Goal: Task Accomplishment & Management: Manage account settings

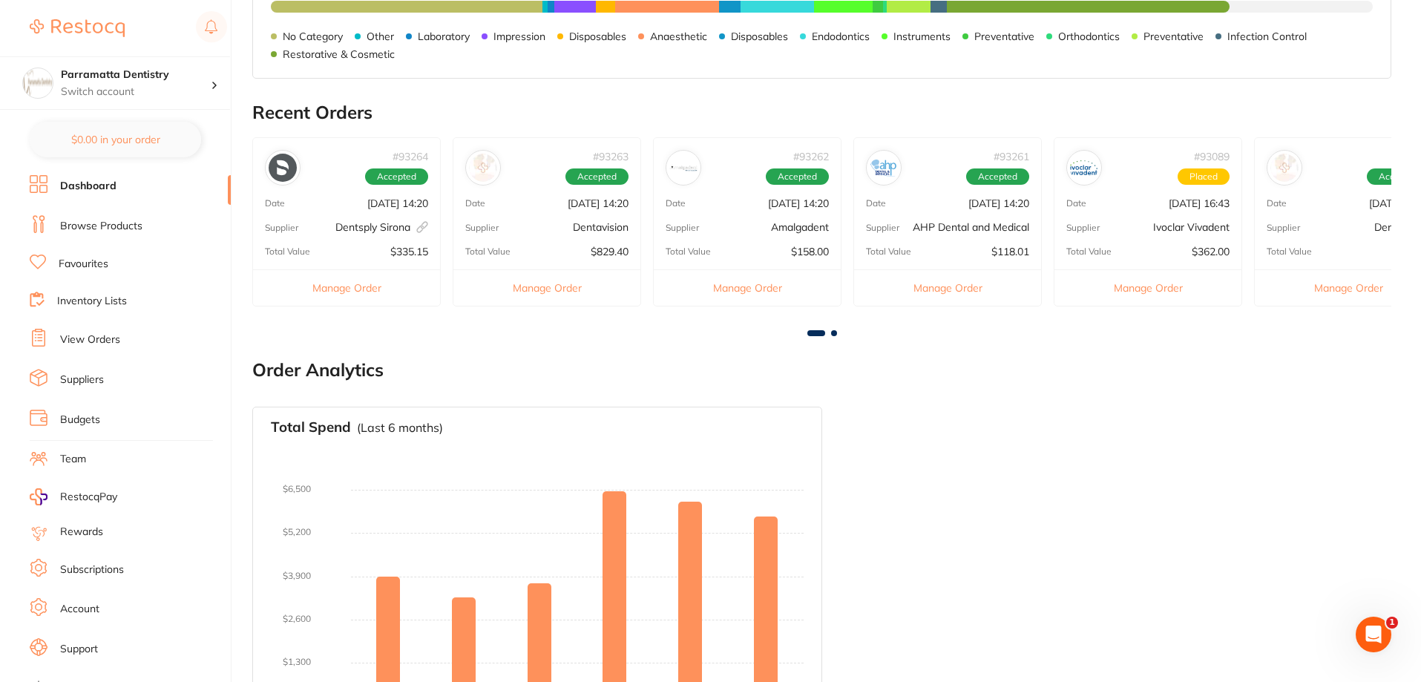
scroll to position [431, 0]
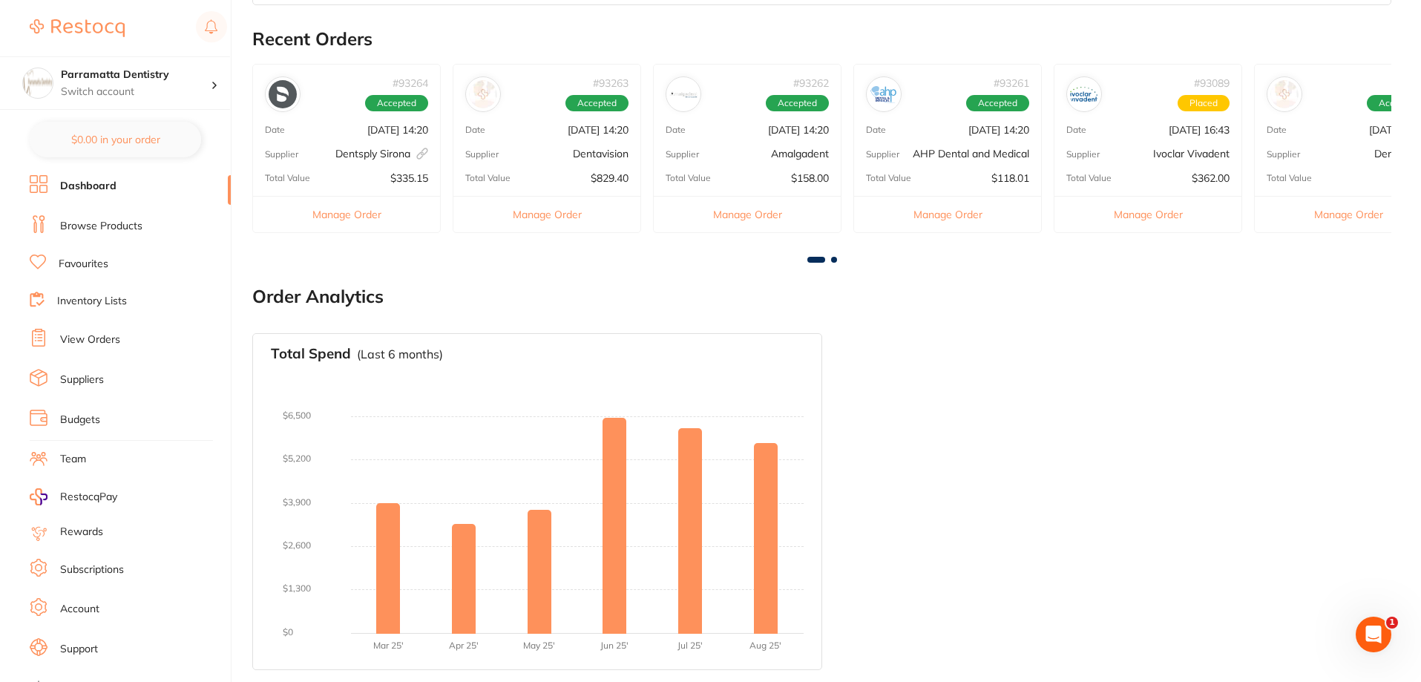
click at [91, 338] on link "View Orders" at bounding box center [90, 339] width 60 height 15
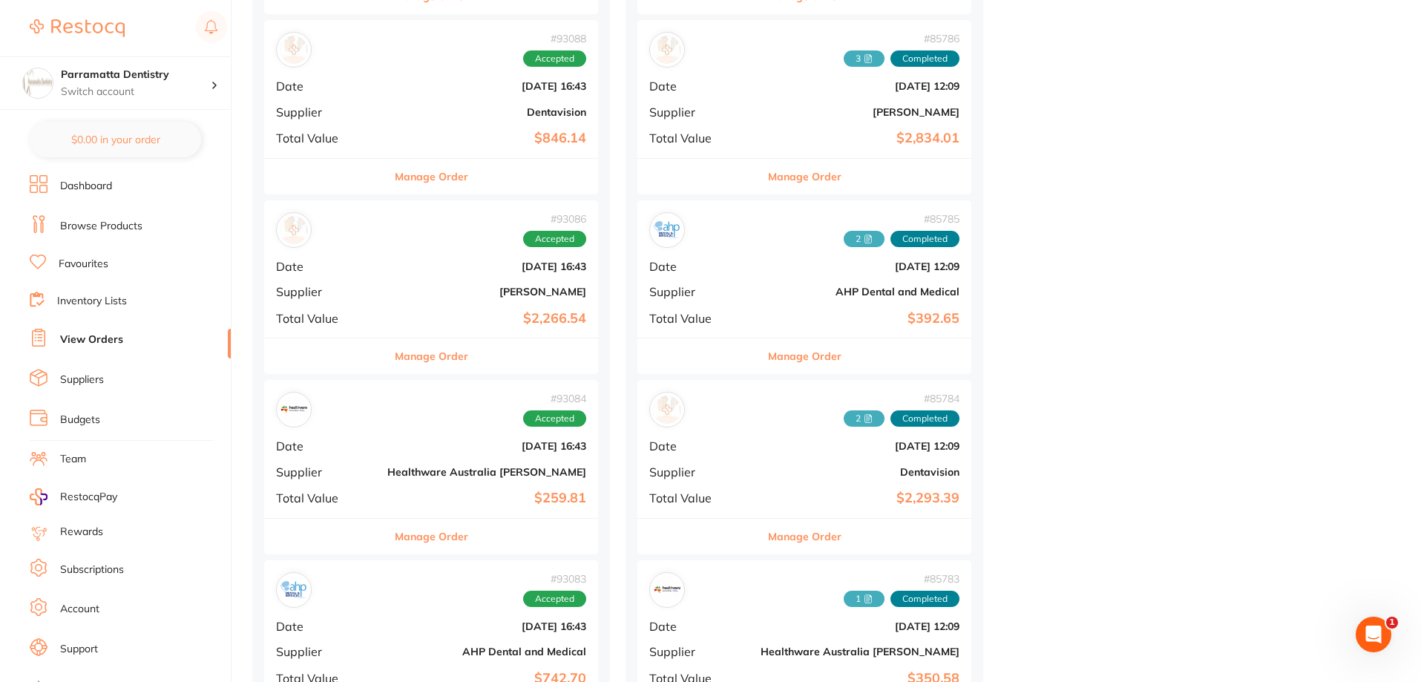
scroll to position [1113, 0]
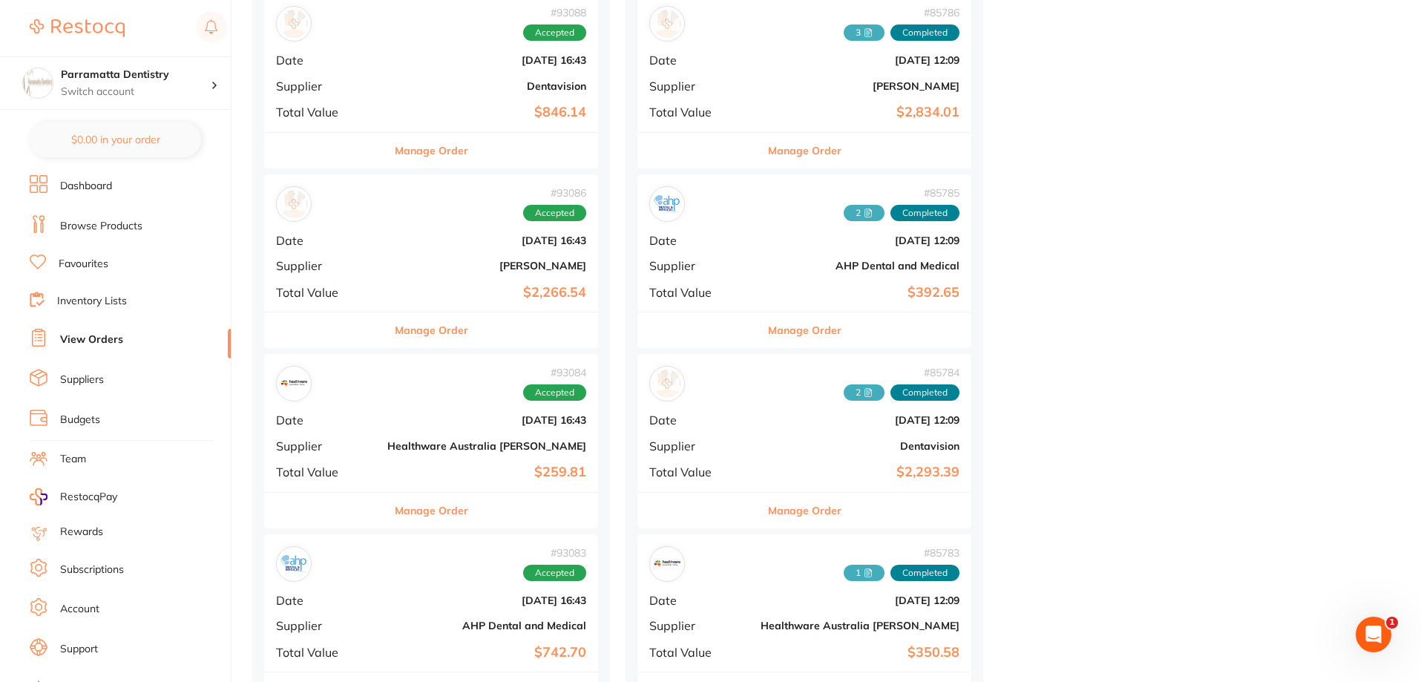
click at [420, 335] on button "Manage Order" at bounding box center [431, 330] width 73 height 36
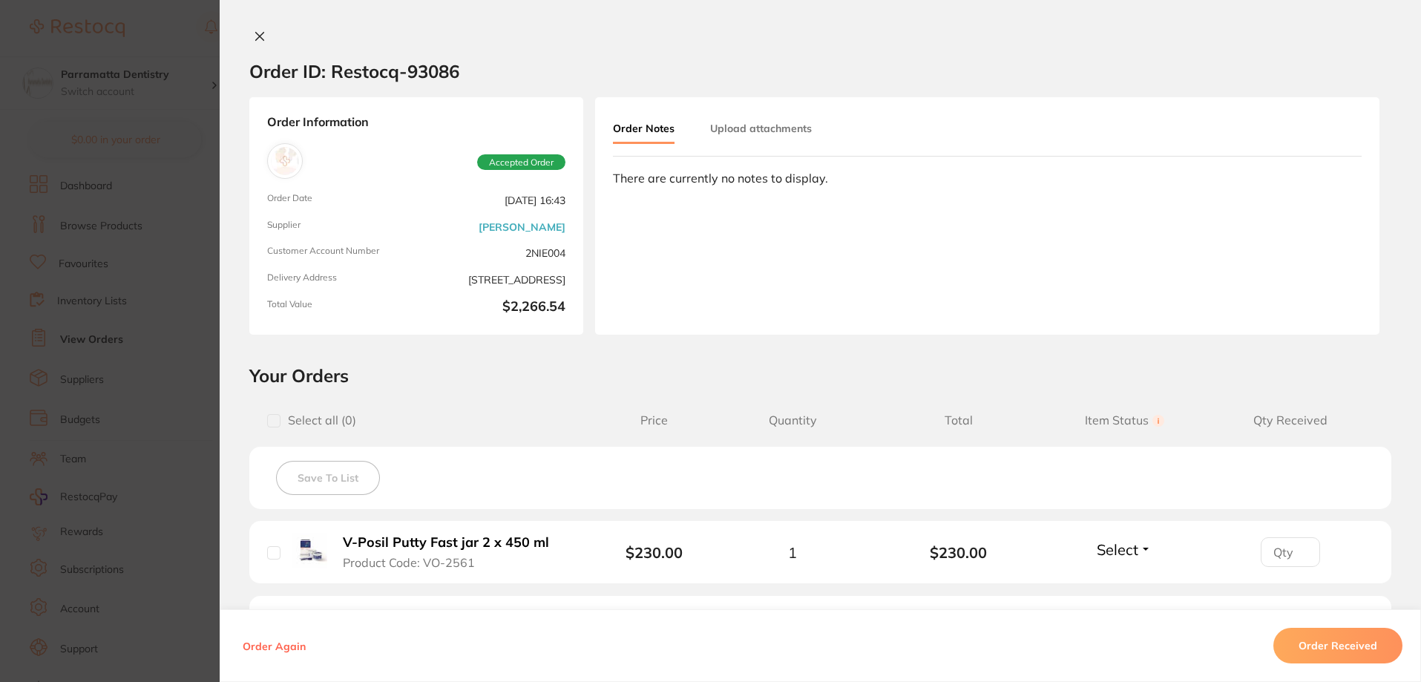
click at [765, 135] on button "Upload attachments" at bounding box center [761, 128] width 102 height 27
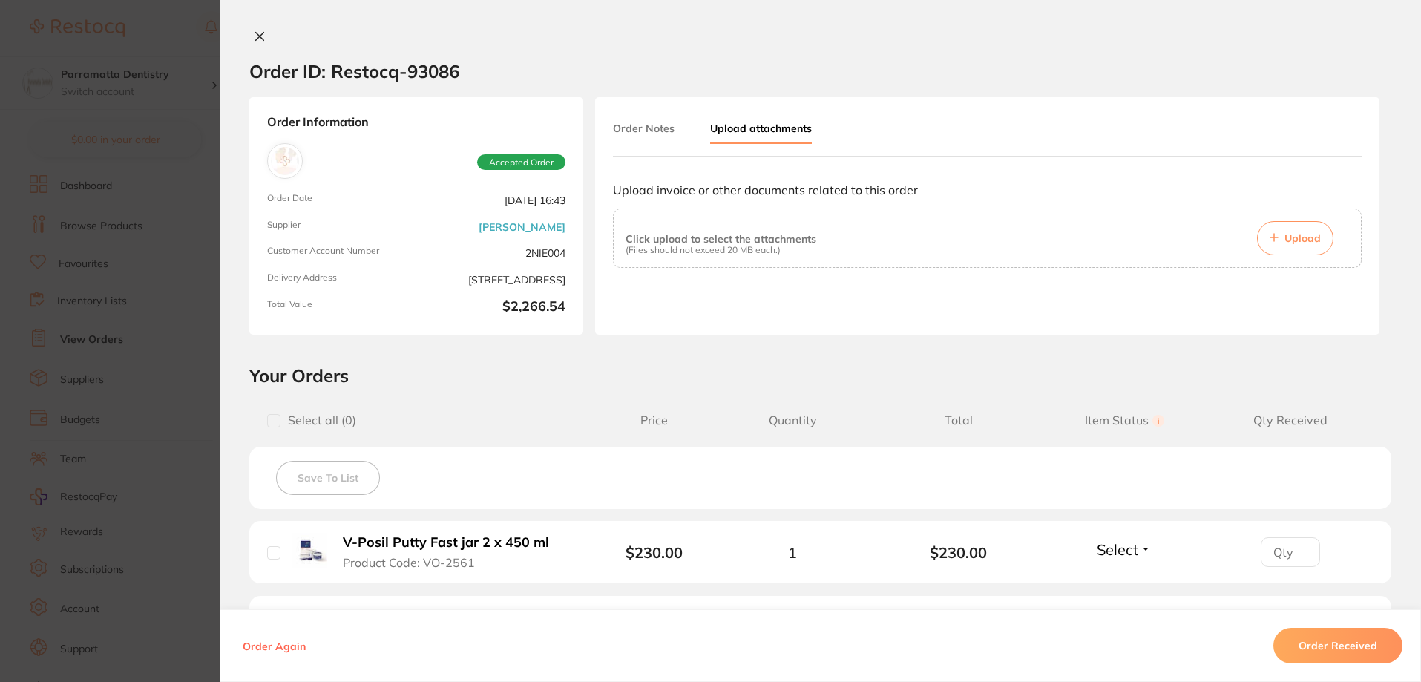
click at [1298, 249] on button "Upload" at bounding box center [1295, 238] width 76 height 34
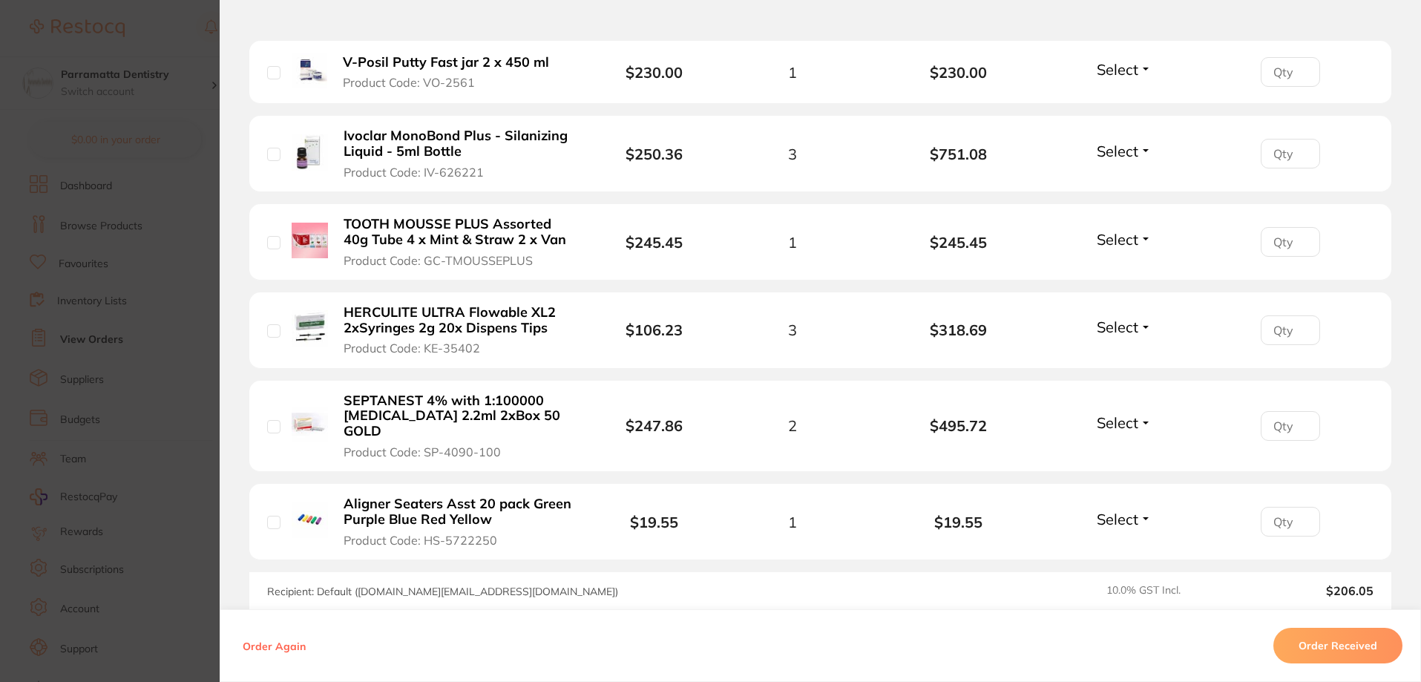
scroll to position [519, 0]
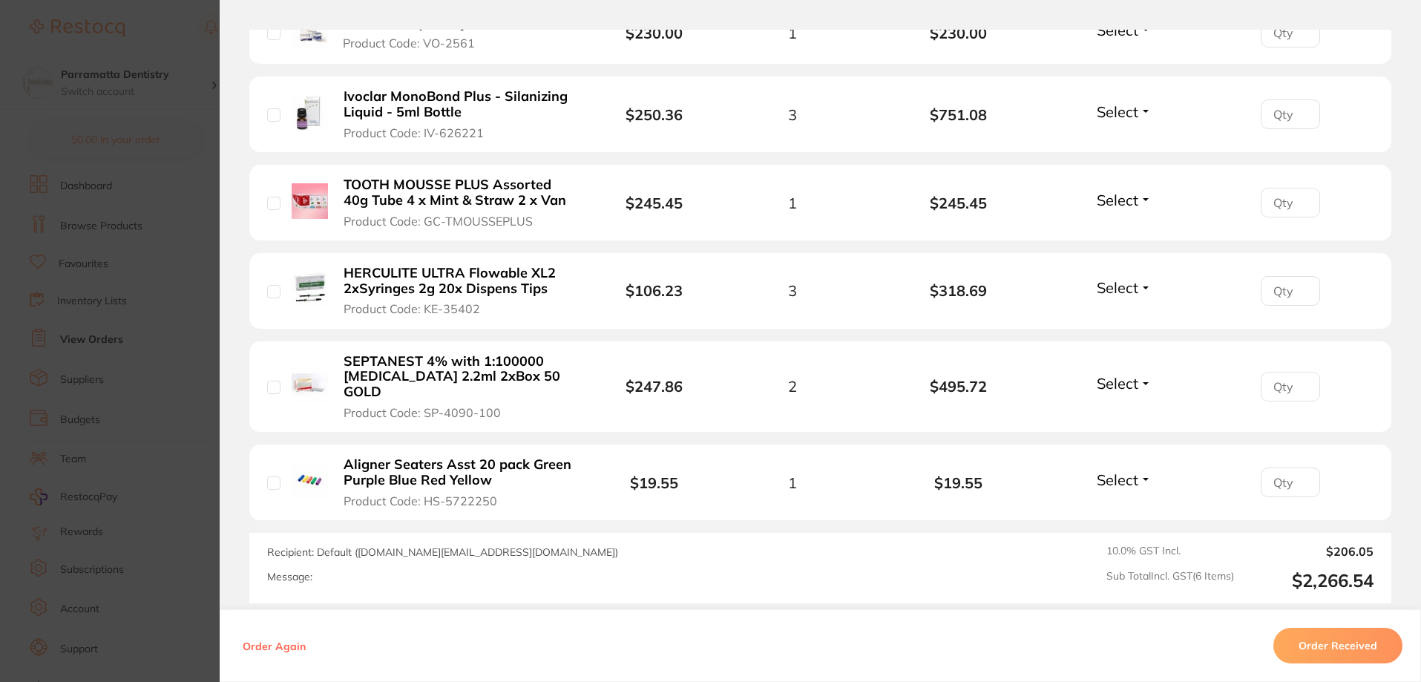
click at [58, 389] on section "Order ID: Restocq- 93086 Order Information Accepted Order Order Date [DATE] 16:…" at bounding box center [710, 341] width 1421 height 682
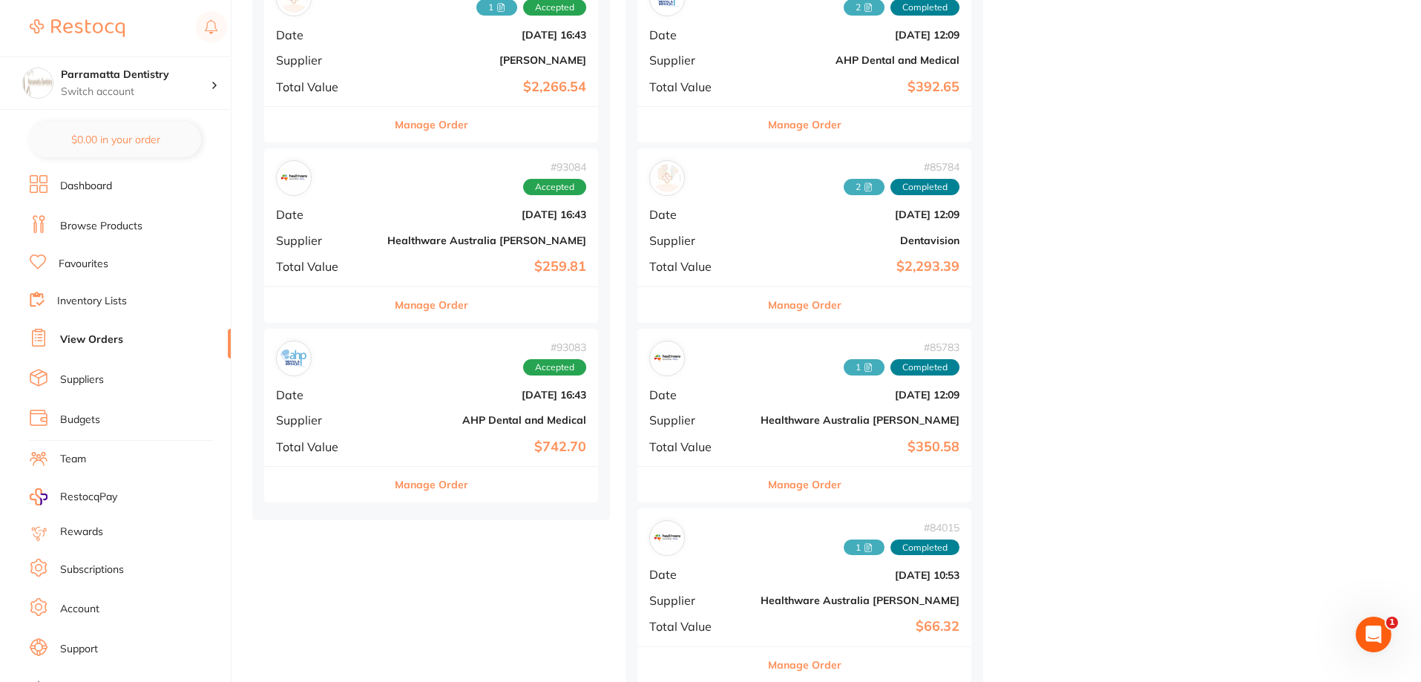
scroll to position [1335, 0]
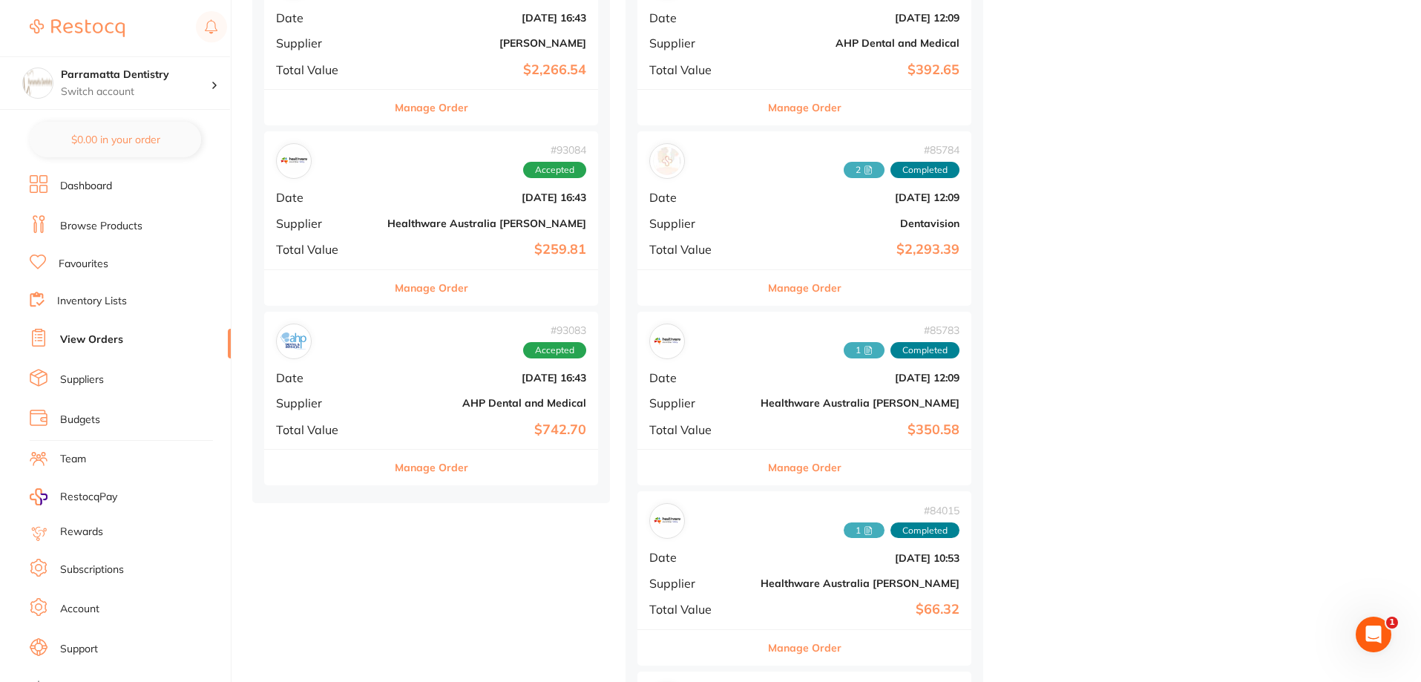
click at [404, 436] on b "$742.70" at bounding box center [486, 430] width 199 height 16
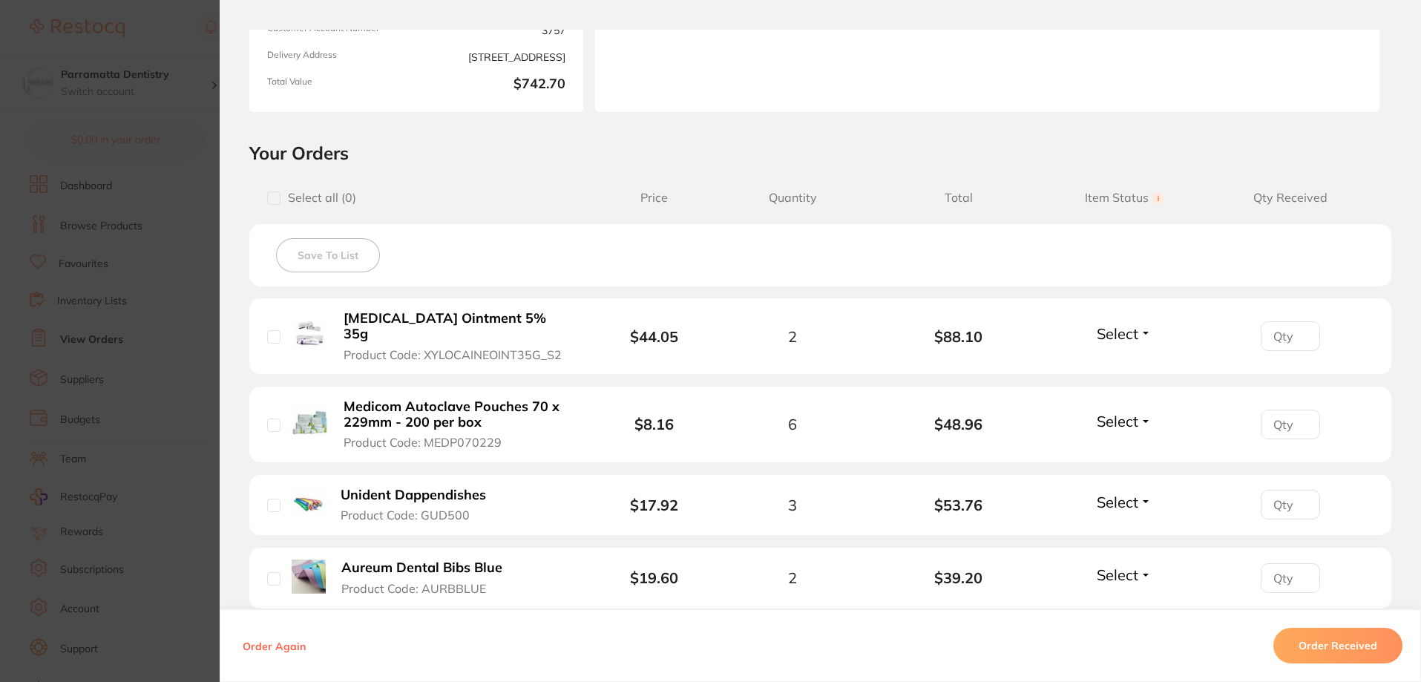
click at [113, 312] on section "Order ID: Restocq- 93083 Order Information Accepted Order Order Date [DATE] 16:…" at bounding box center [710, 341] width 1421 height 682
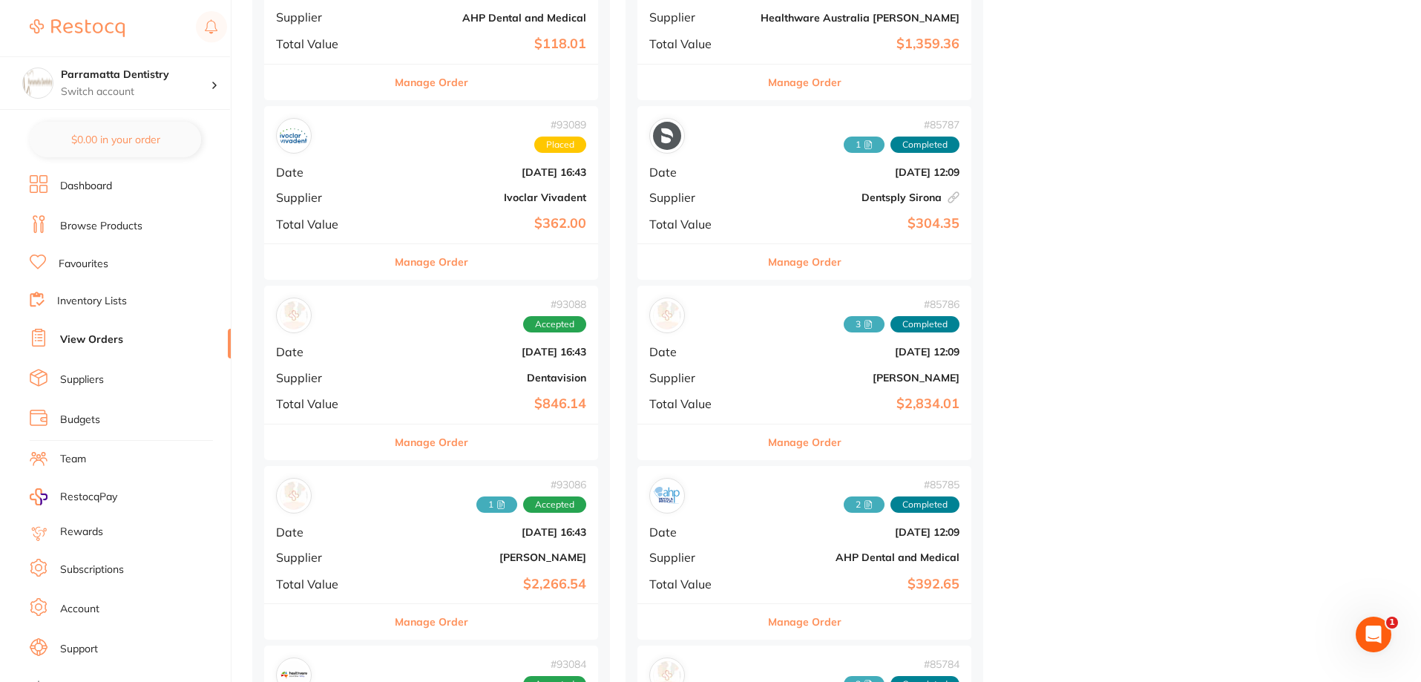
scroll to position [816, 0]
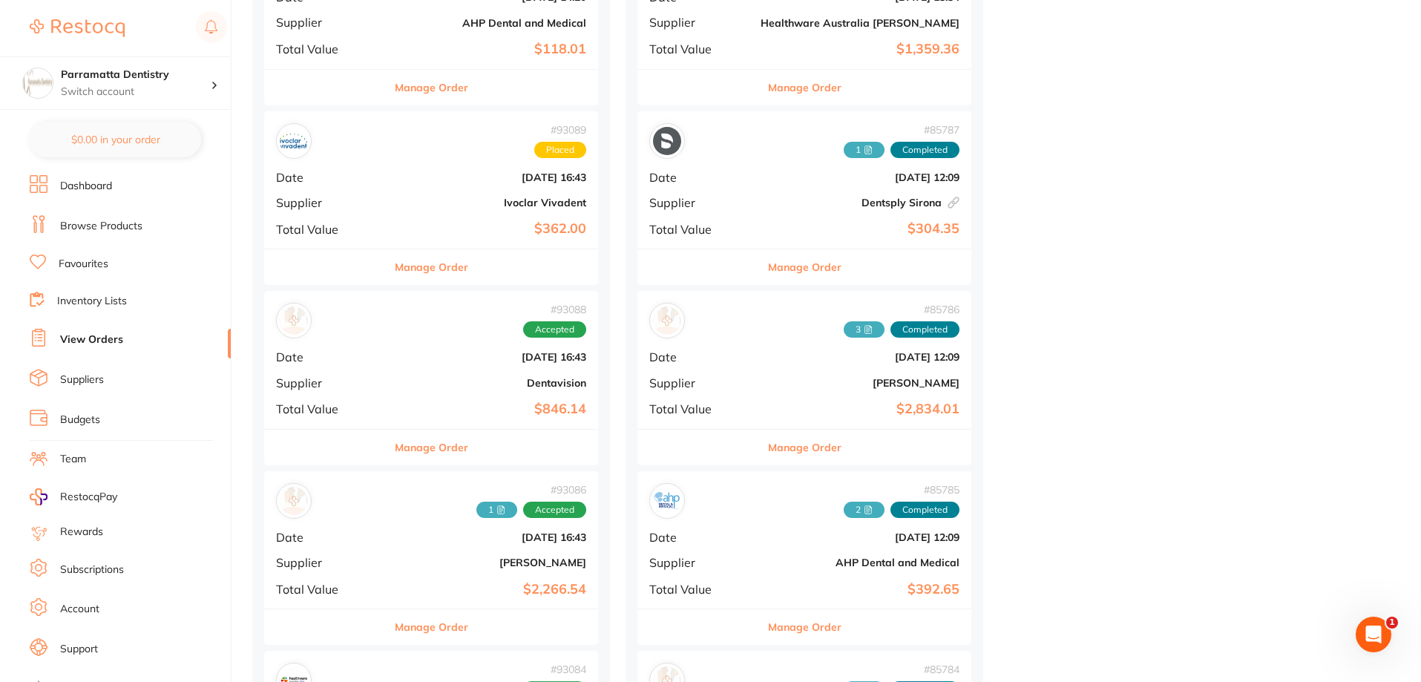
click at [392, 214] on div "# 93089 Placed Date [DATE] 16:43 Supplier Ivoclar Vivadent Total Value $362.00" at bounding box center [431, 179] width 334 height 137
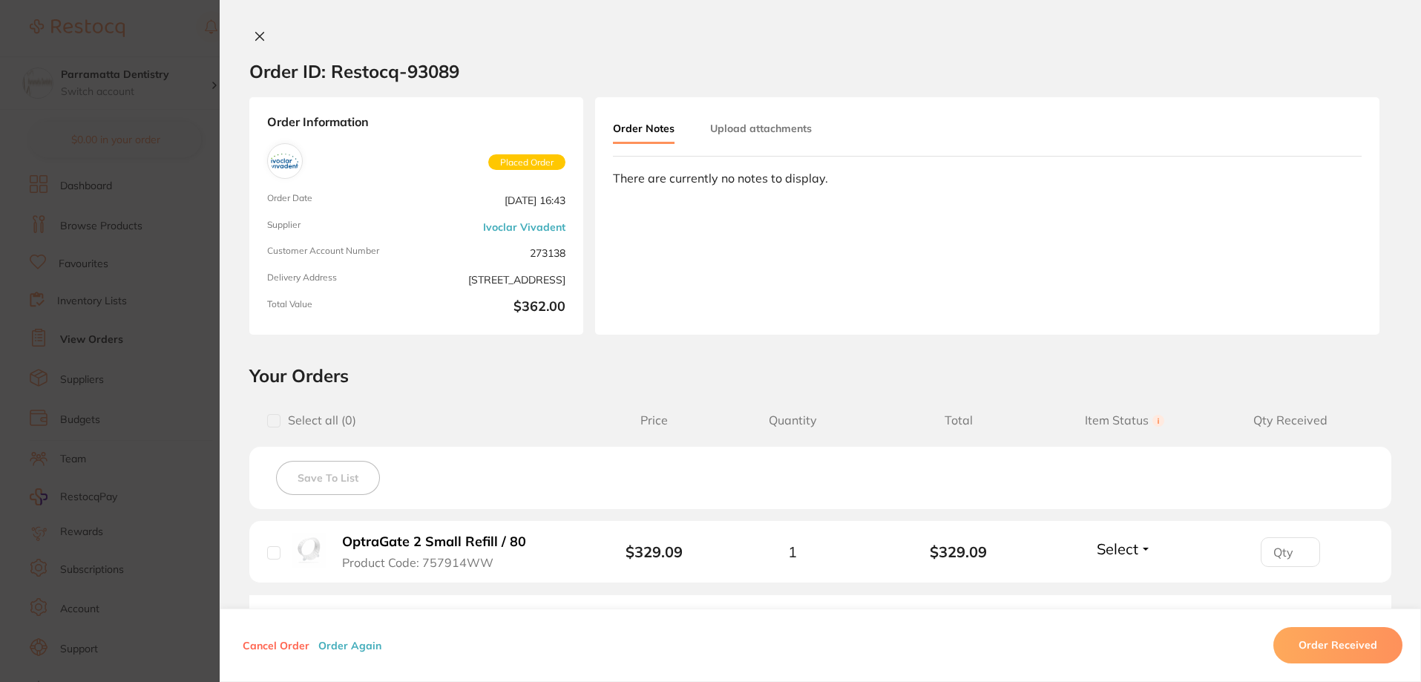
click at [734, 131] on button "Upload attachments" at bounding box center [761, 128] width 102 height 27
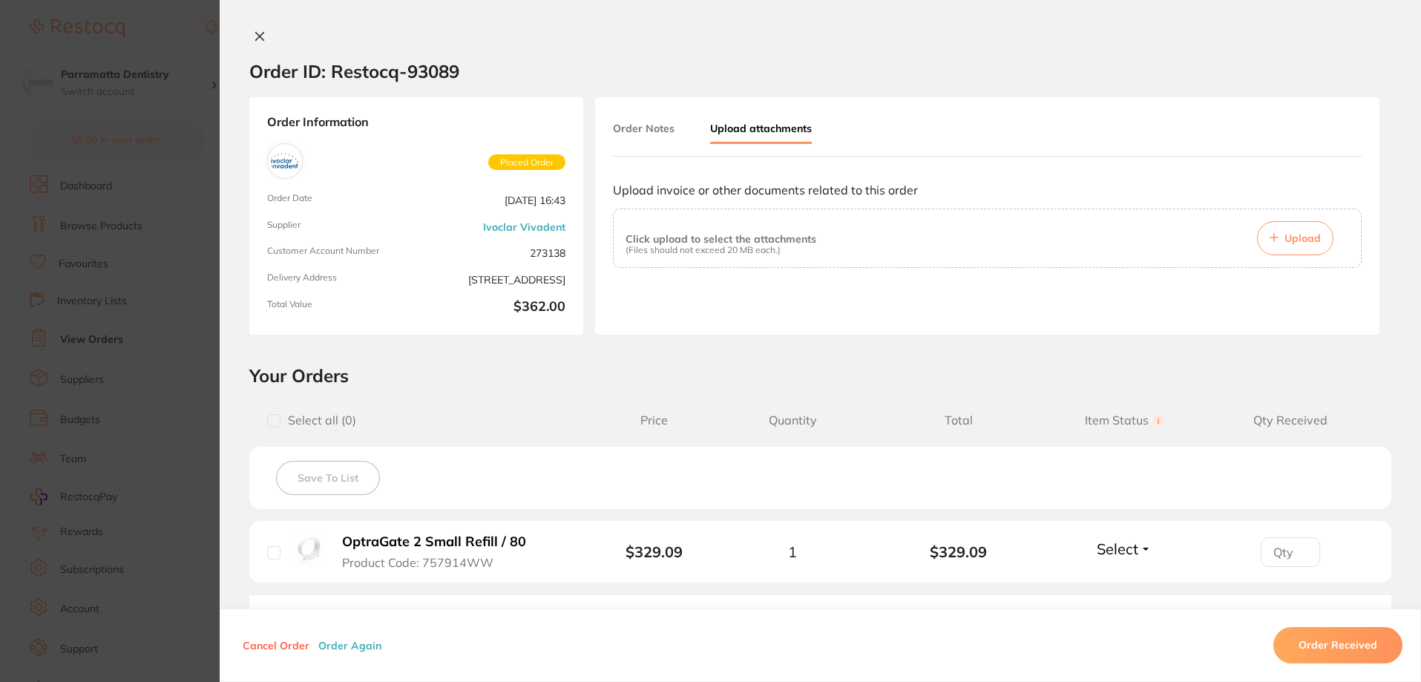
click at [1313, 227] on button "Upload" at bounding box center [1295, 238] width 76 height 34
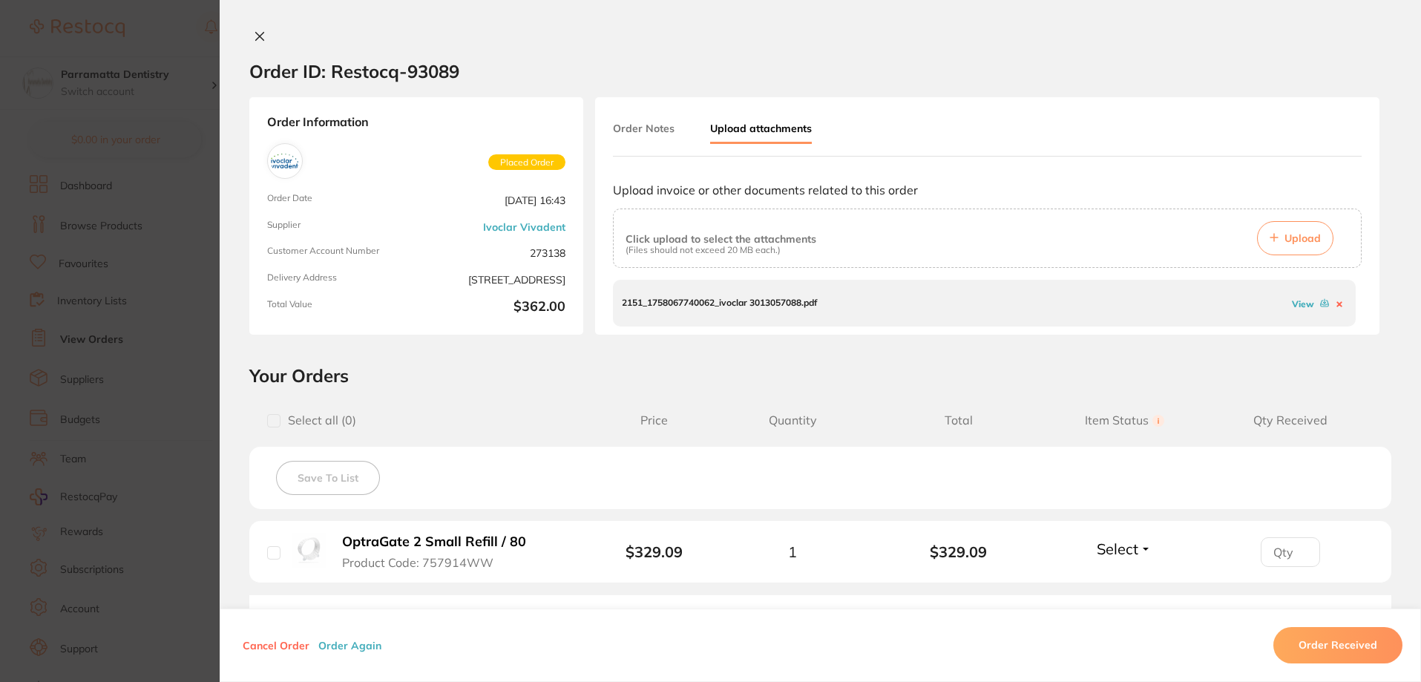
click at [1324, 654] on button "Order Received" at bounding box center [1337, 646] width 129 height 36
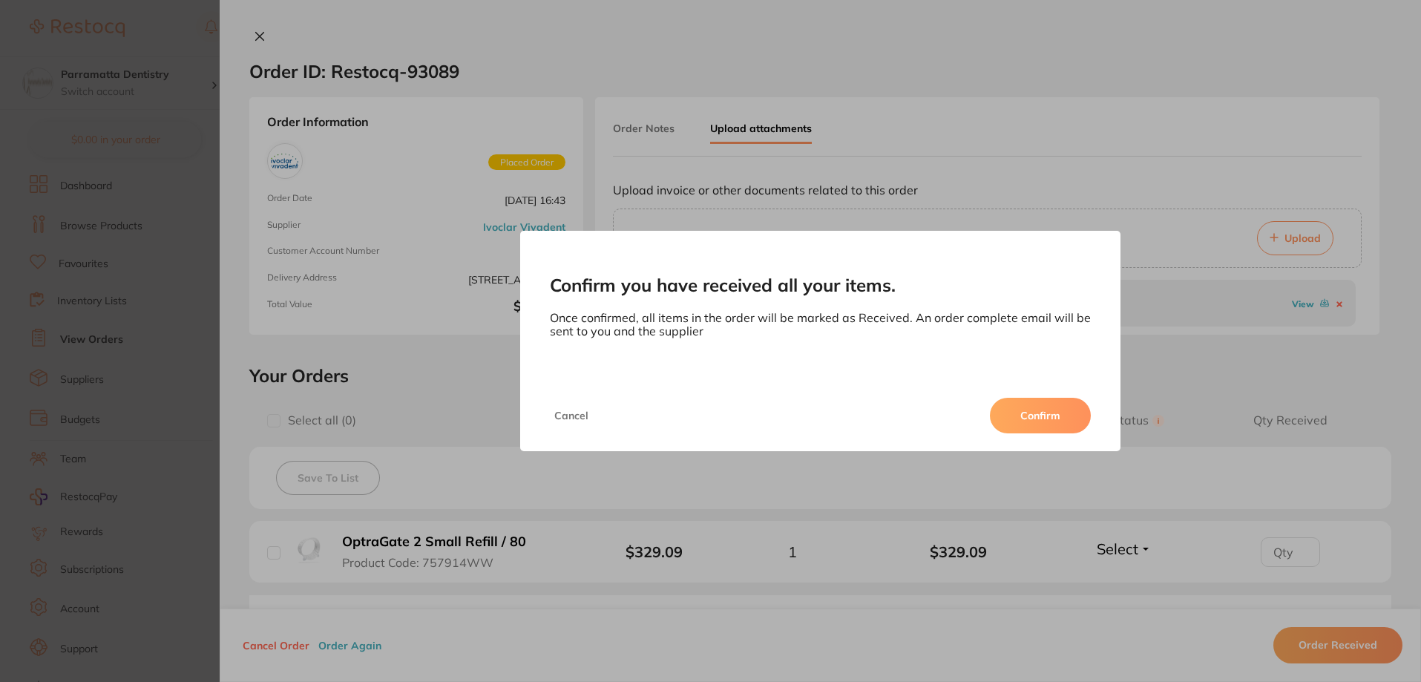
click at [1063, 416] on button "Confirm" at bounding box center [1040, 416] width 101 height 36
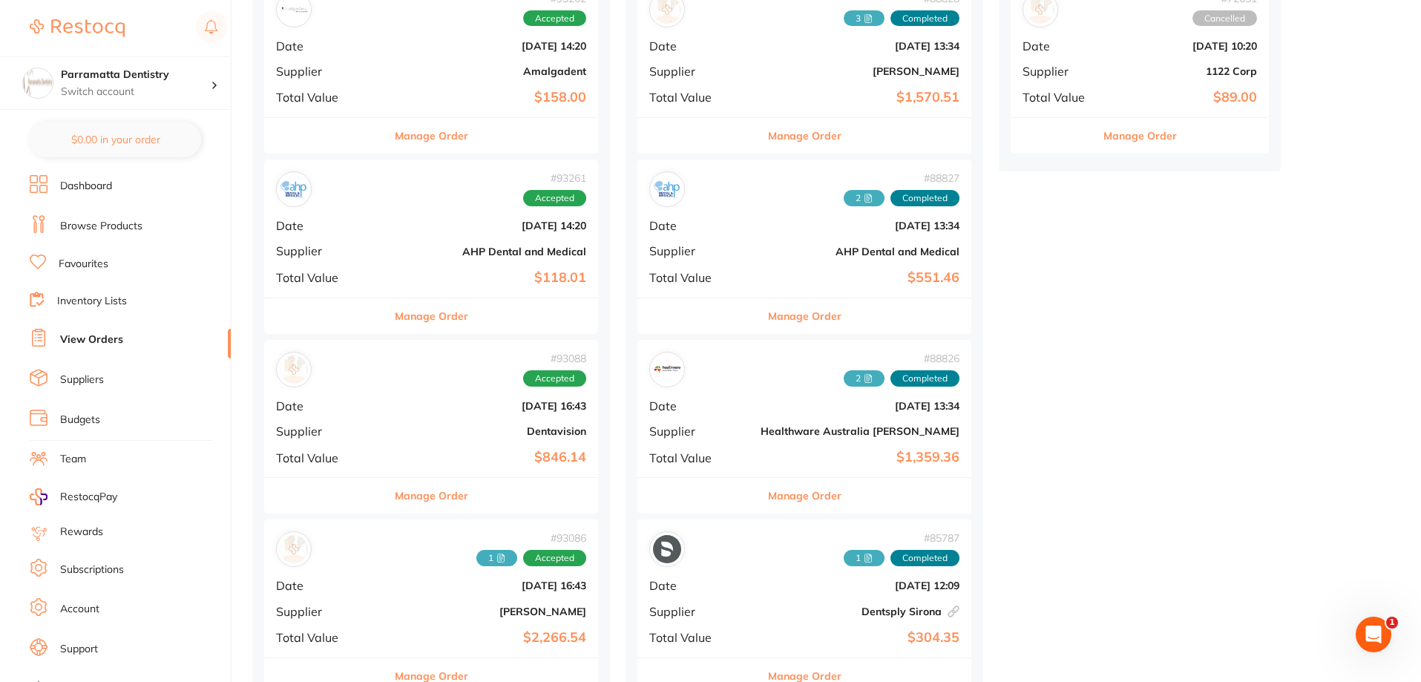
scroll to position [593, 0]
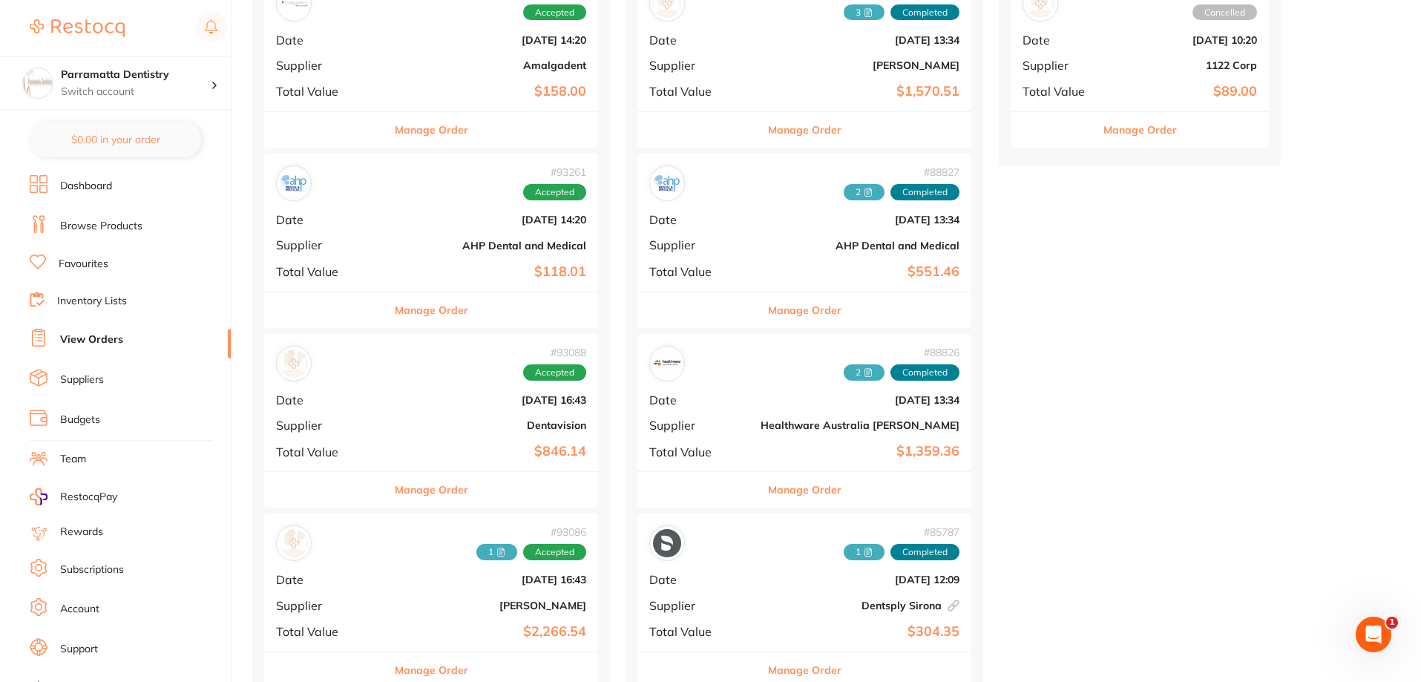
click at [377, 228] on div "# 93261 Accepted Date [DATE] 14:20 Supplier AHP Dental and Medical Total Value …" at bounding box center [431, 222] width 334 height 137
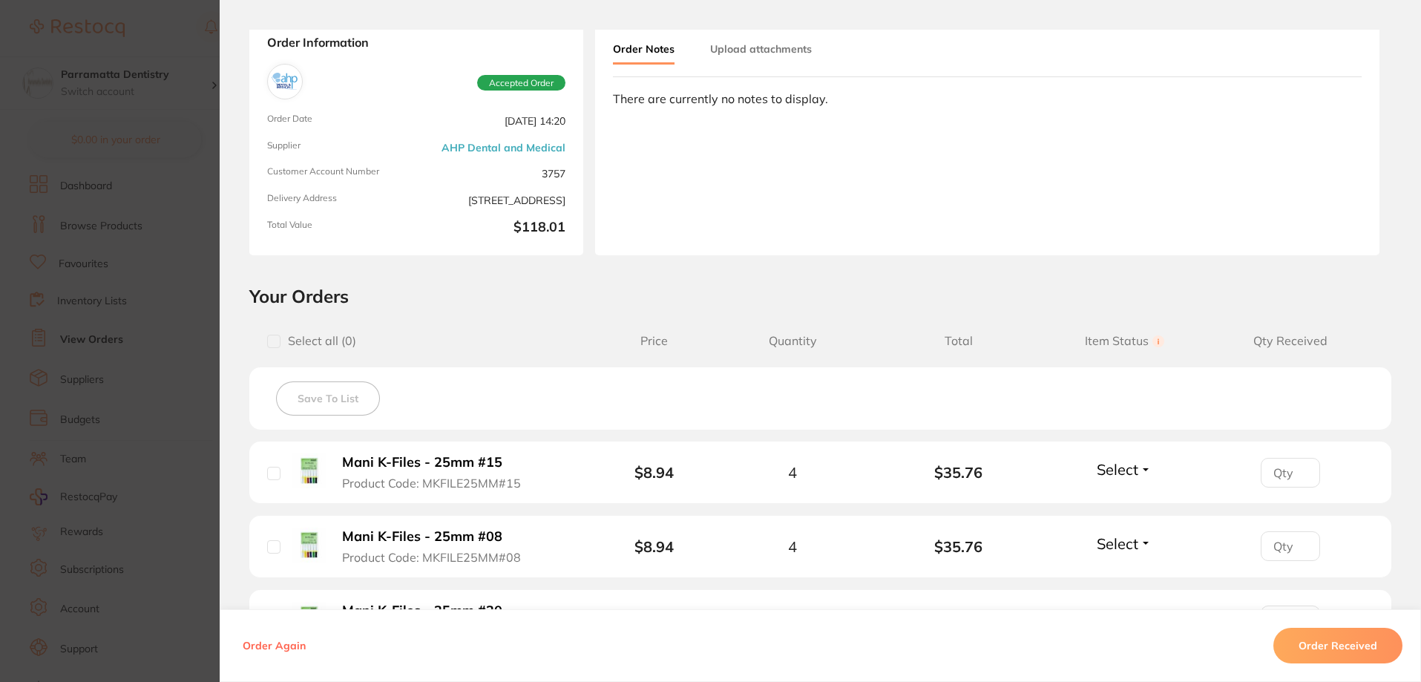
scroll to position [56, 0]
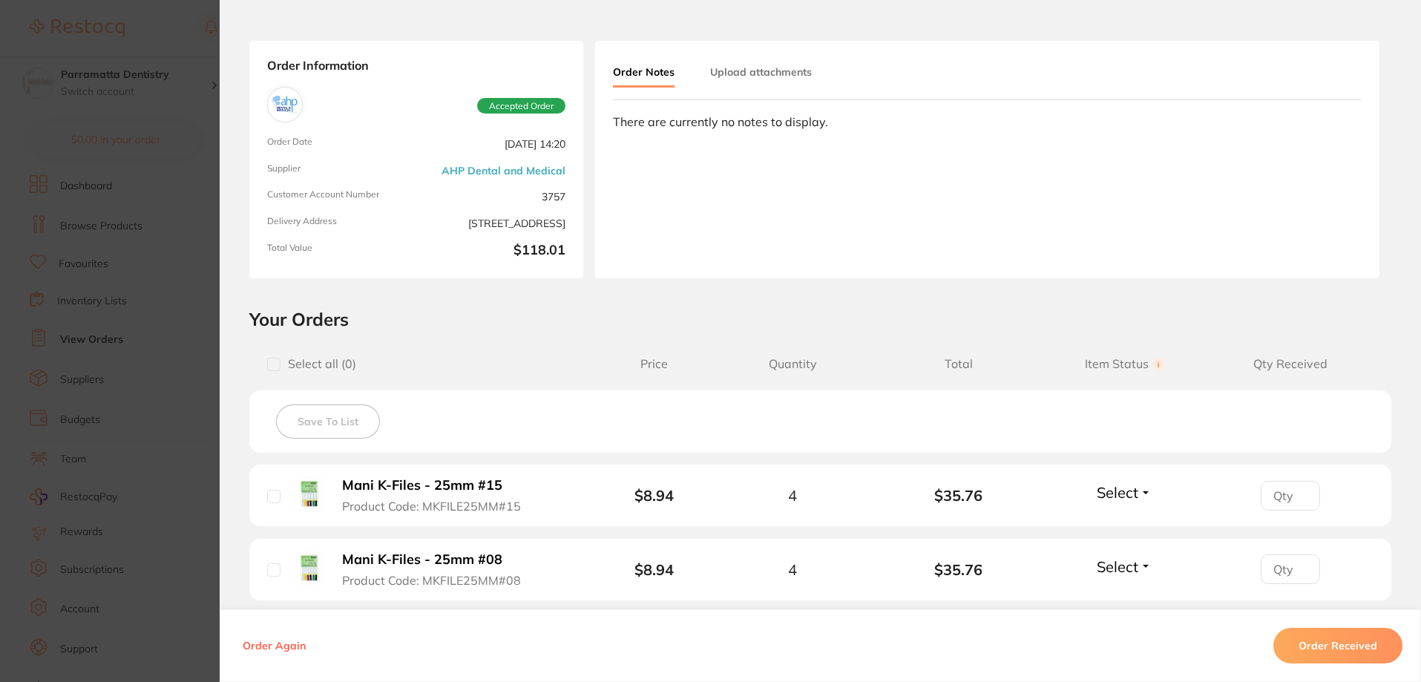
click at [744, 71] on button "Upload attachments" at bounding box center [761, 72] width 102 height 27
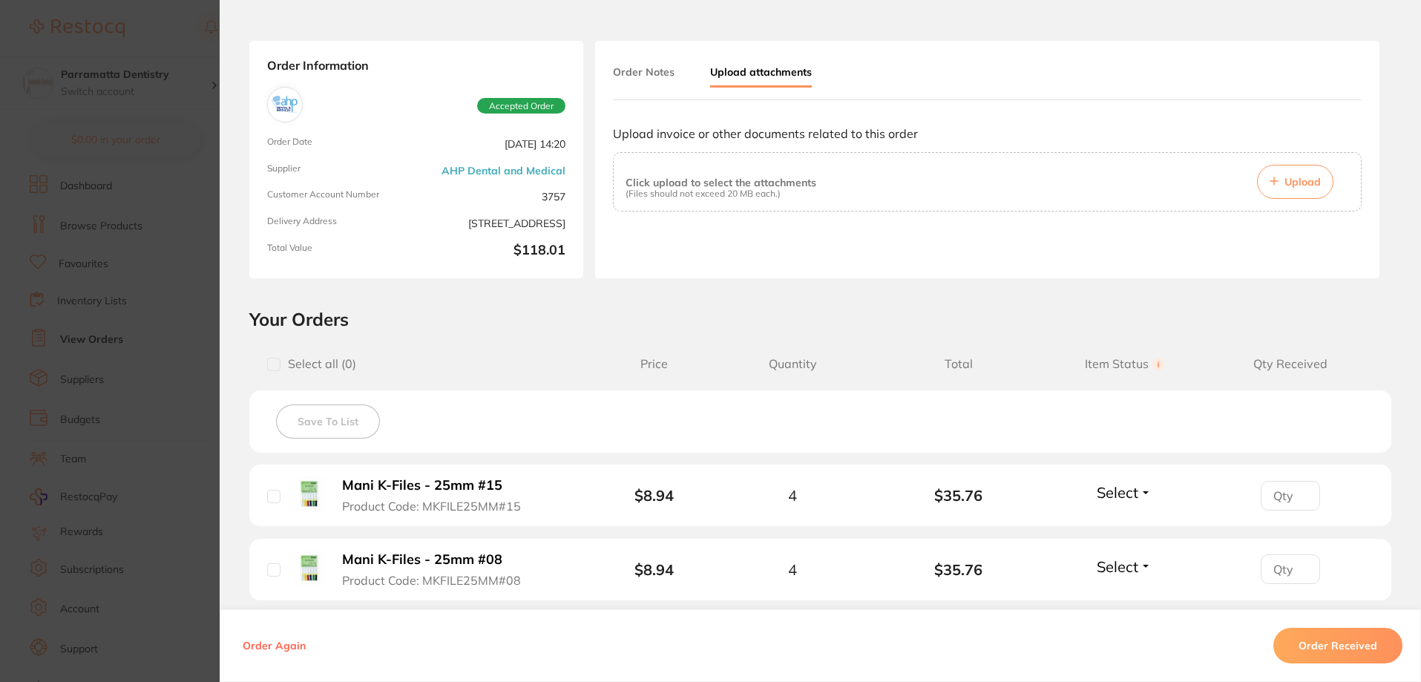
click at [1298, 187] on span "Upload" at bounding box center [1302, 181] width 36 height 13
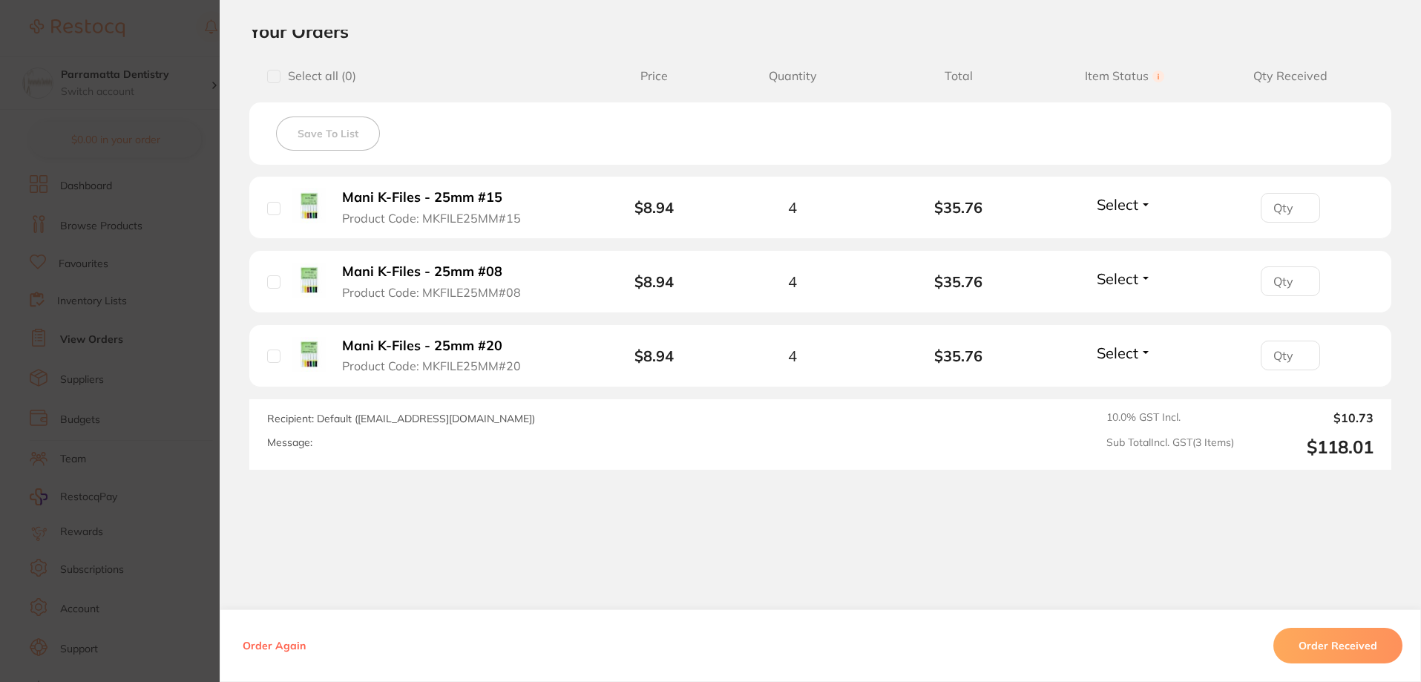
scroll to position [353, 0]
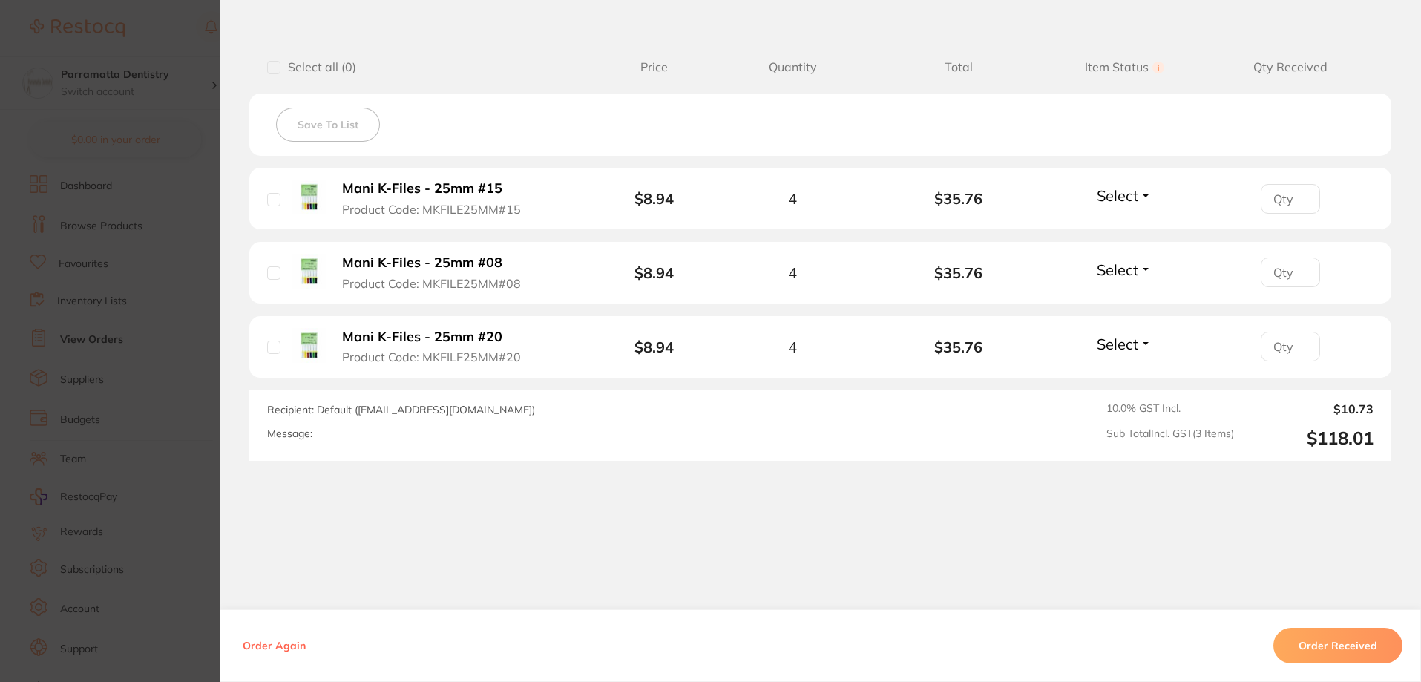
click at [1345, 632] on button "Order Received" at bounding box center [1337, 646] width 129 height 36
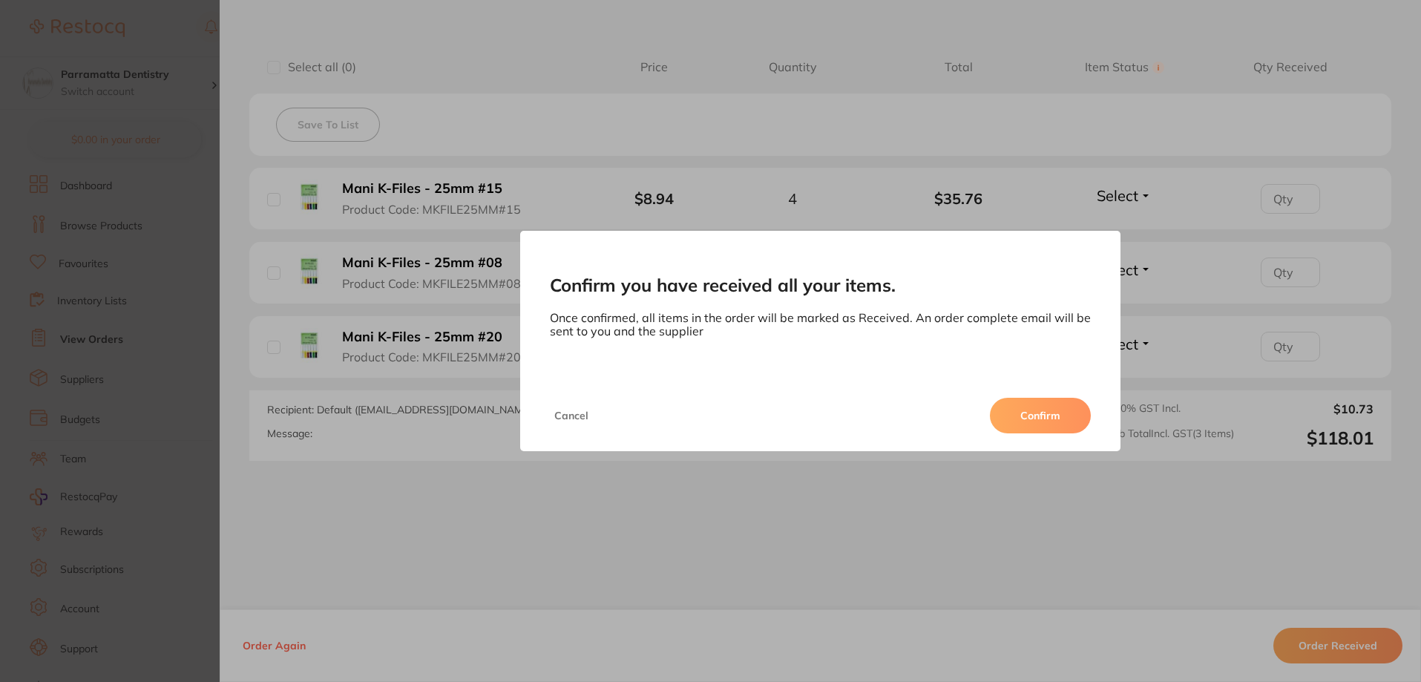
click at [1046, 421] on button "Confirm" at bounding box center [1040, 416] width 101 height 36
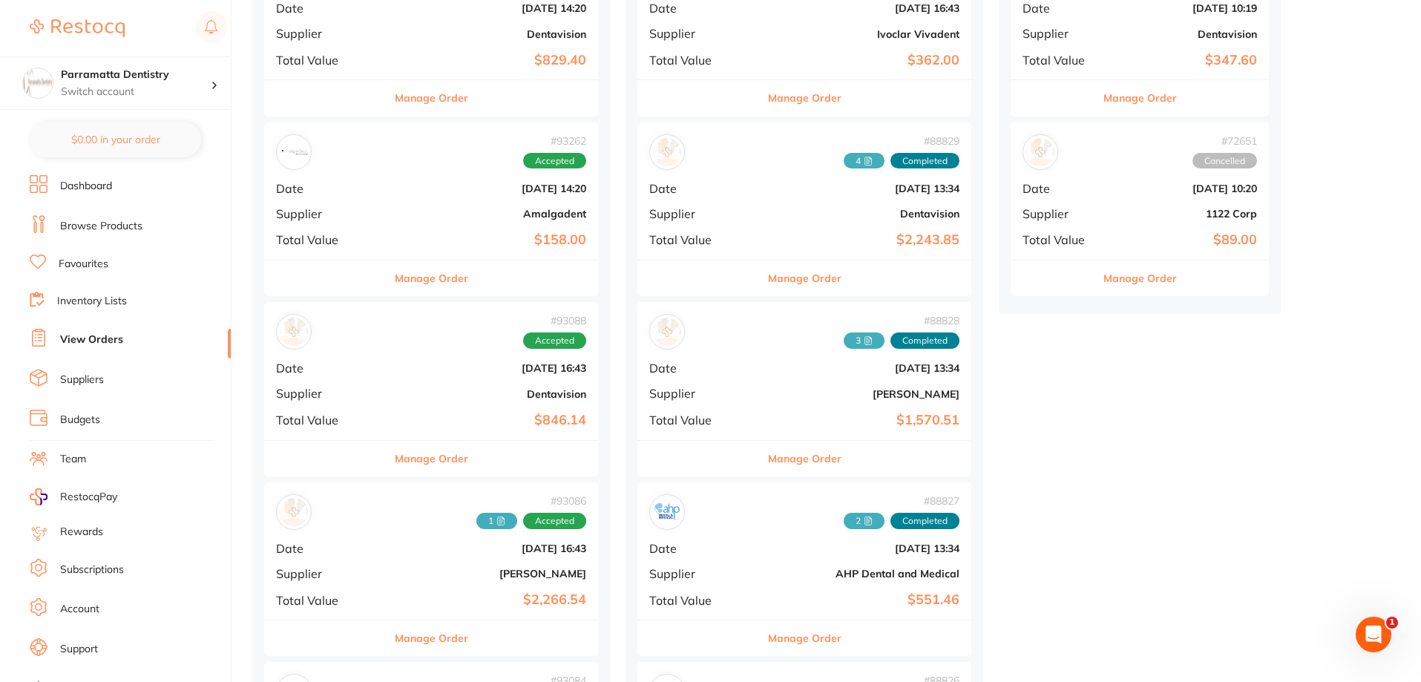
scroll to position [519, 0]
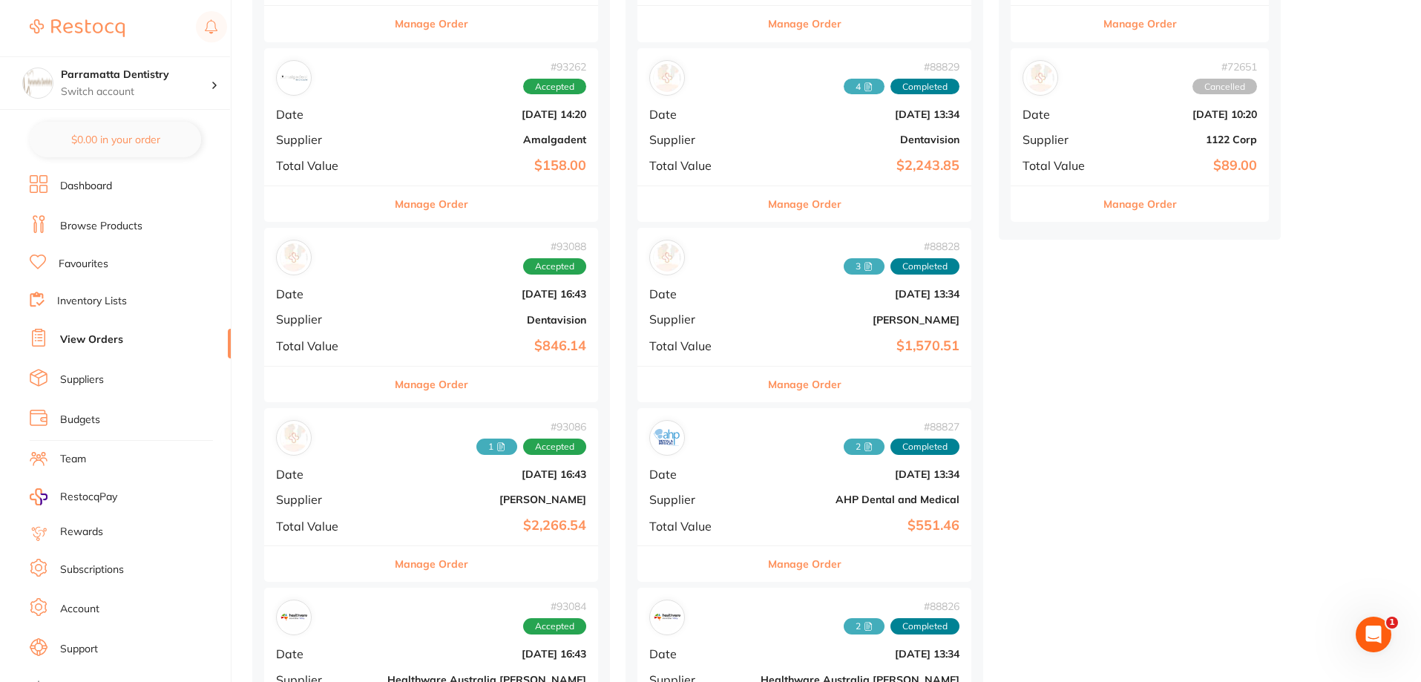
click at [387, 493] on b "[PERSON_NAME]" at bounding box center [486, 499] width 199 height 12
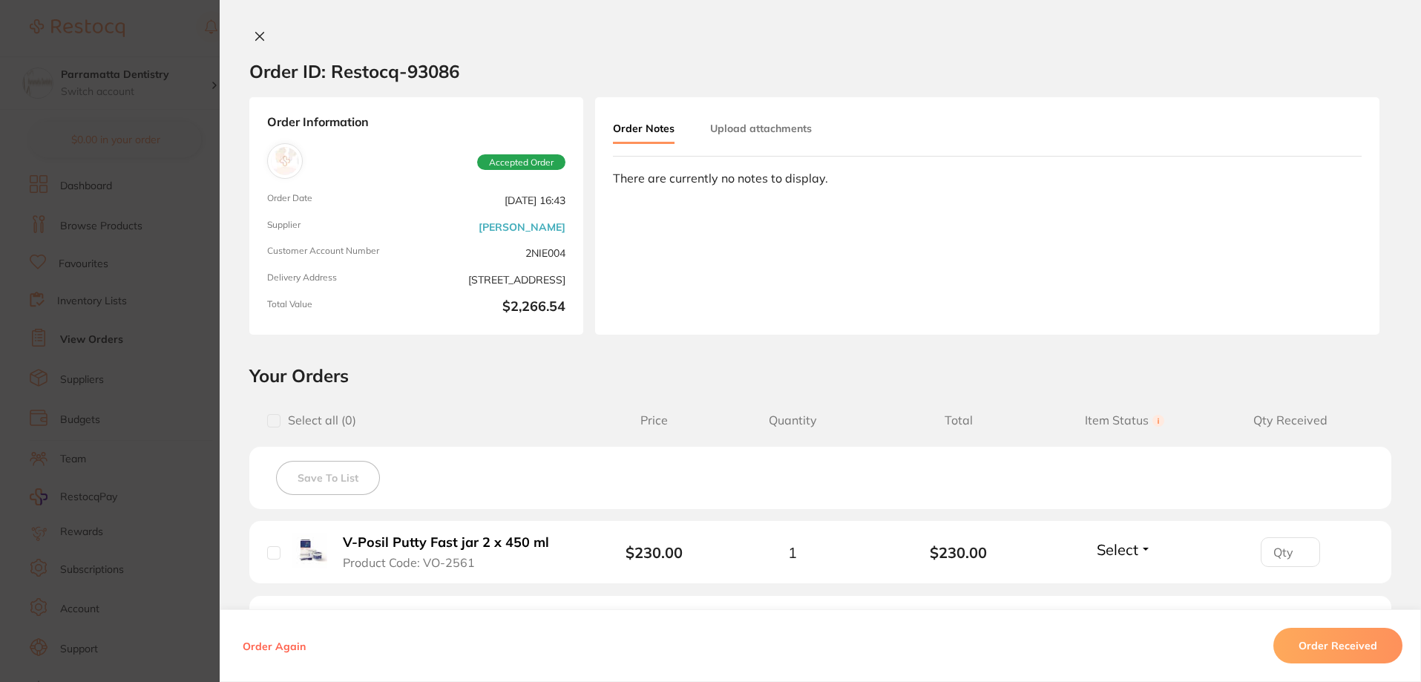
click at [799, 137] on button "Upload attachments" at bounding box center [761, 128] width 102 height 27
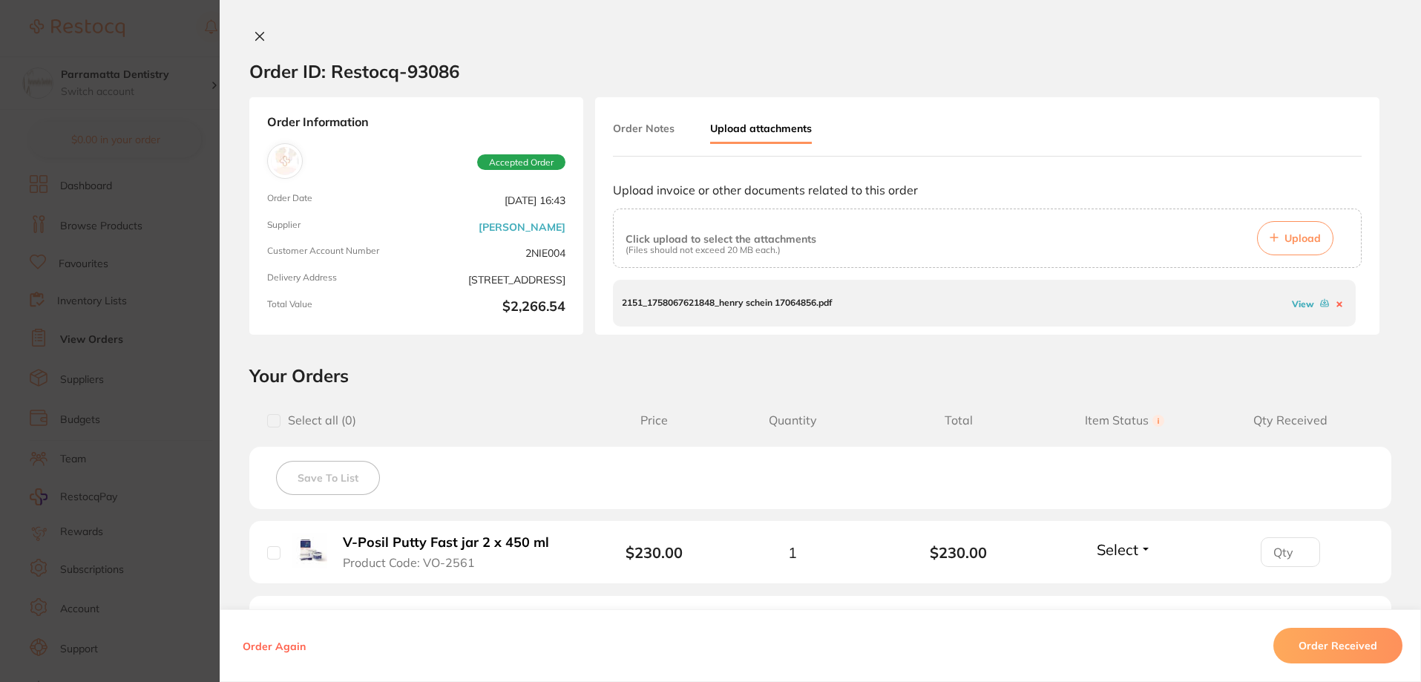
click at [1278, 240] on button "Upload" at bounding box center [1295, 238] width 76 height 34
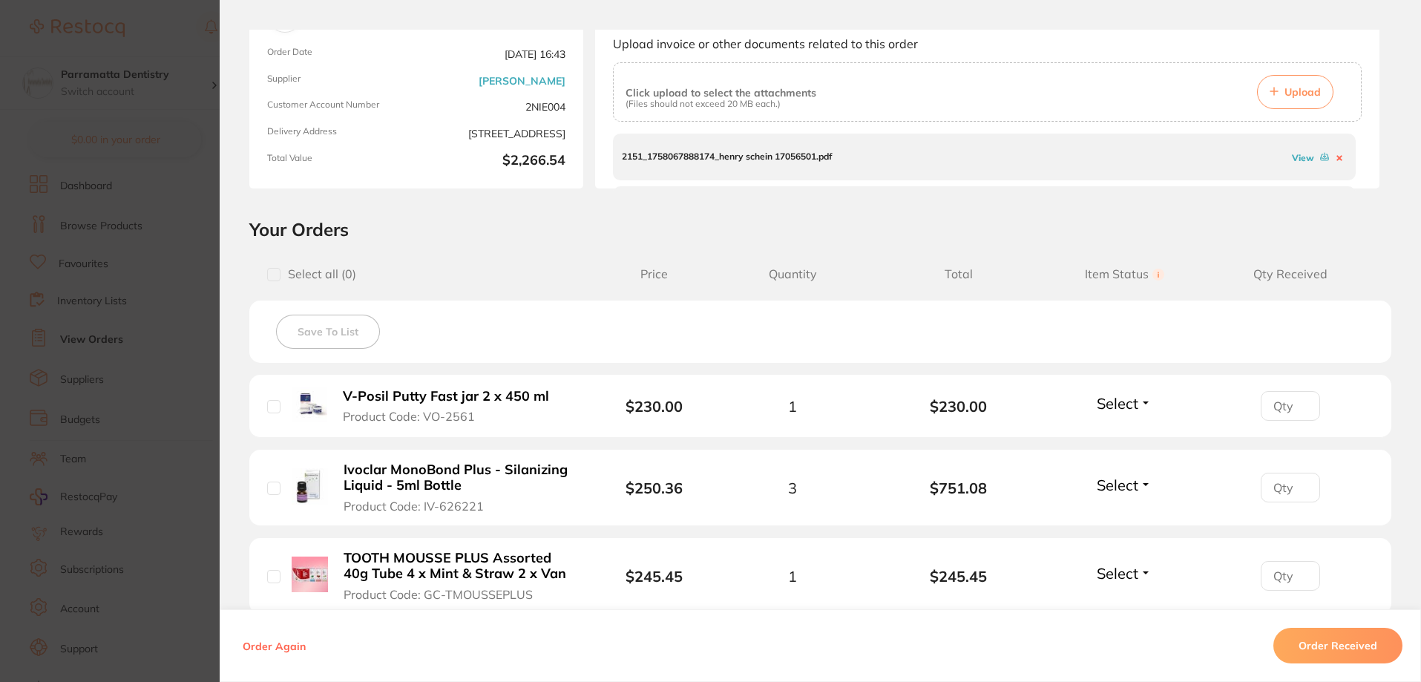
scroll to position [74, 0]
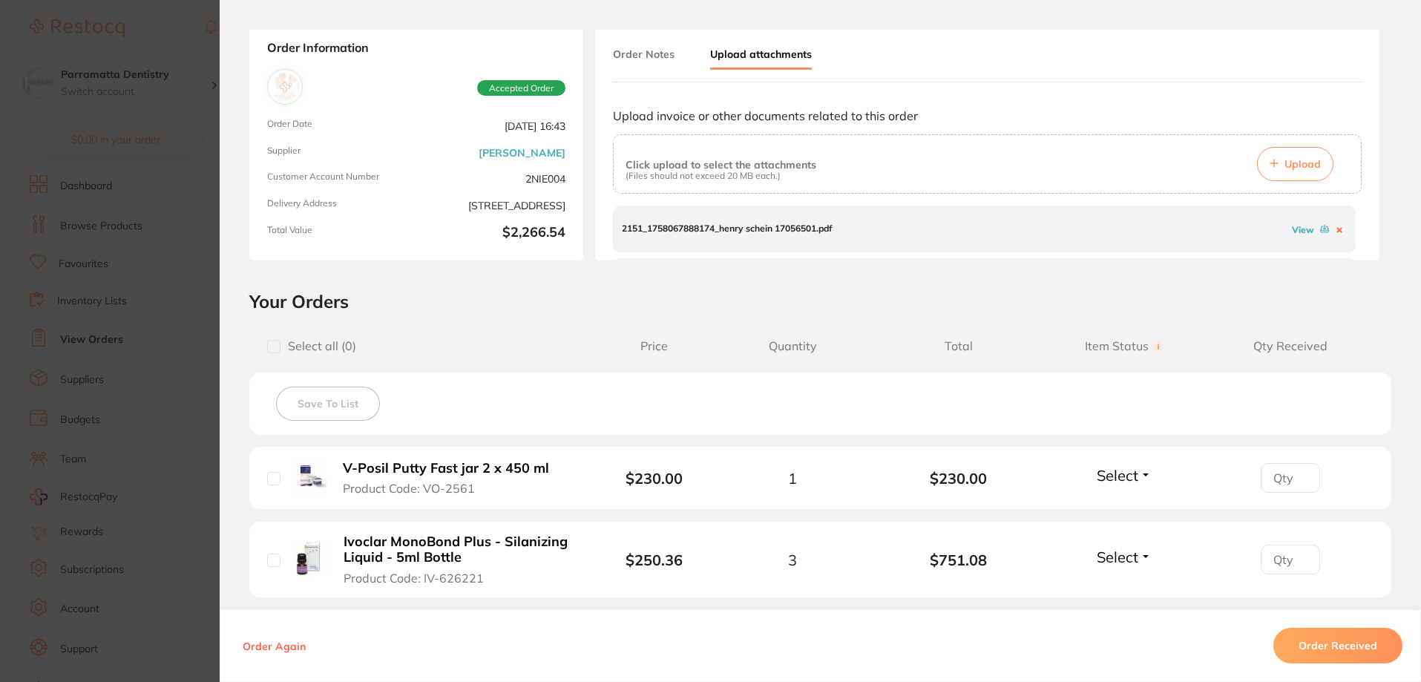
click at [1298, 165] on span "Upload" at bounding box center [1302, 163] width 36 height 13
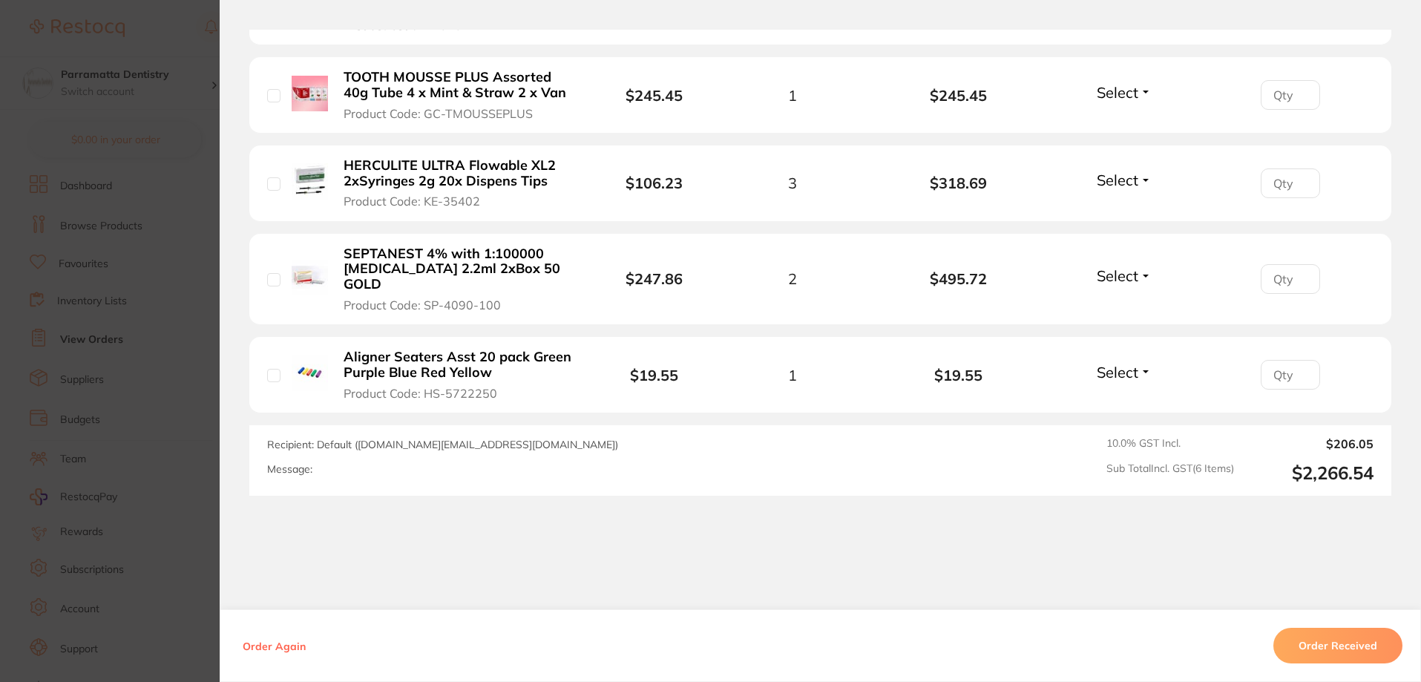
scroll to position [646, 0]
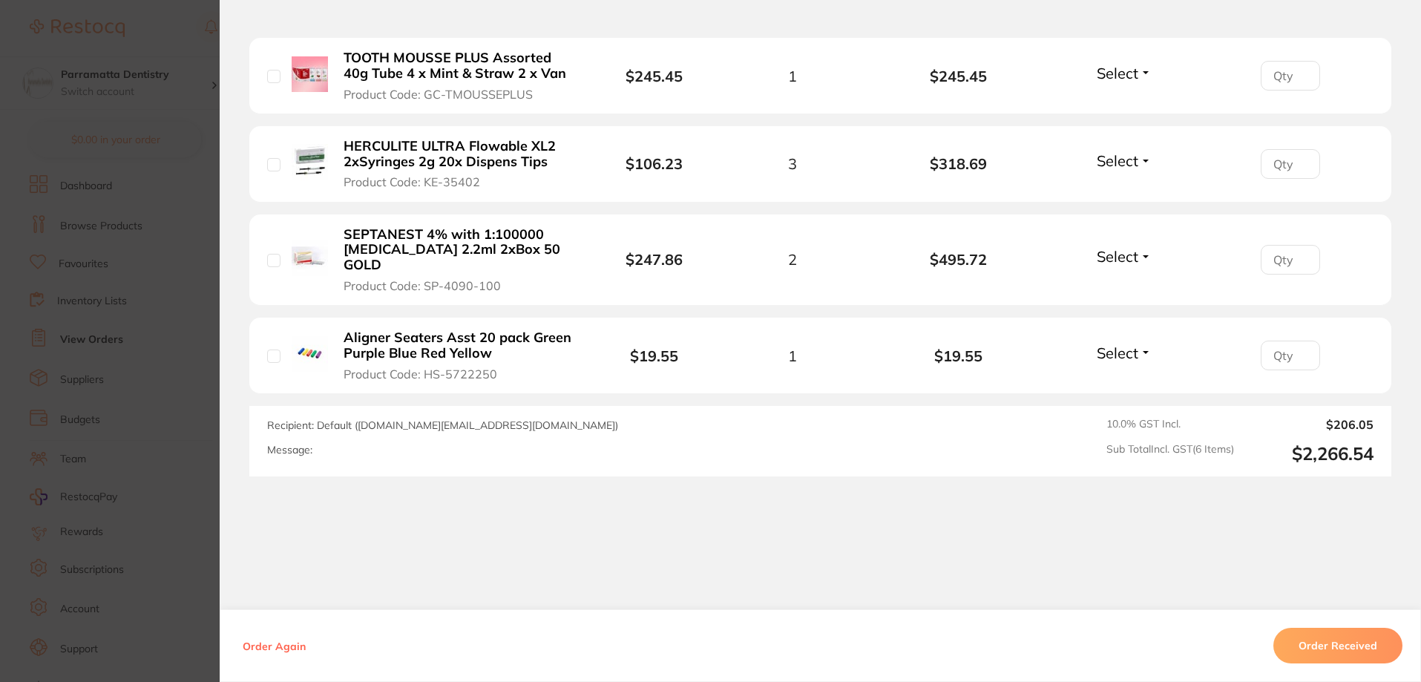
click at [1370, 646] on button "Order Received" at bounding box center [1337, 646] width 129 height 36
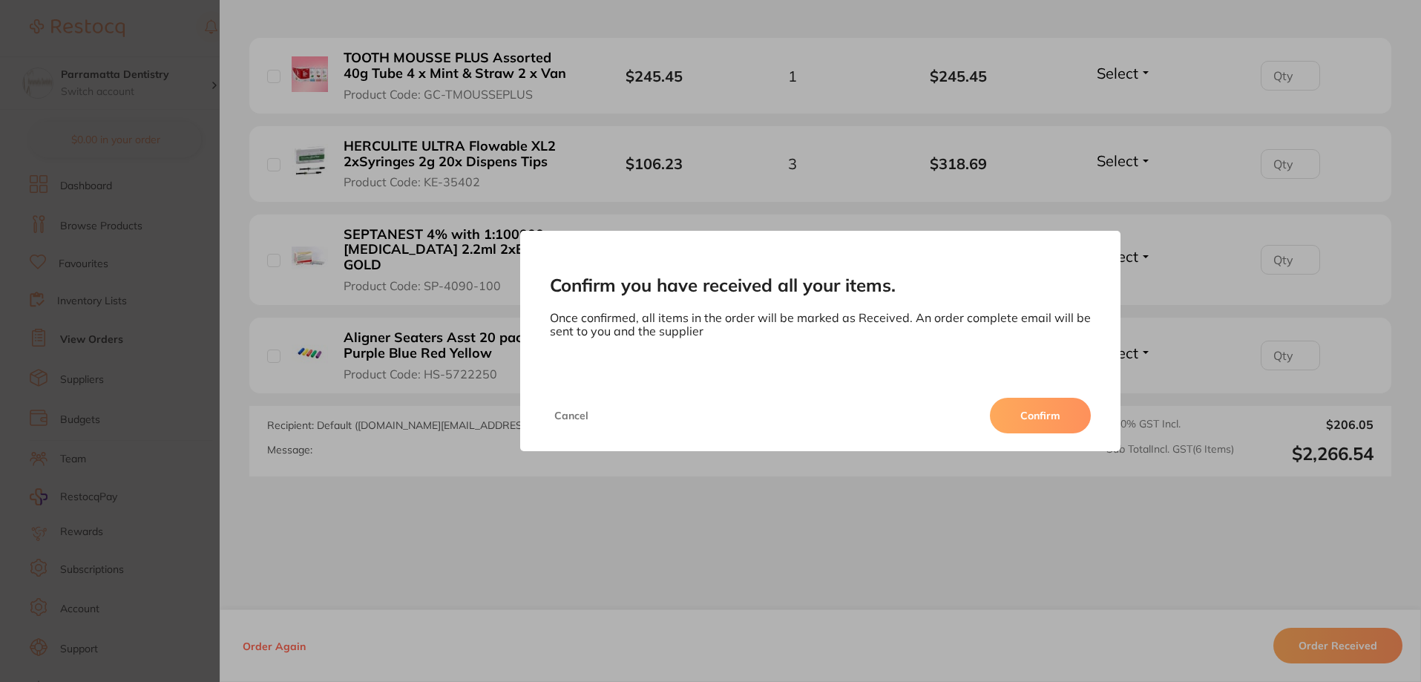
click at [1080, 418] on button "Confirm" at bounding box center [1040, 416] width 101 height 36
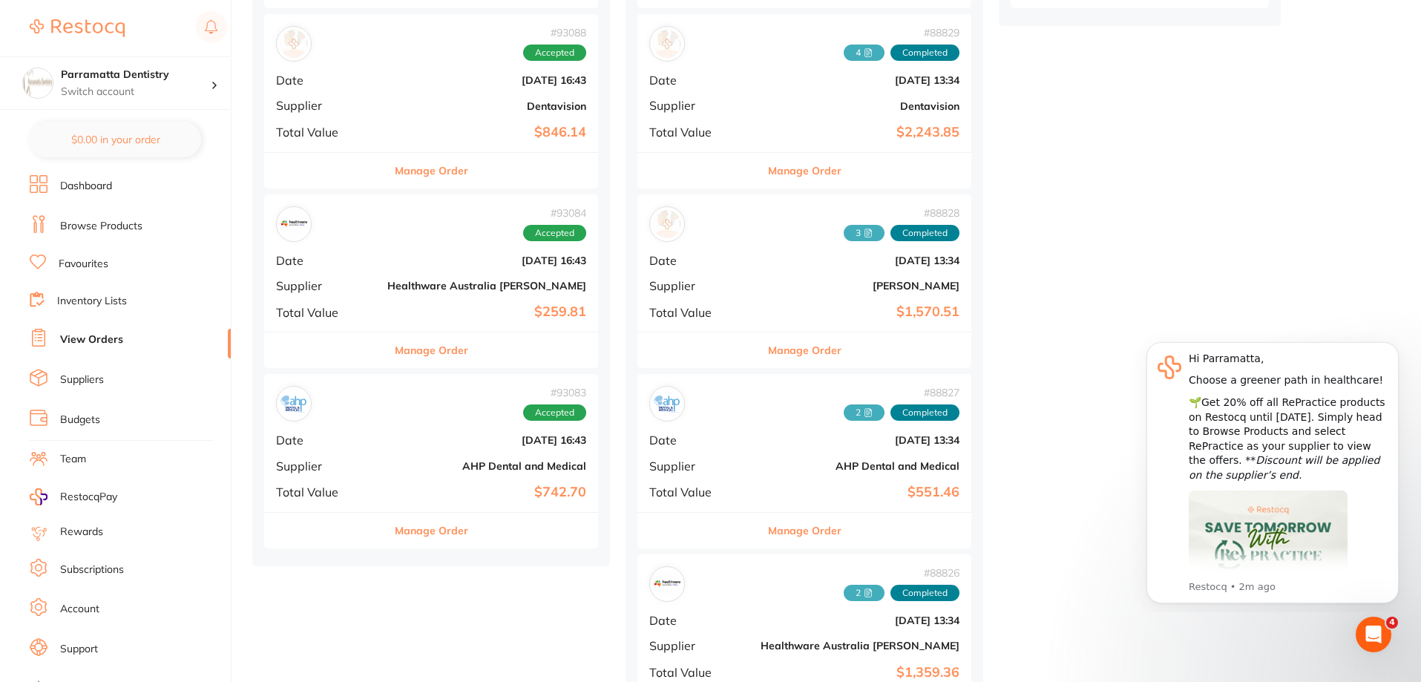
scroll to position [742, 0]
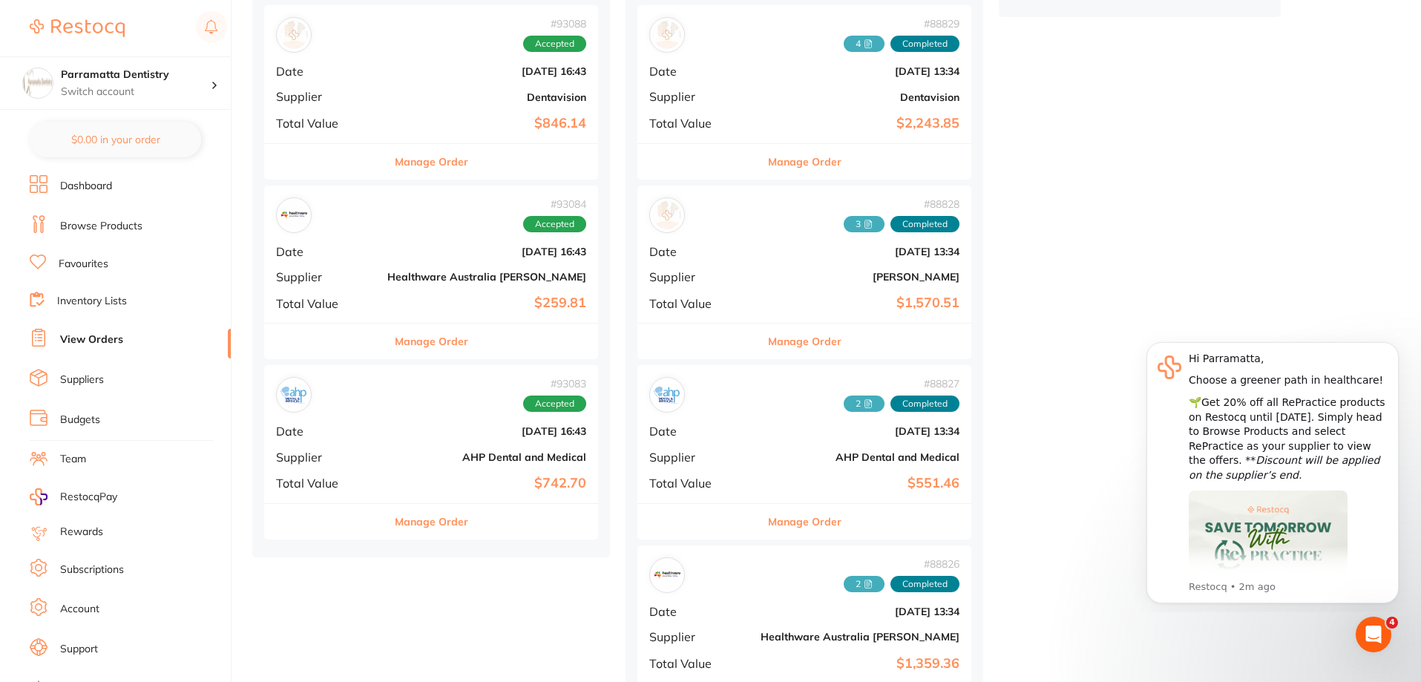
click at [353, 418] on div "# 93083 Accepted Date [DATE] 16:43 Supplier AHP Dental and Medical Total Value …" at bounding box center [431, 433] width 334 height 137
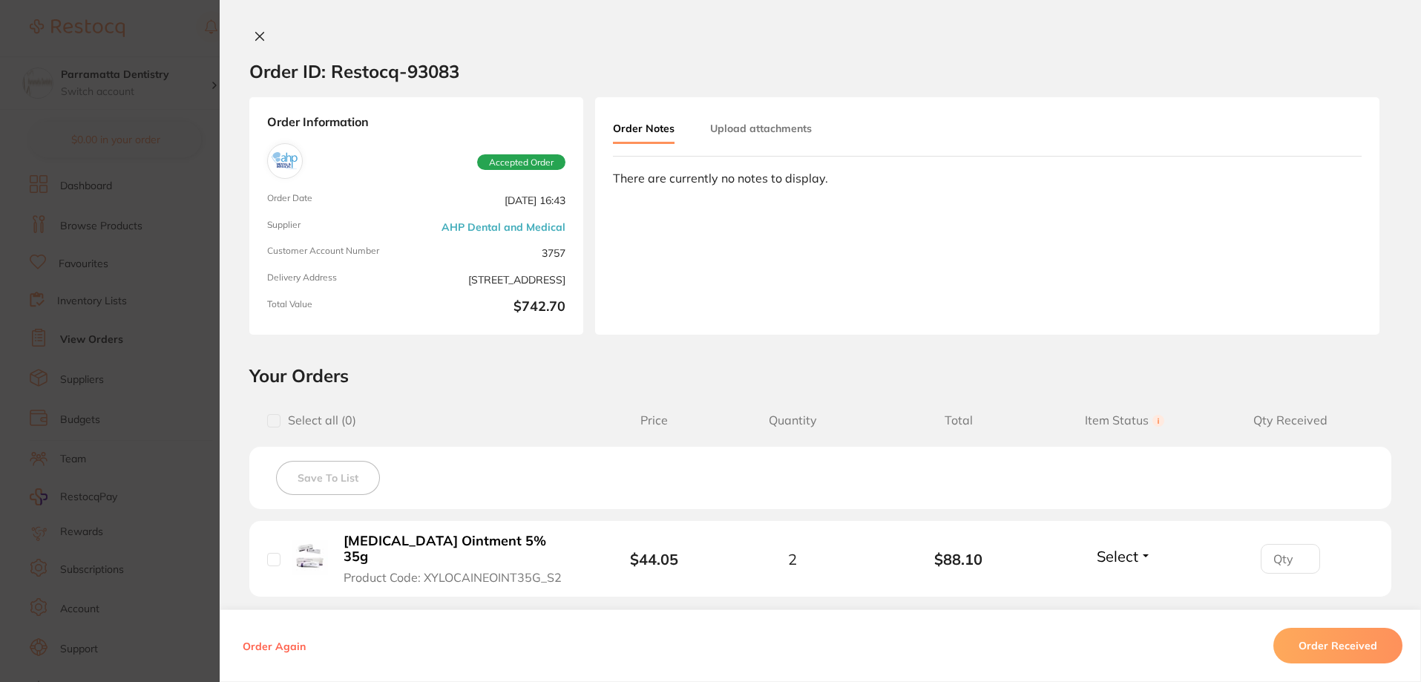
scroll to position [593, 0]
click at [799, 131] on button "Upload attachments" at bounding box center [761, 128] width 102 height 27
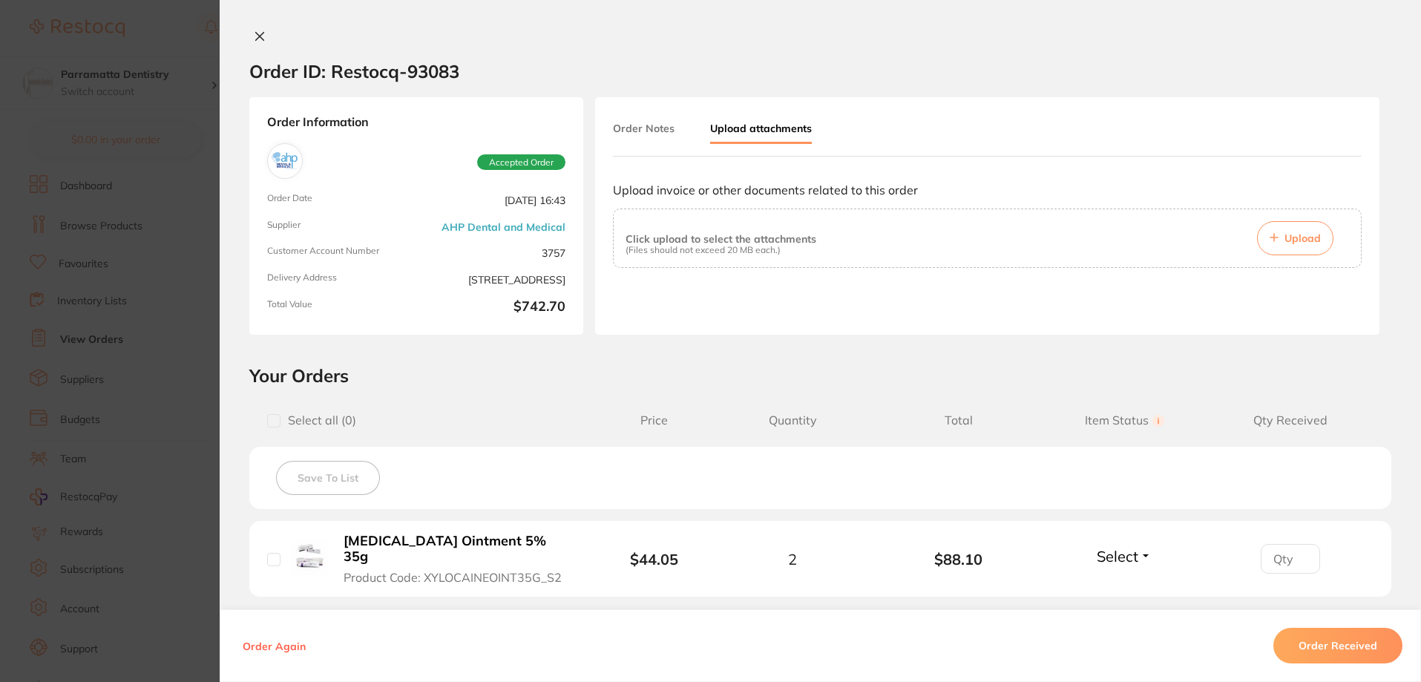
click at [1295, 232] on span "Upload" at bounding box center [1302, 237] width 36 height 13
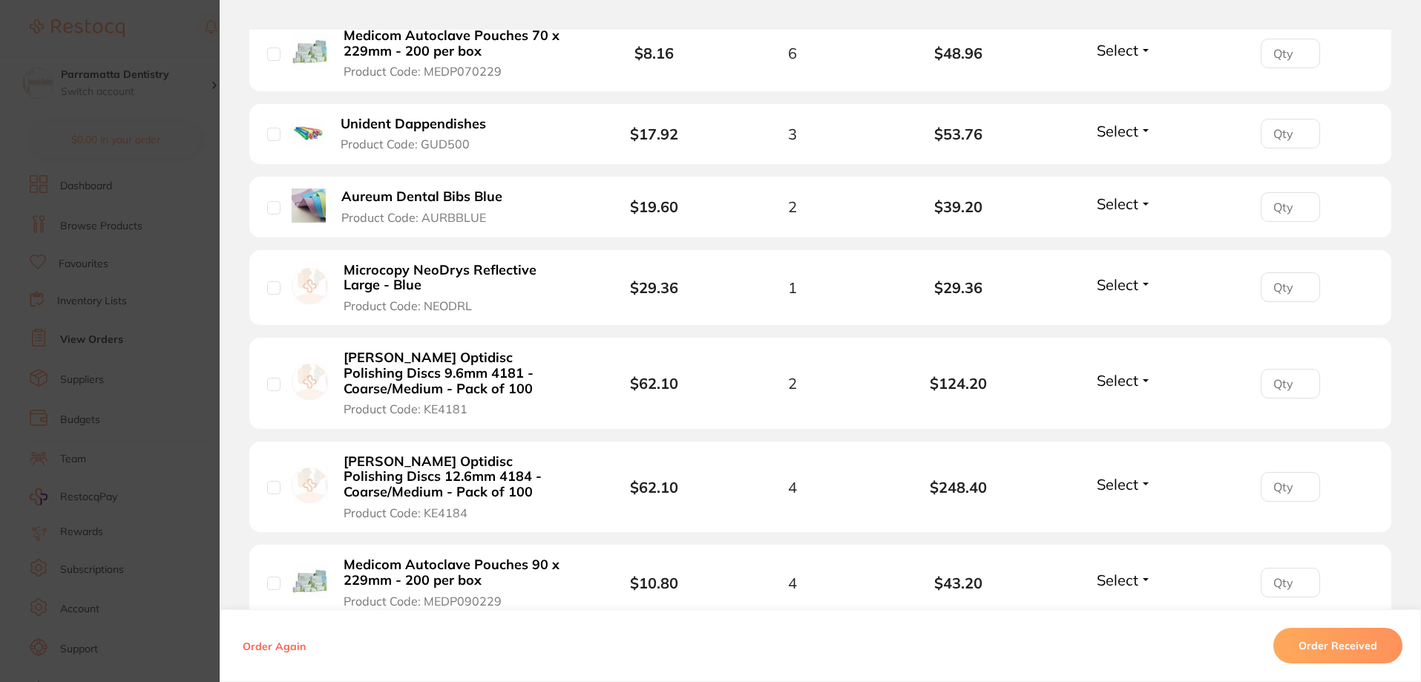
click at [1347, 636] on button "Order Received" at bounding box center [1337, 646] width 129 height 36
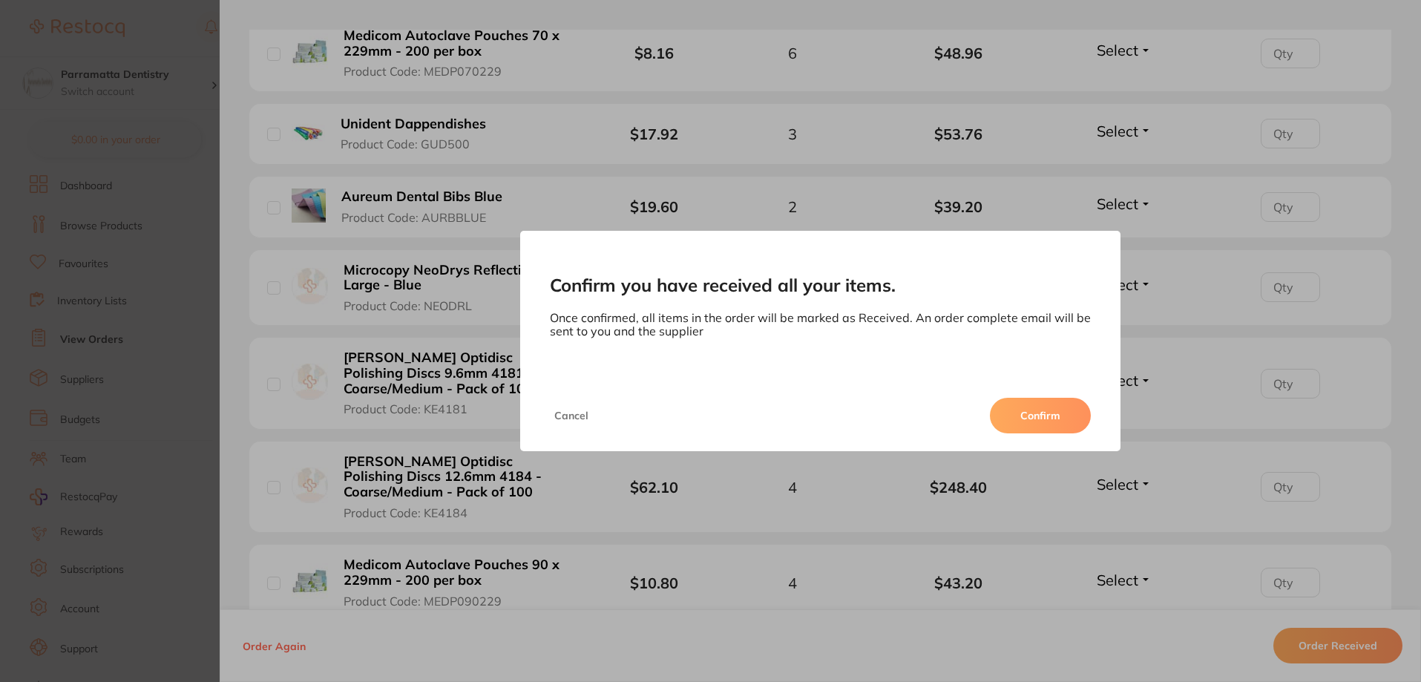
click at [1070, 412] on button "Confirm" at bounding box center [1040, 416] width 101 height 36
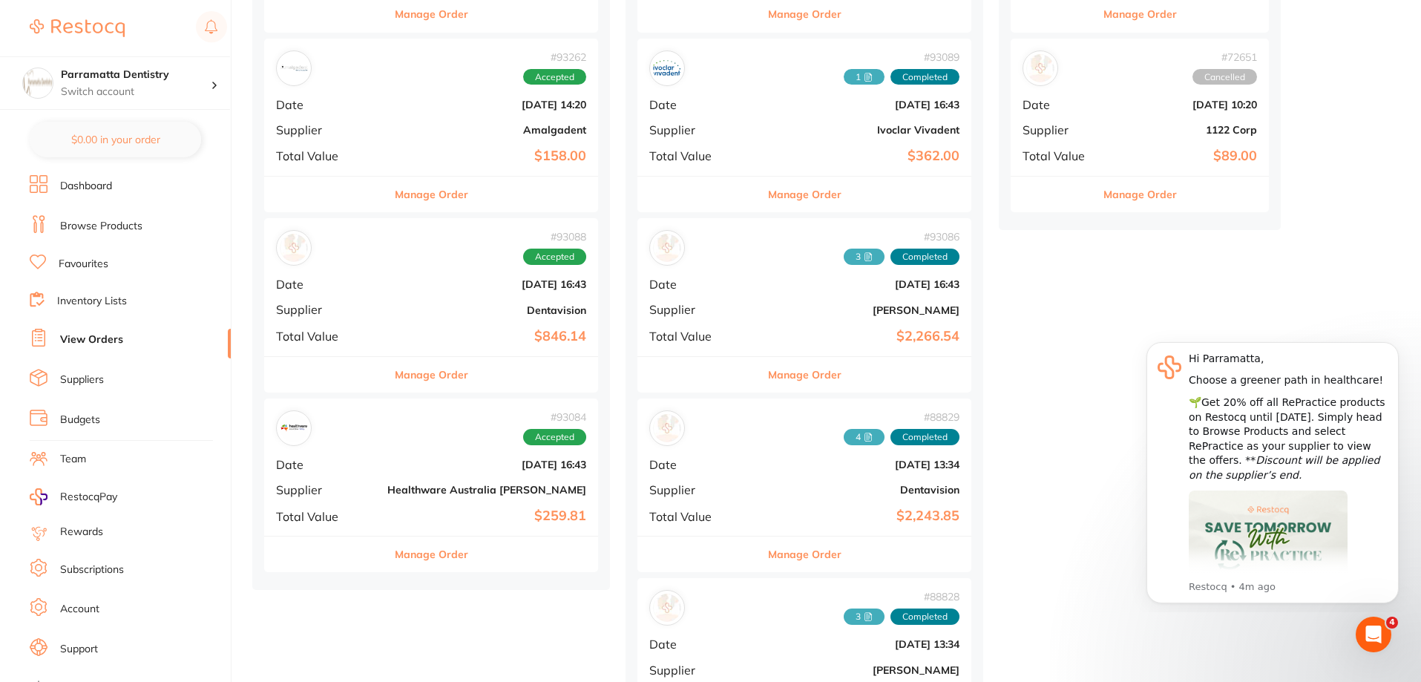
scroll to position [445, 0]
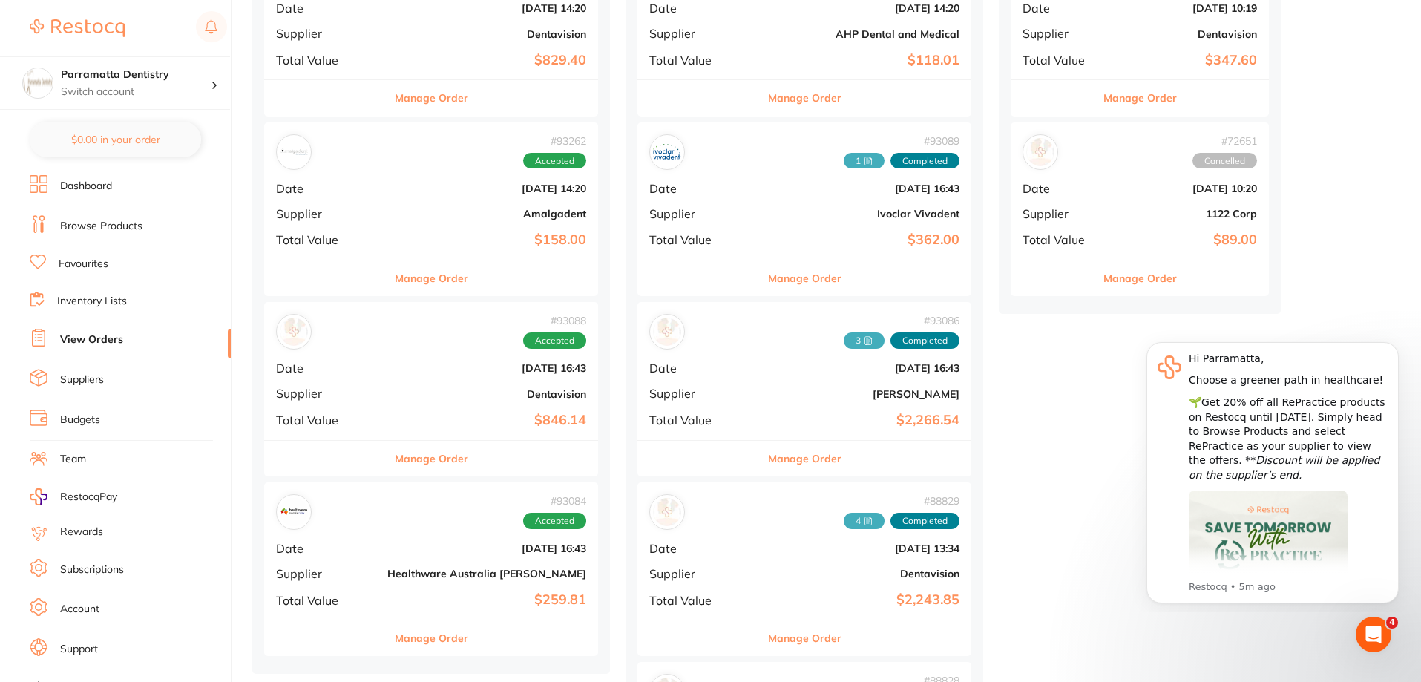
click at [418, 240] on b "$158.00" at bounding box center [486, 240] width 199 height 16
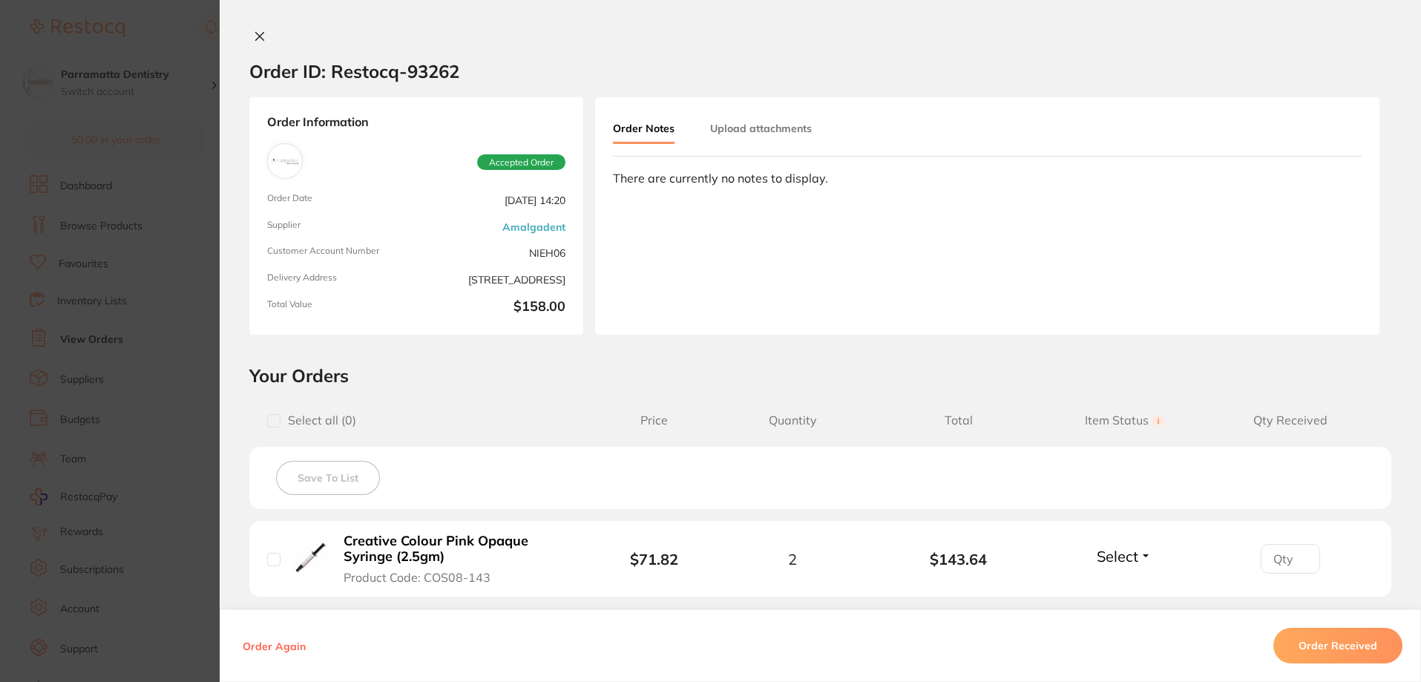
click at [766, 139] on button "Upload attachments" at bounding box center [761, 128] width 102 height 27
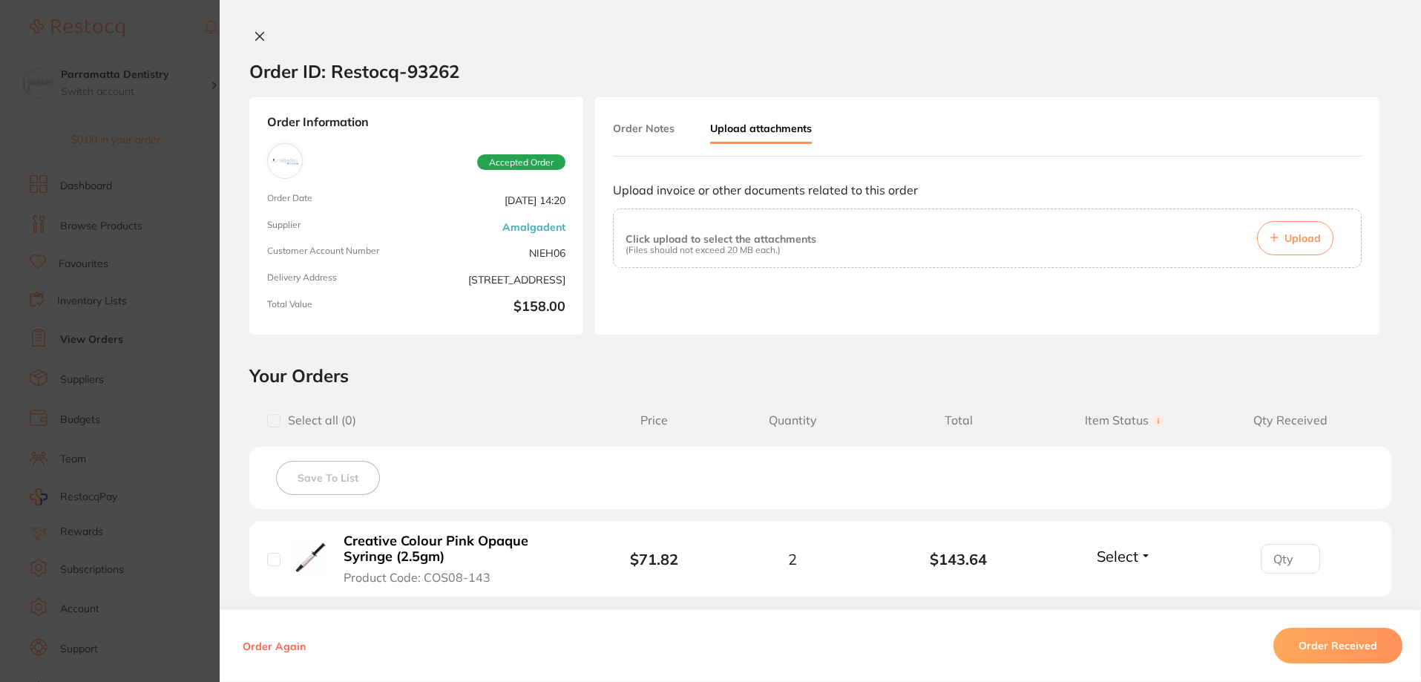
click at [1300, 231] on span "Upload" at bounding box center [1302, 237] width 36 height 13
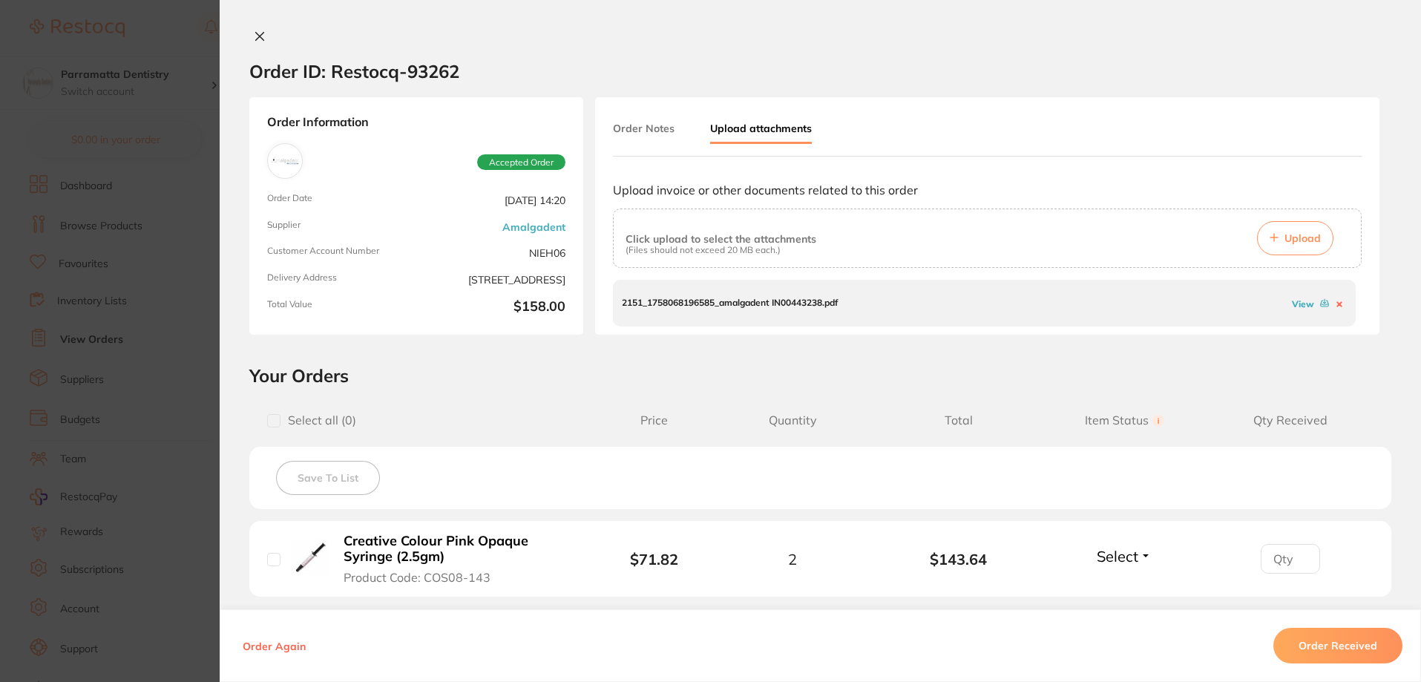
scroll to position [219, 0]
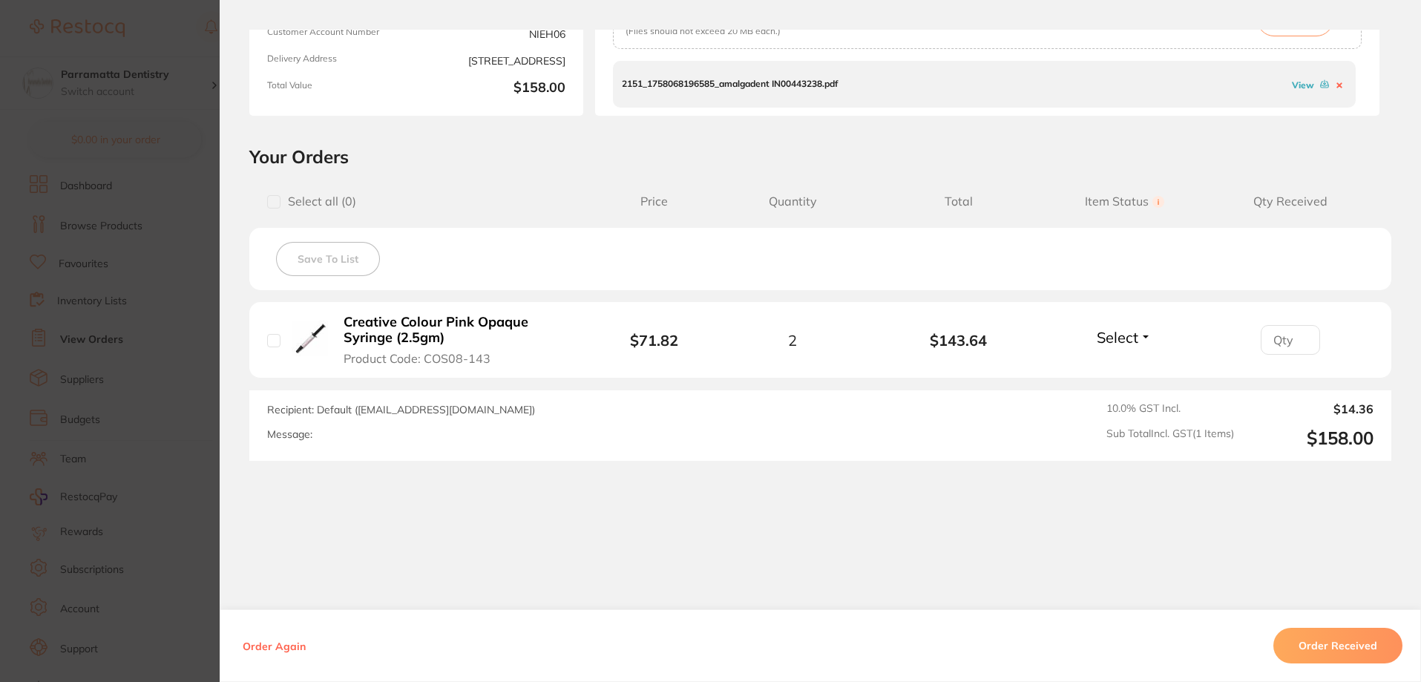
click at [1327, 648] on button "Order Received" at bounding box center [1337, 646] width 129 height 36
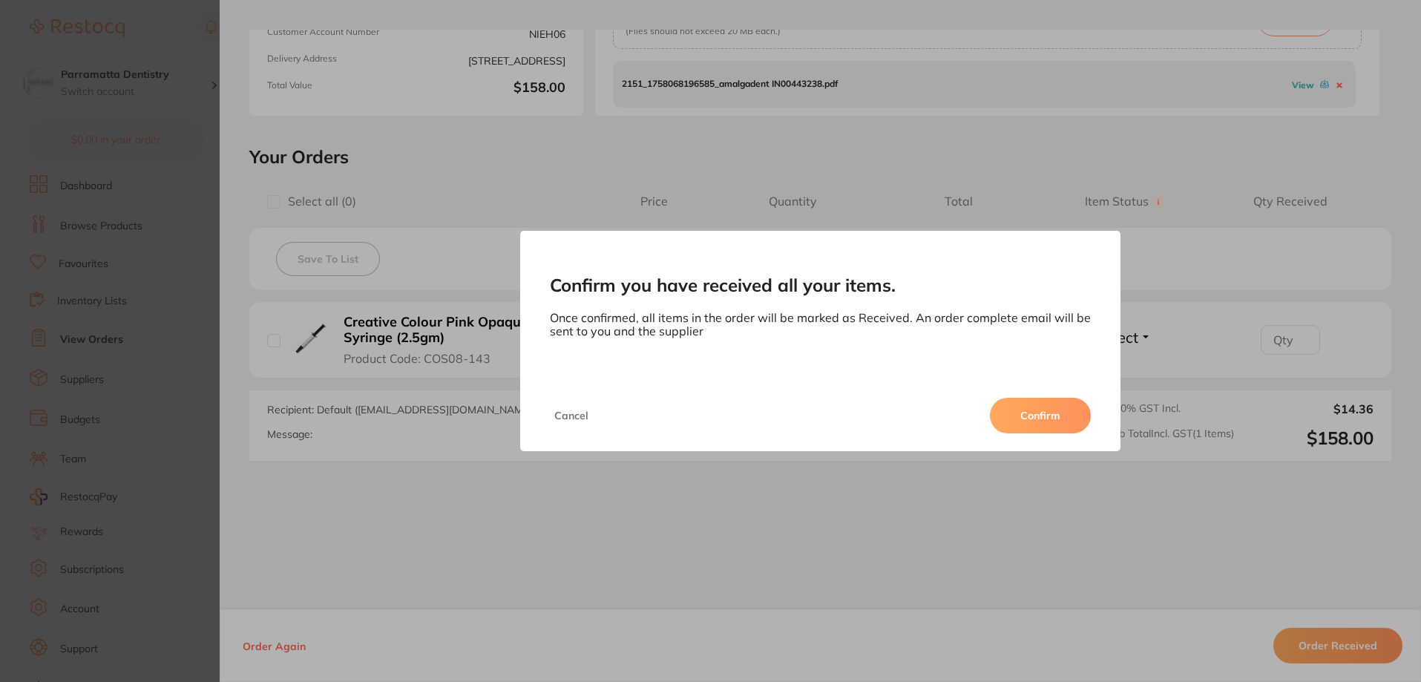
click at [1035, 416] on button "Confirm" at bounding box center [1040, 416] width 101 height 36
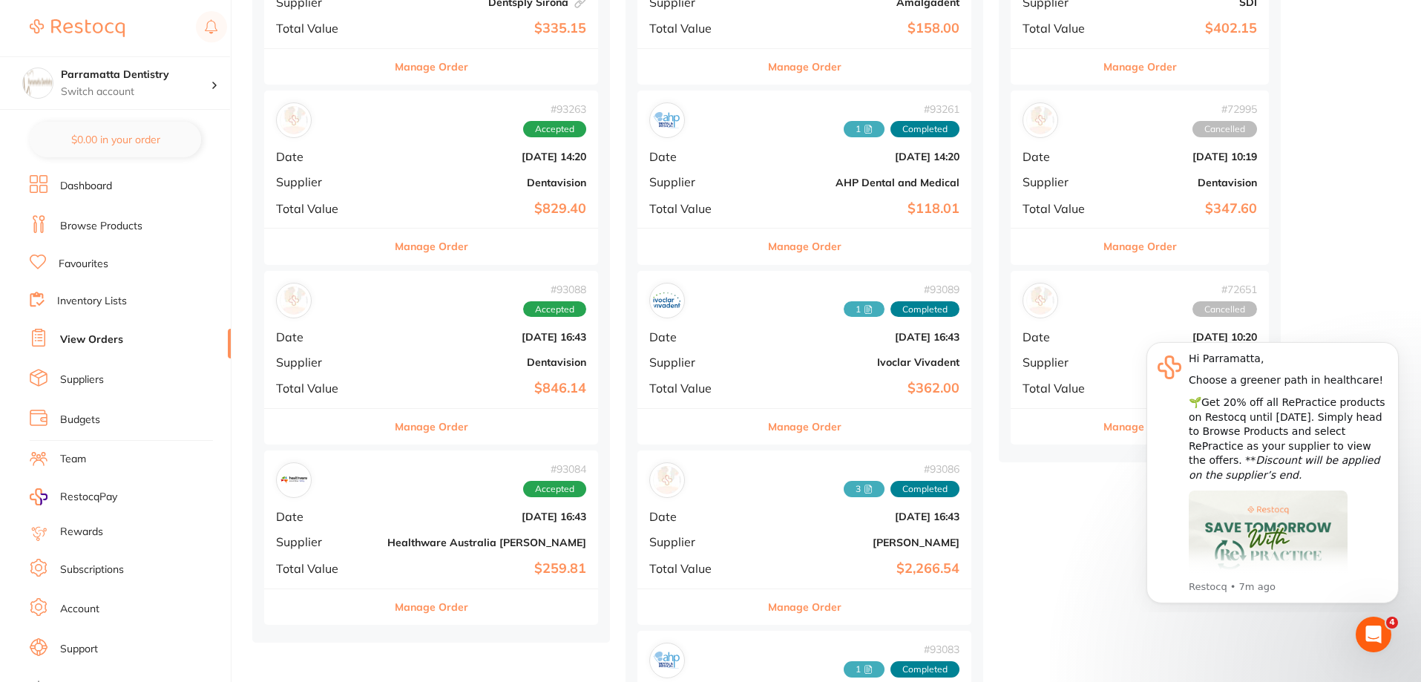
click at [407, 366] on b "Dentavision" at bounding box center [486, 362] width 199 height 12
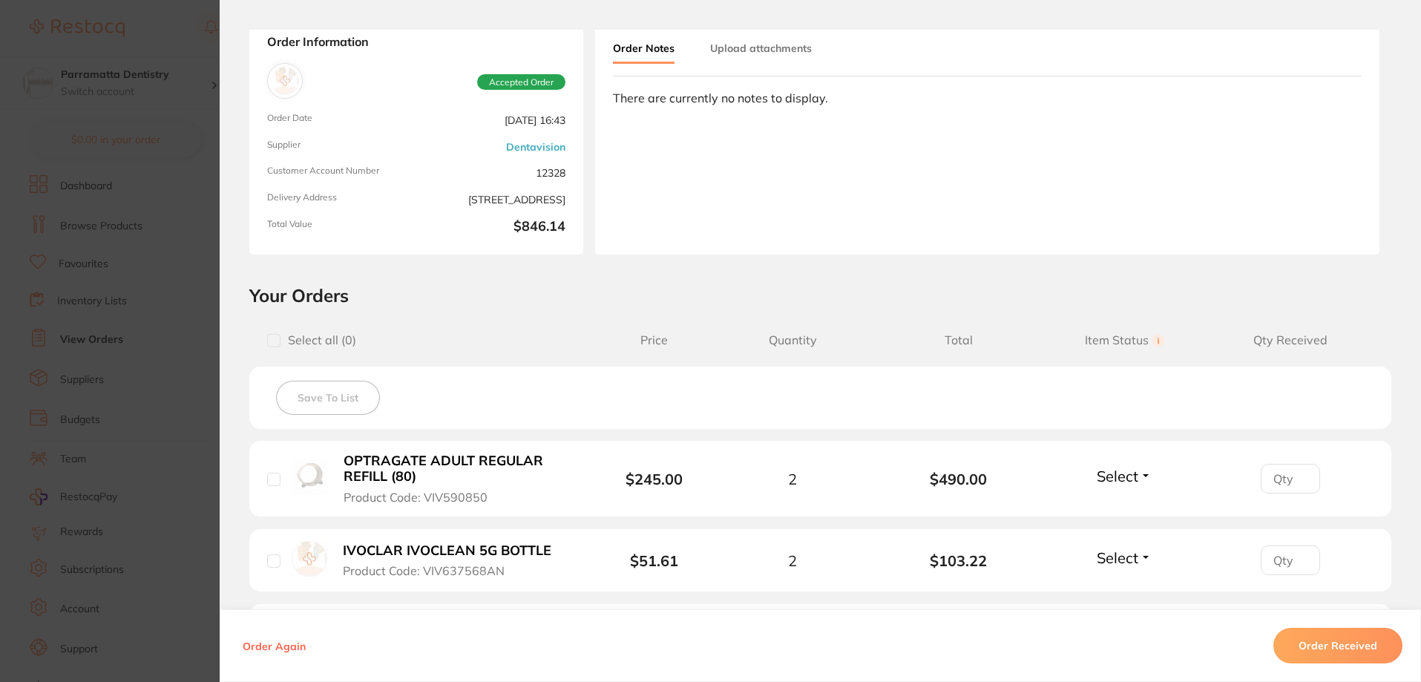
scroll to position [74, 0]
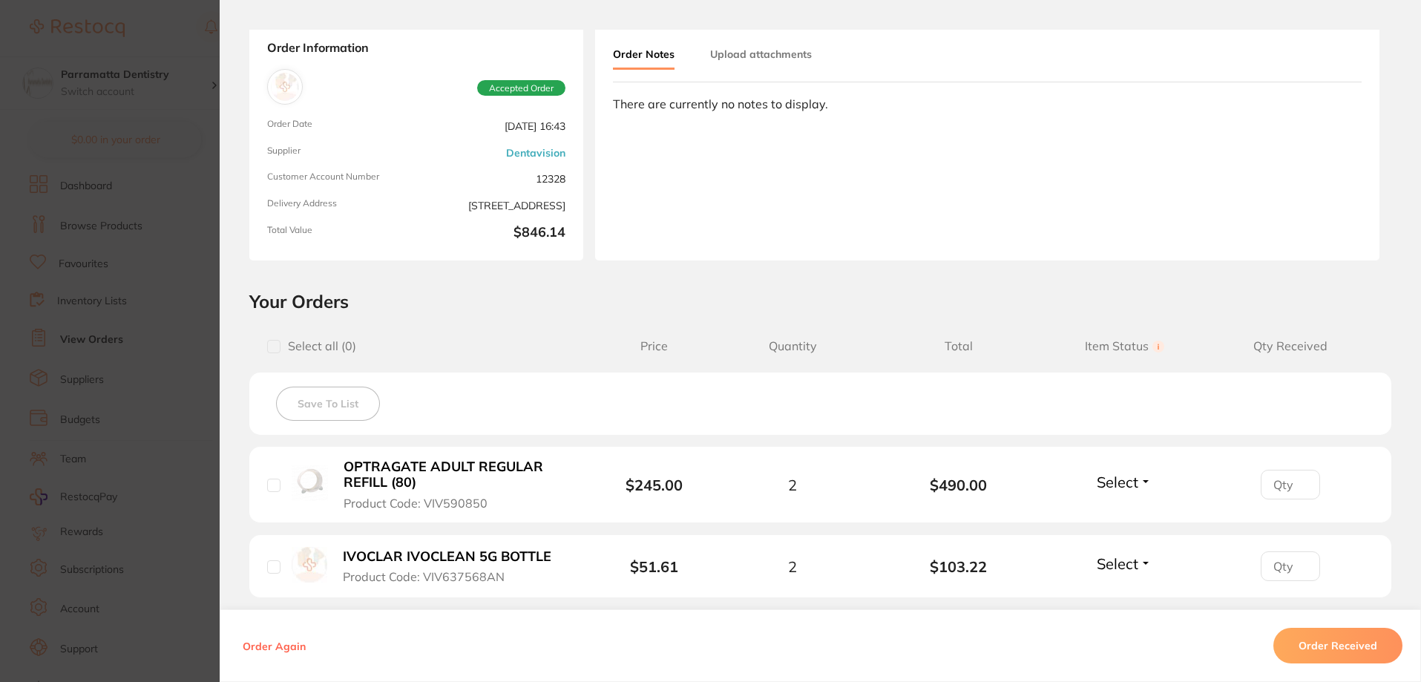
click at [764, 47] on button "Upload attachments" at bounding box center [761, 54] width 102 height 27
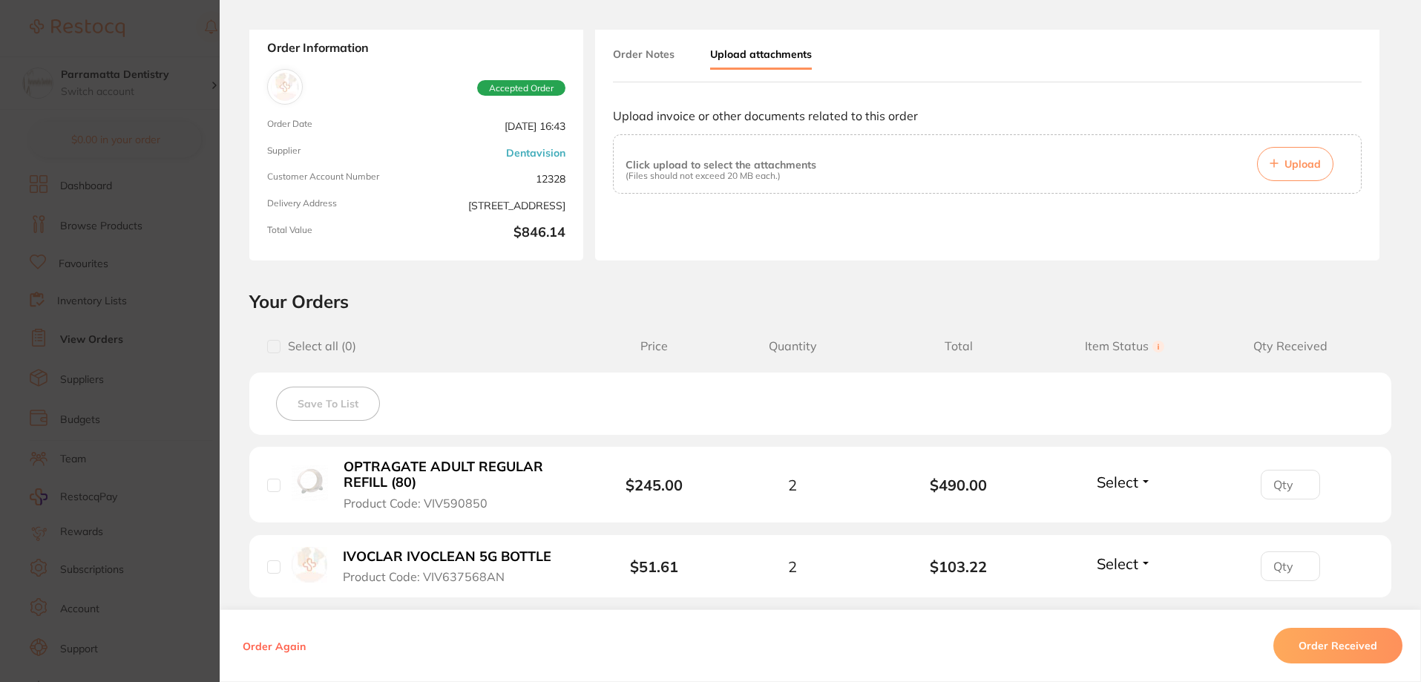
click at [1318, 164] on button "Upload" at bounding box center [1295, 164] width 76 height 34
click at [1307, 161] on span "Upload" at bounding box center [1302, 163] width 36 height 13
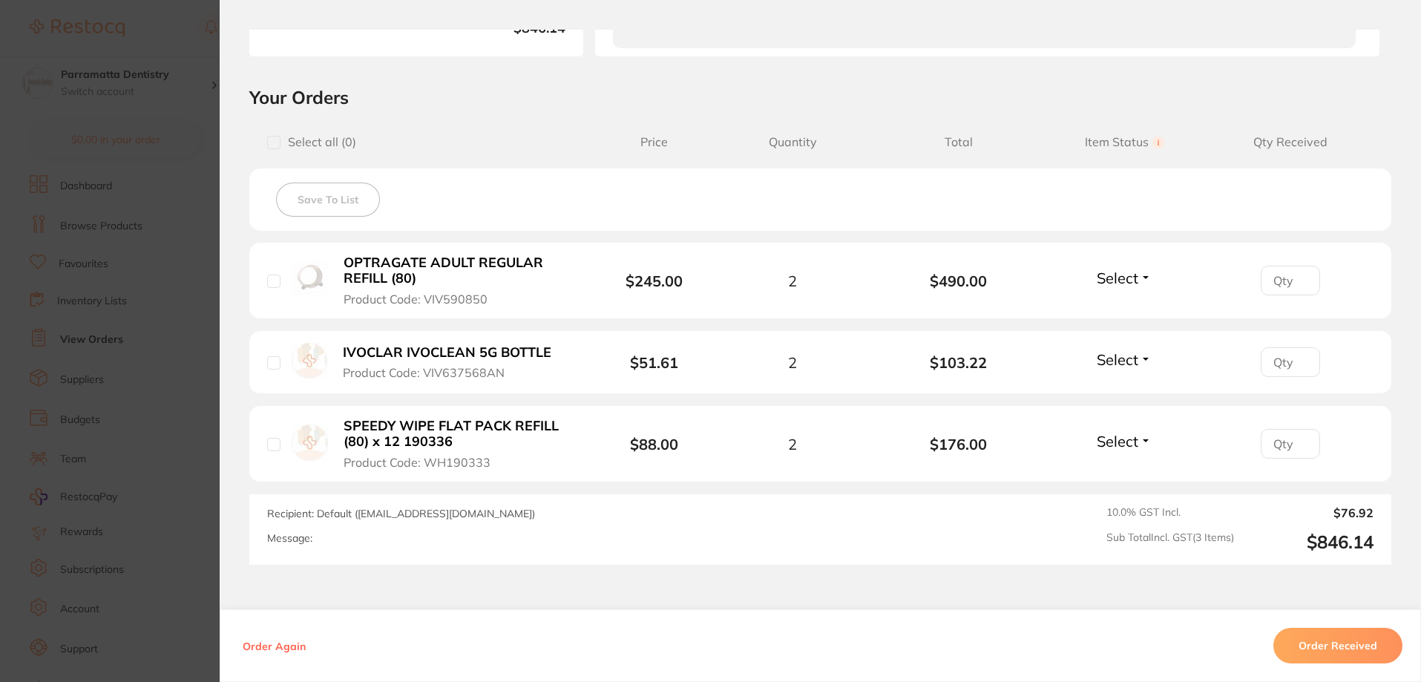
scroll to position [297, 0]
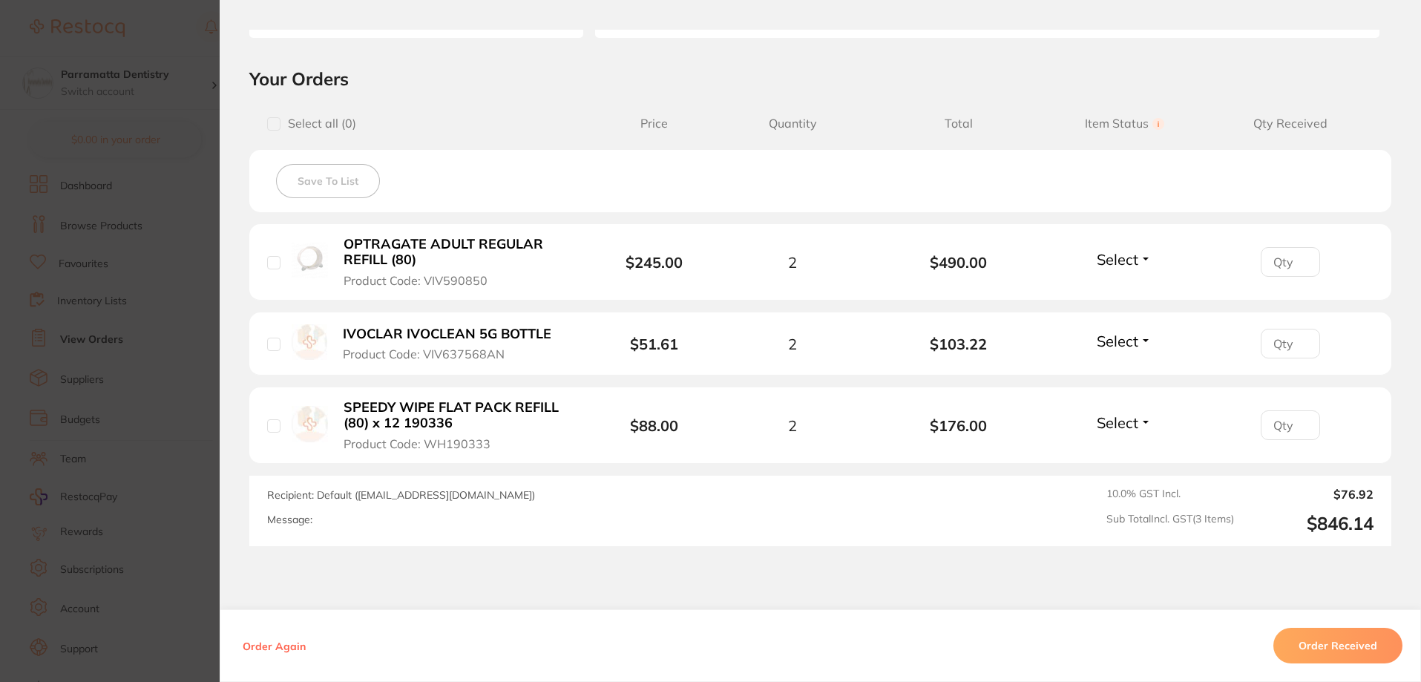
click at [1360, 634] on button "Order Received" at bounding box center [1337, 646] width 129 height 36
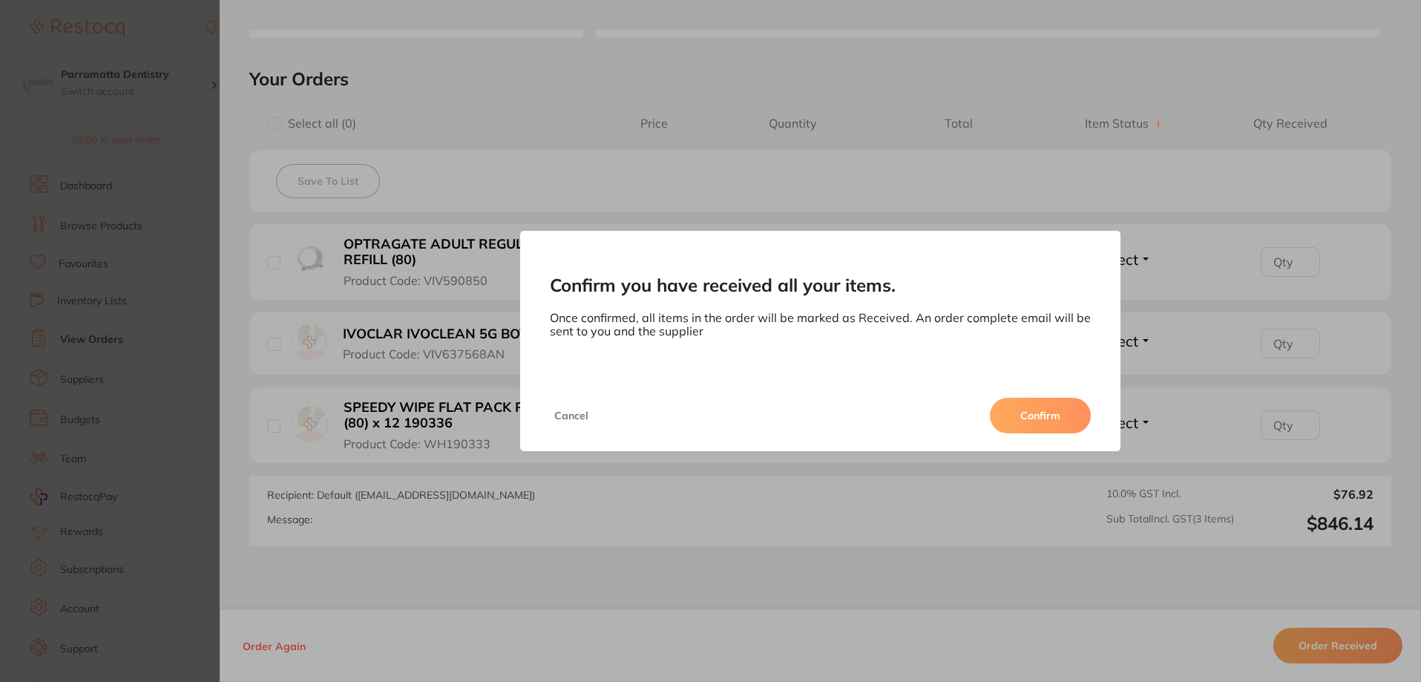
click at [1055, 417] on button "Confirm" at bounding box center [1040, 416] width 101 height 36
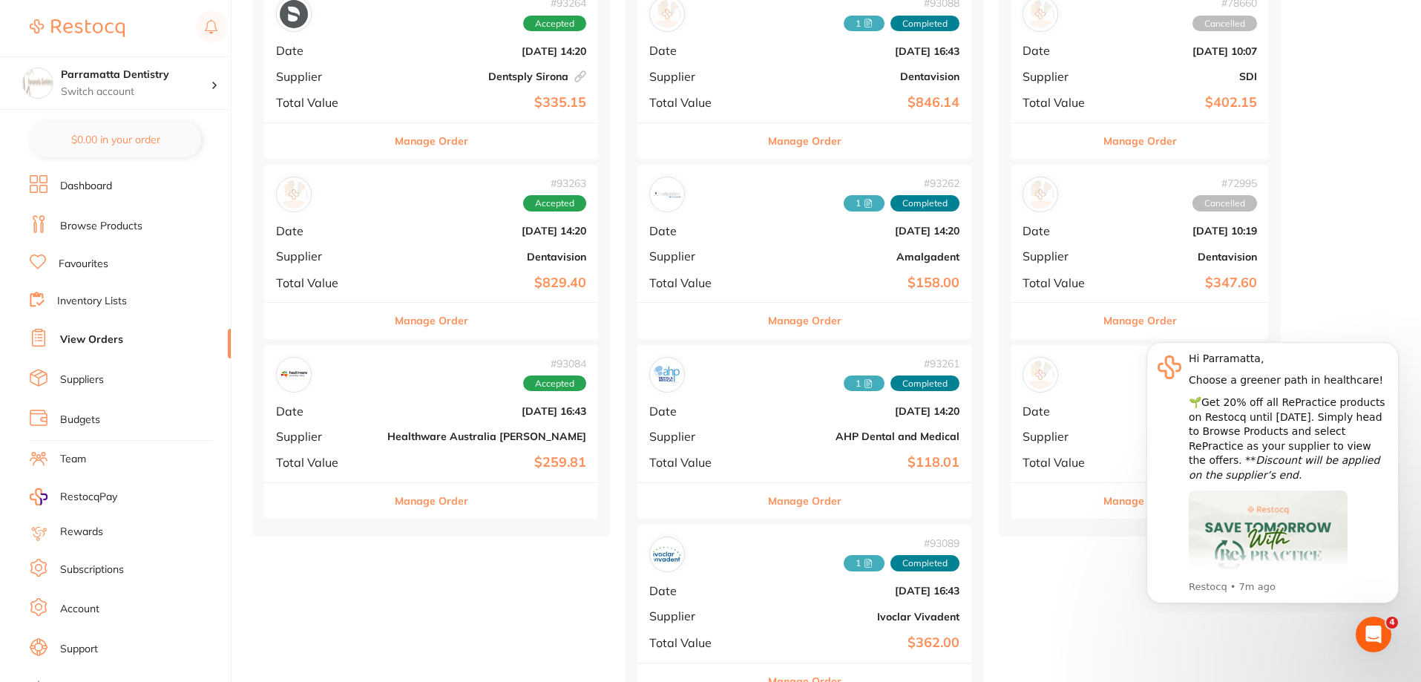
click at [421, 268] on div "# 93263 Accepted Date [DATE] 14:20 Supplier Dentavision Total Value $829.40" at bounding box center [431, 233] width 334 height 137
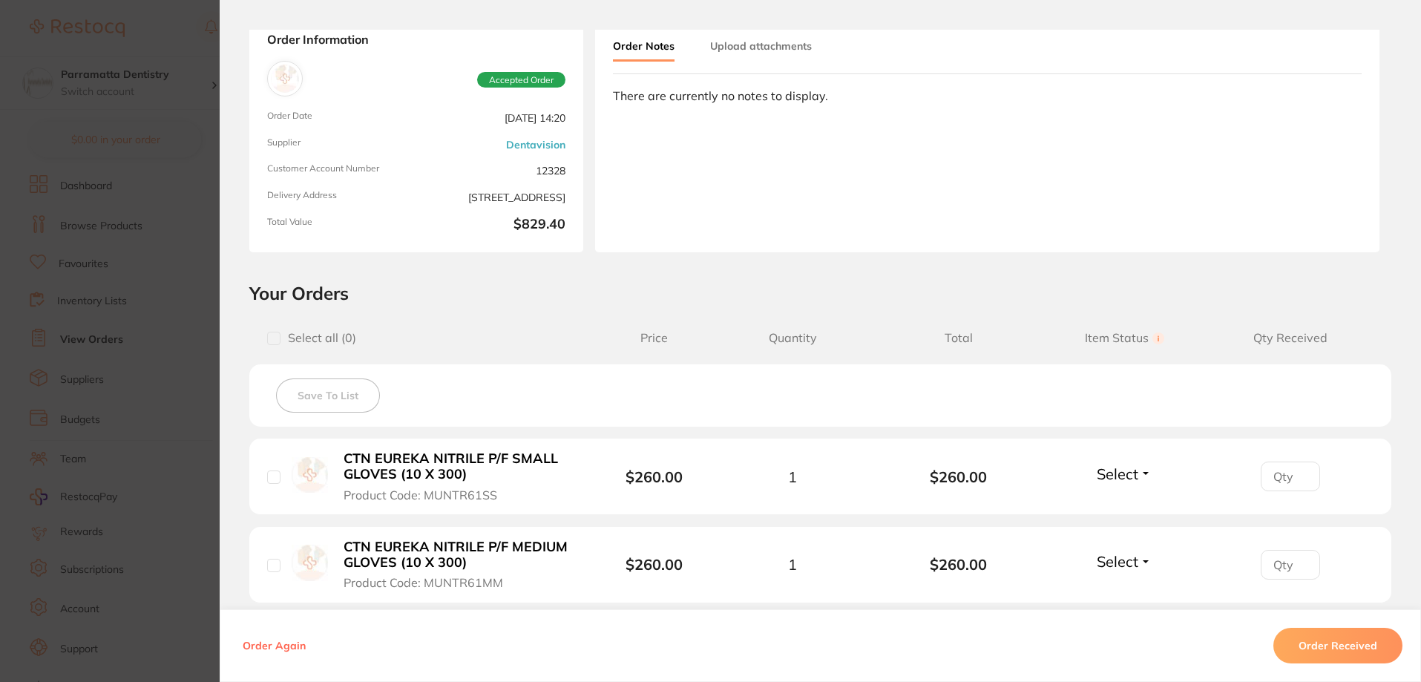
scroll to position [74, 0]
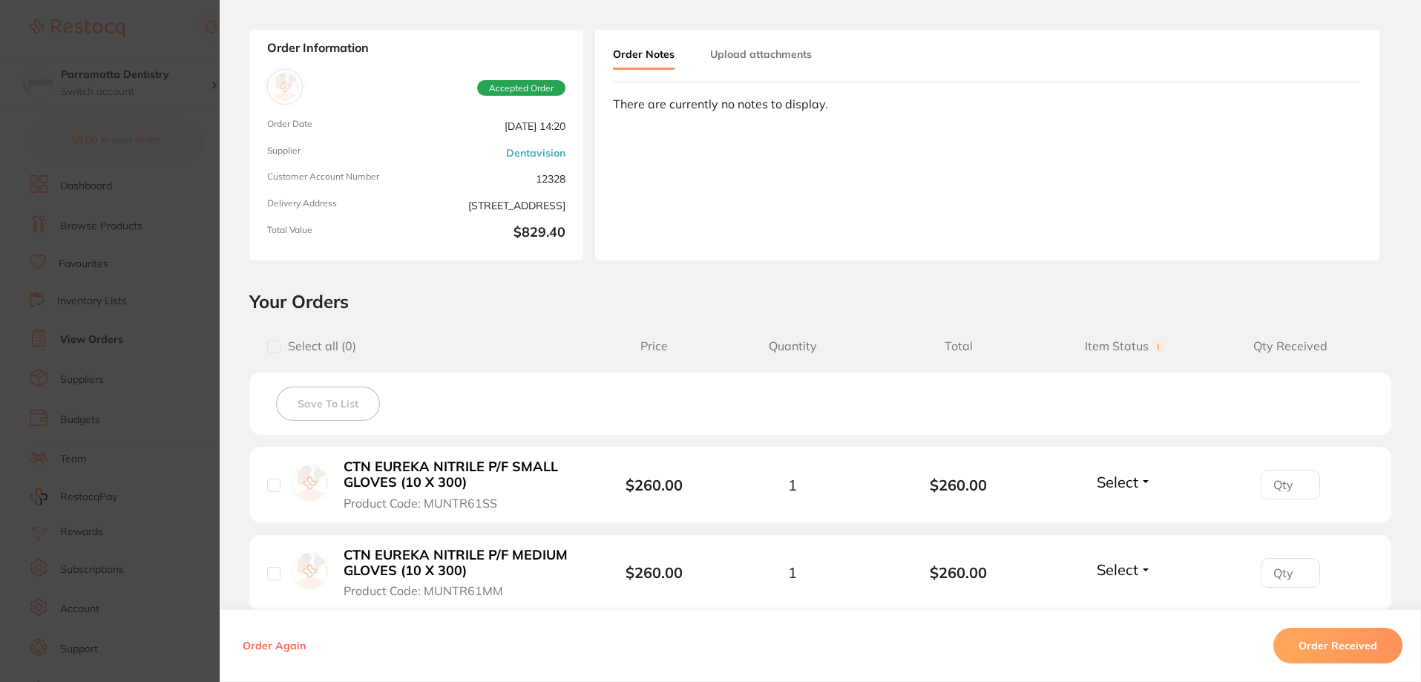
click at [779, 59] on button "Upload attachments" at bounding box center [761, 54] width 102 height 27
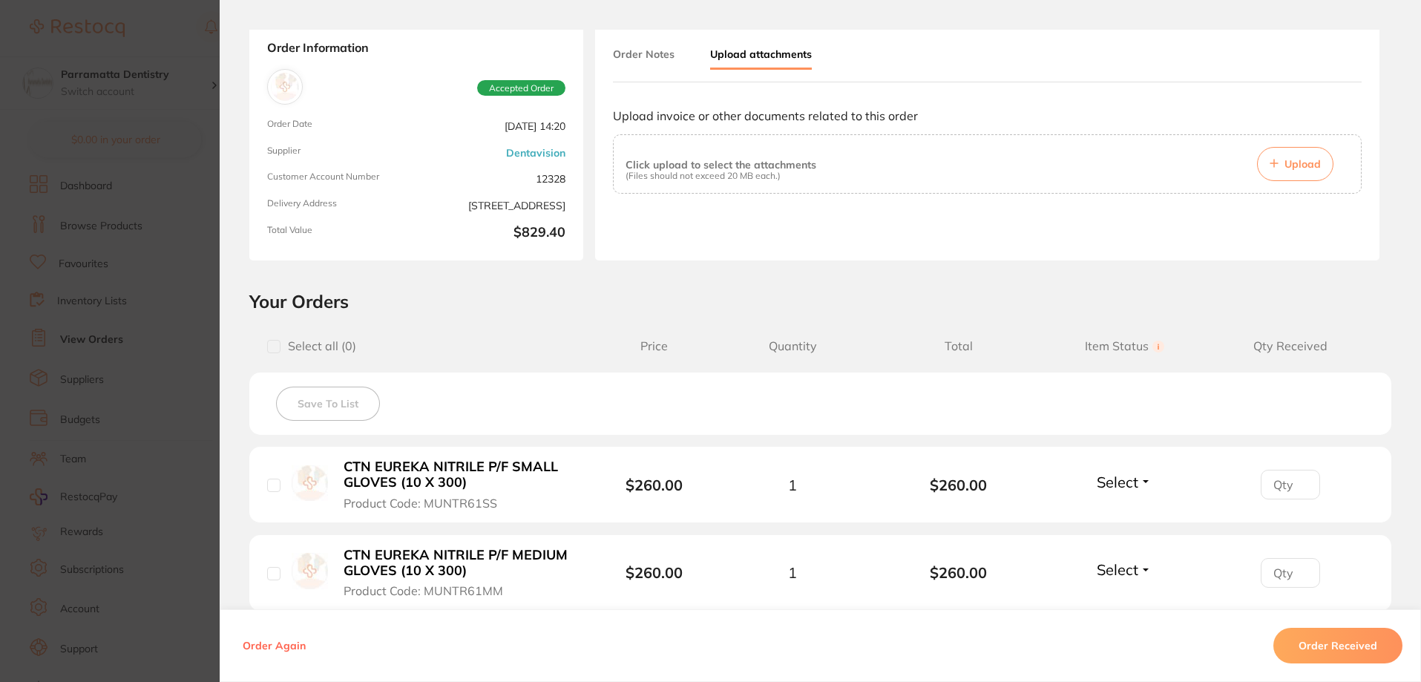
scroll to position [0, 0]
click at [1310, 166] on span "Upload" at bounding box center [1302, 163] width 36 height 13
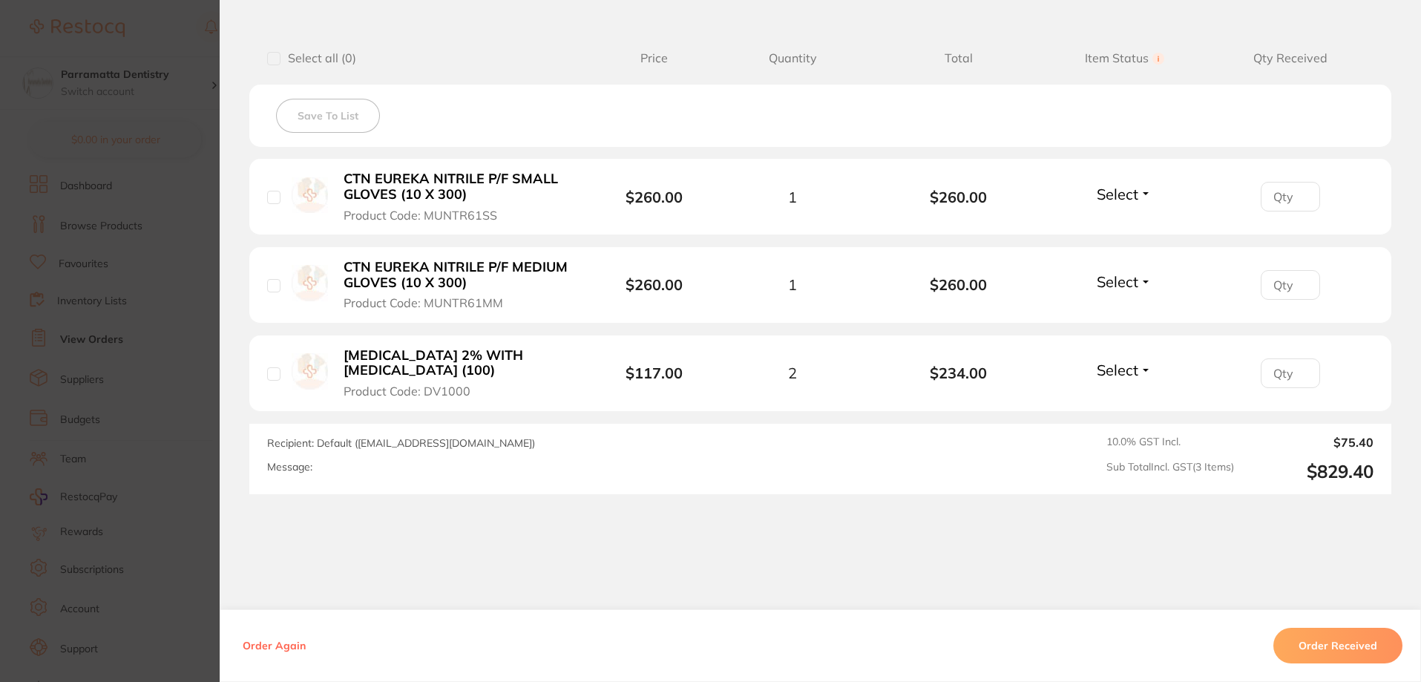
scroll to position [371, 0]
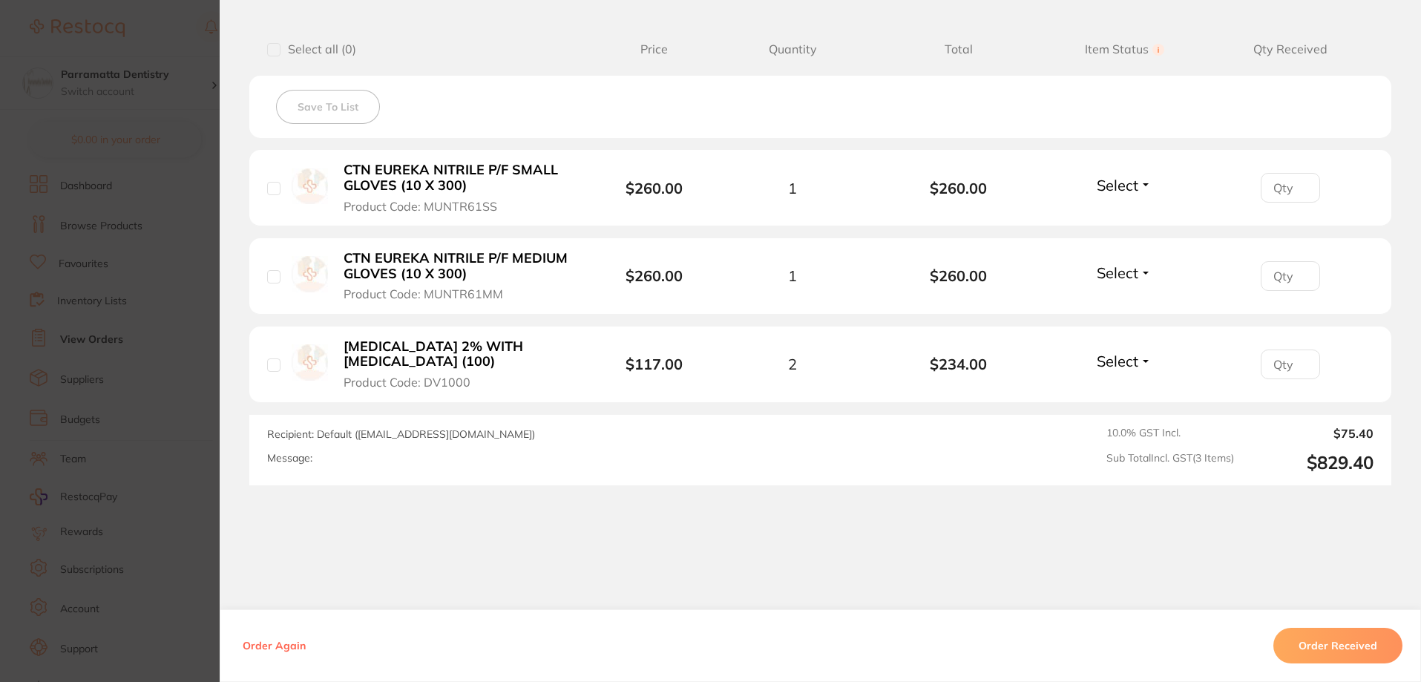
click at [1372, 640] on button "Order Received" at bounding box center [1337, 646] width 129 height 36
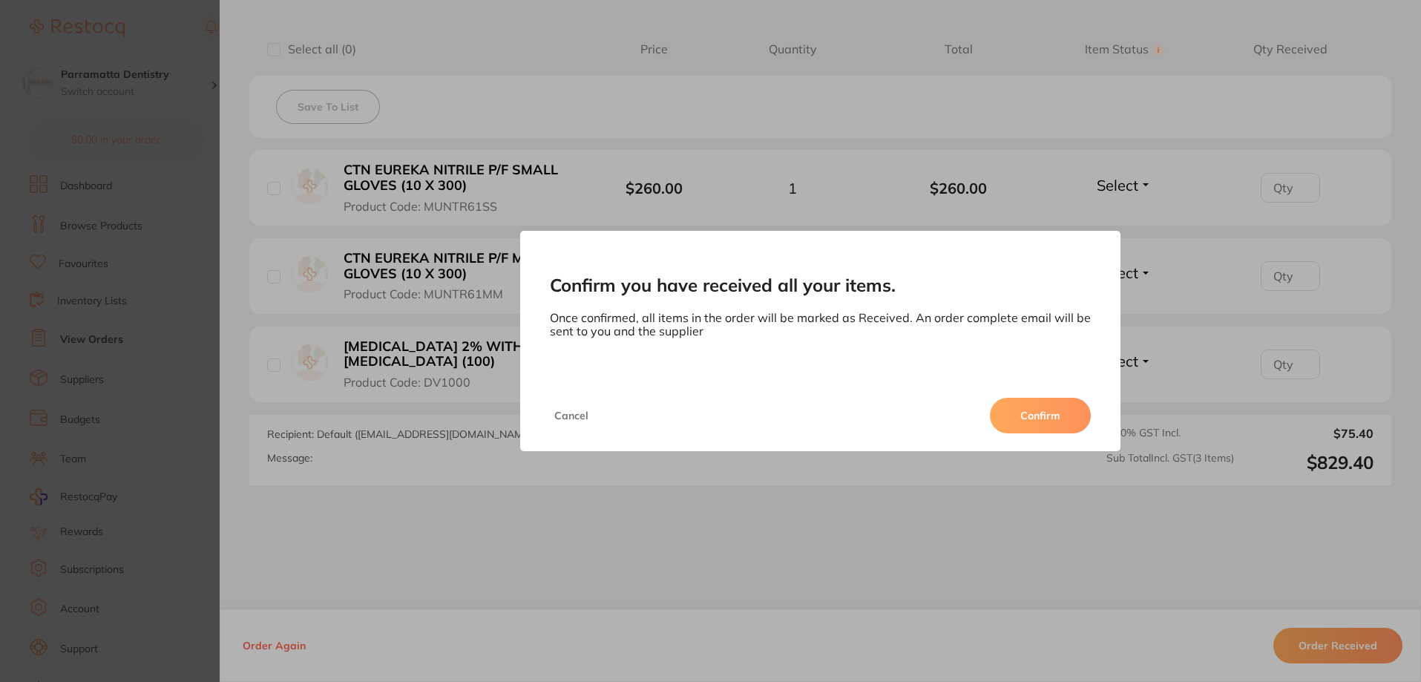
click at [1061, 427] on button "Confirm" at bounding box center [1040, 416] width 101 height 36
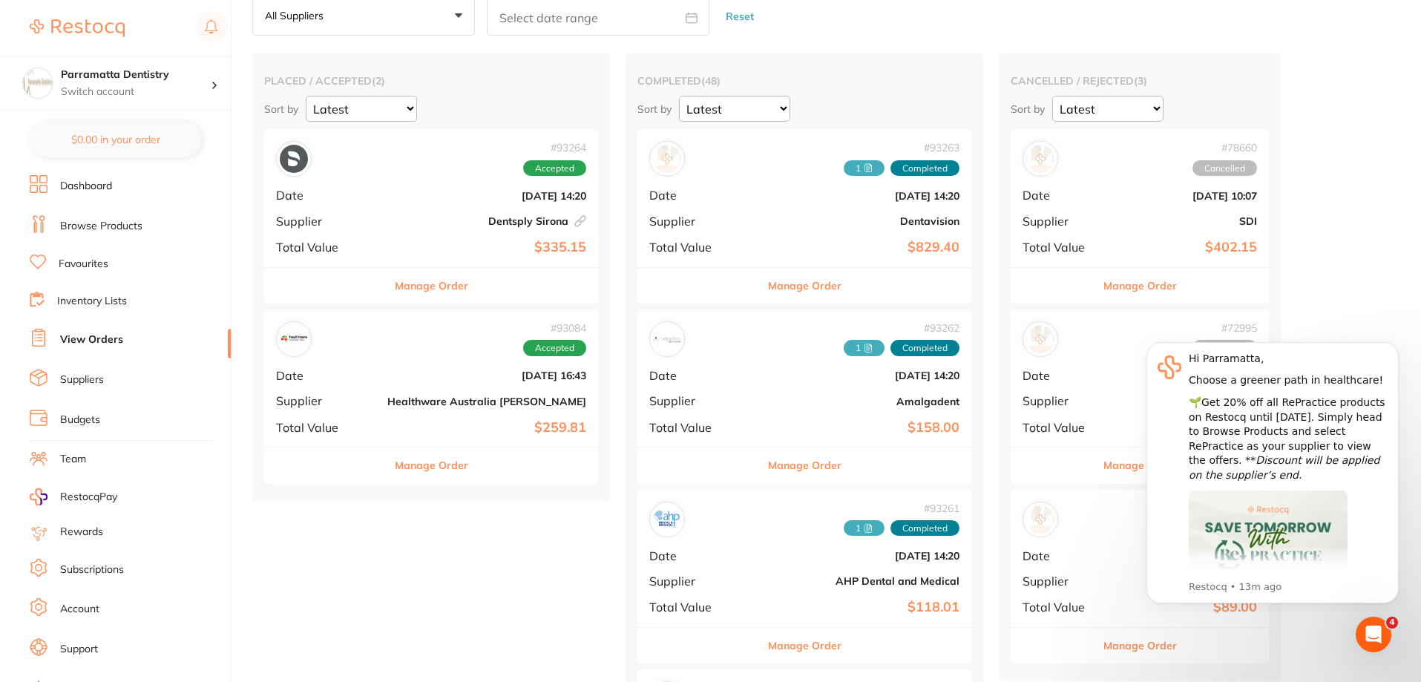
scroll to position [74, 0]
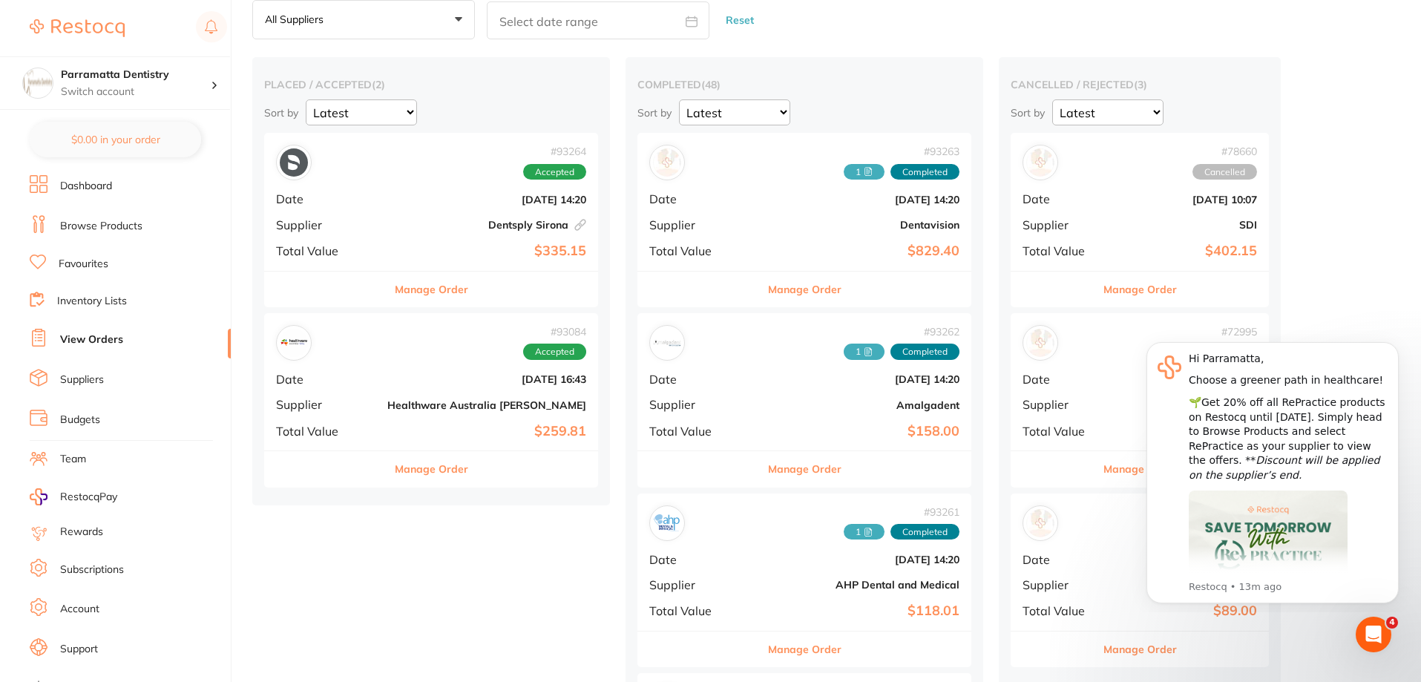
click at [392, 227] on b "Dentsply Sirona This order has been placed with your online account on Dentsply…" at bounding box center [486, 225] width 199 height 12
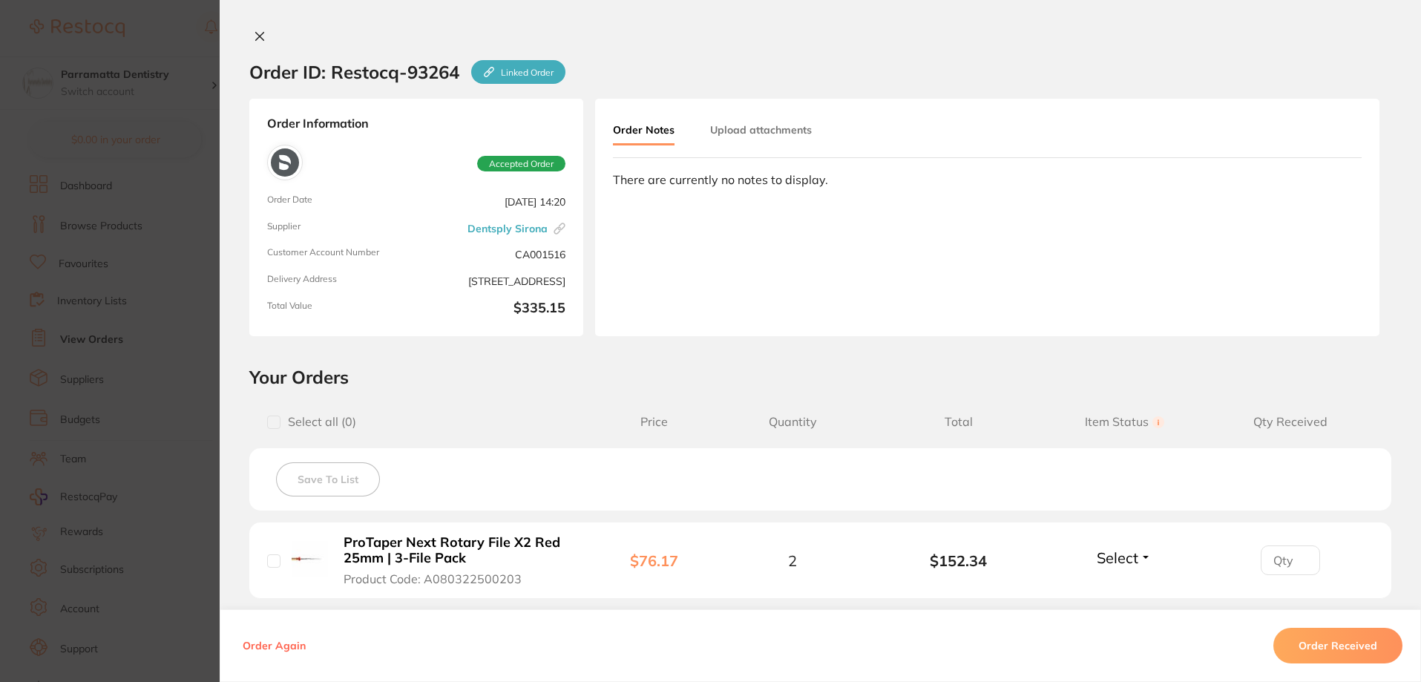
click at [742, 122] on button "Upload attachments" at bounding box center [761, 129] width 102 height 27
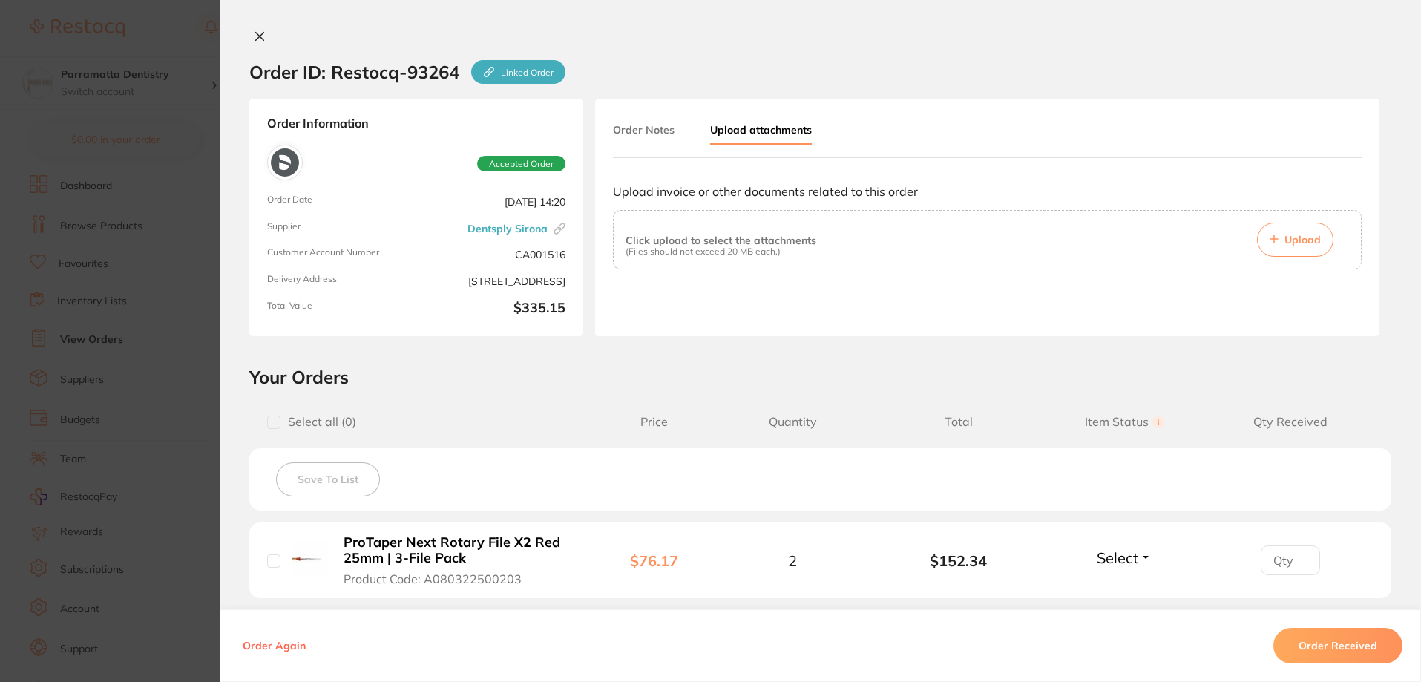
click at [1280, 235] on button "Upload" at bounding box center [1295, 240] width 76 height 34
click at [1267, 244] on button "Upload" at bounding box center [1295, 240] width 76 height 34
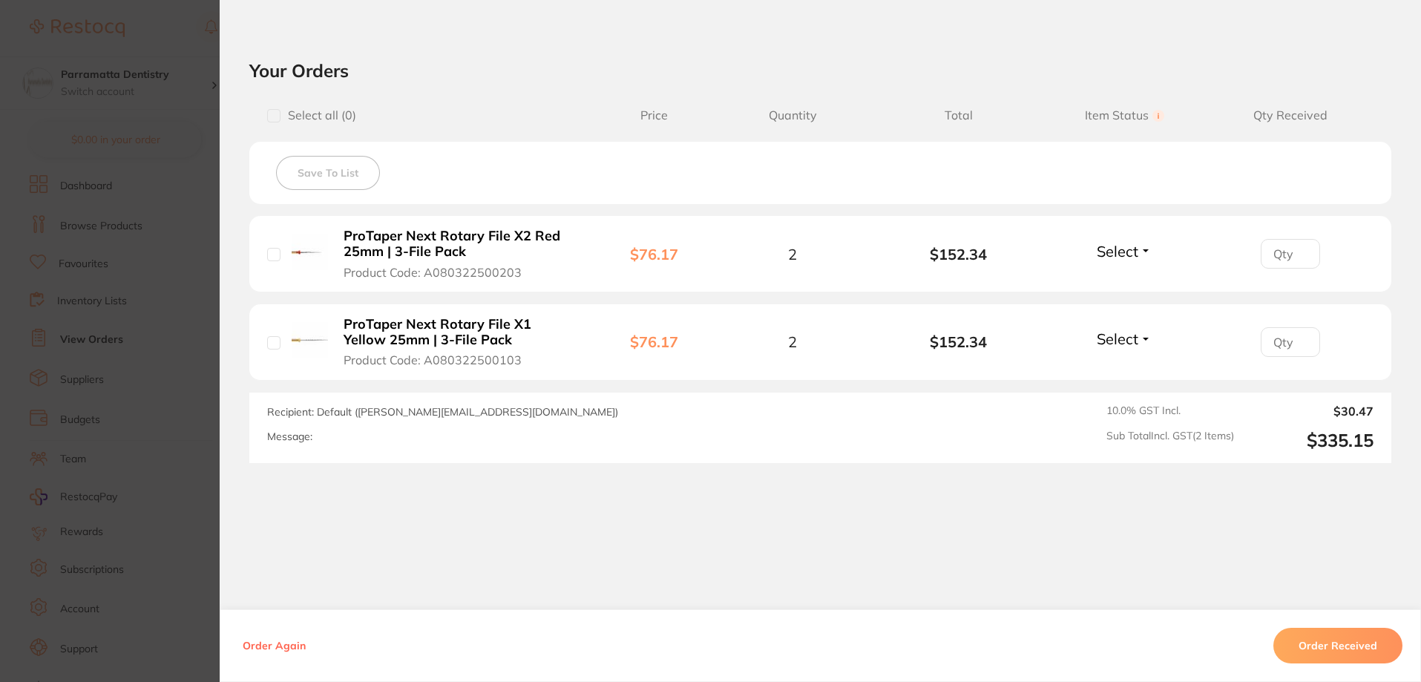
scroll to position [309, 0]
click at [1319, 652] on button "Order Received" at bounding box center [1337, 646] width 129 height 36
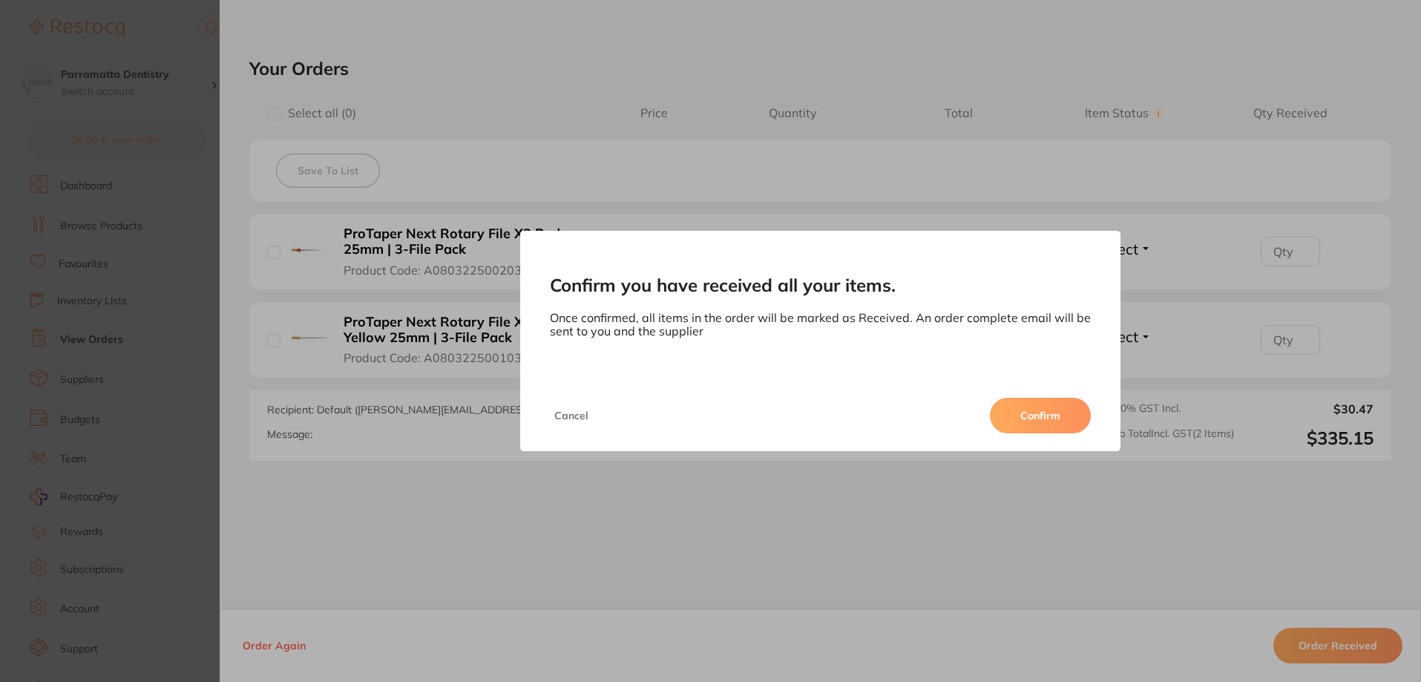
click at [1013, 421] on button "Confirm" at bounding box center [1040, 416] width 101 height 36
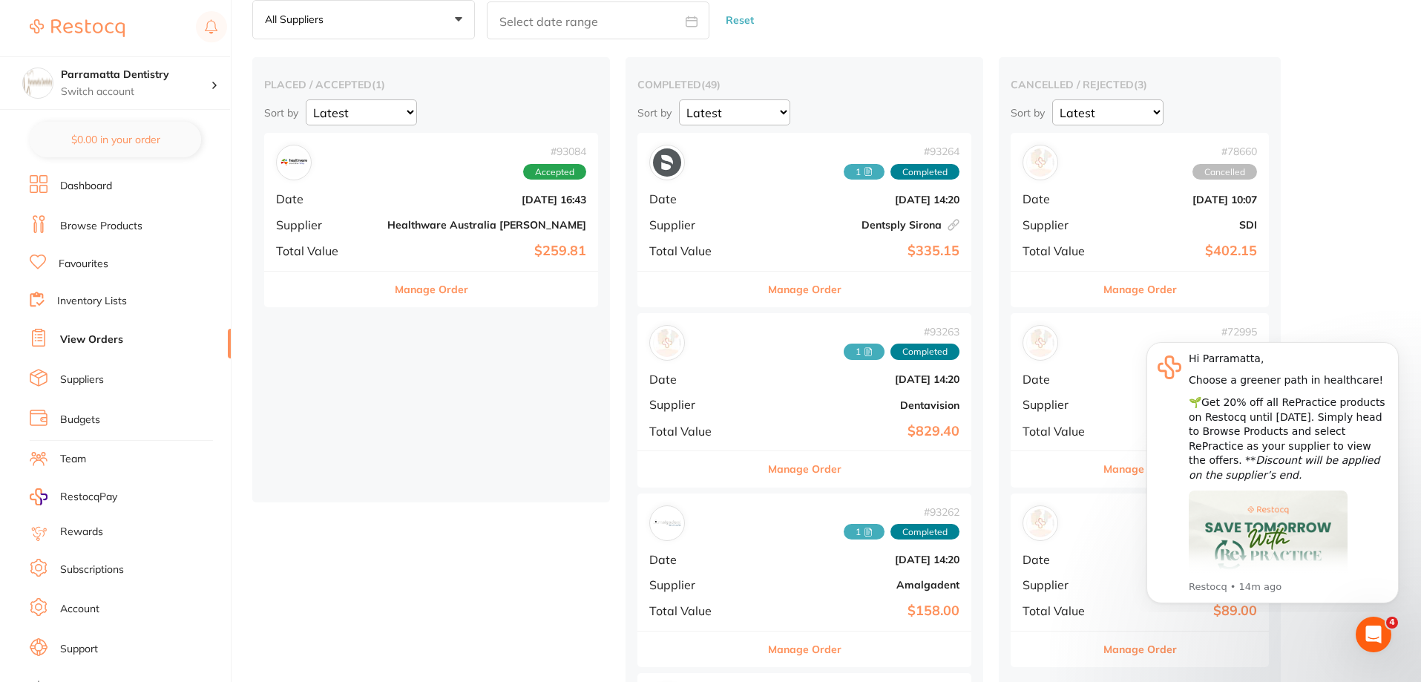
click at [412, 244] on b "$259.81" at bounding box center [486, 251] width 199 height 16
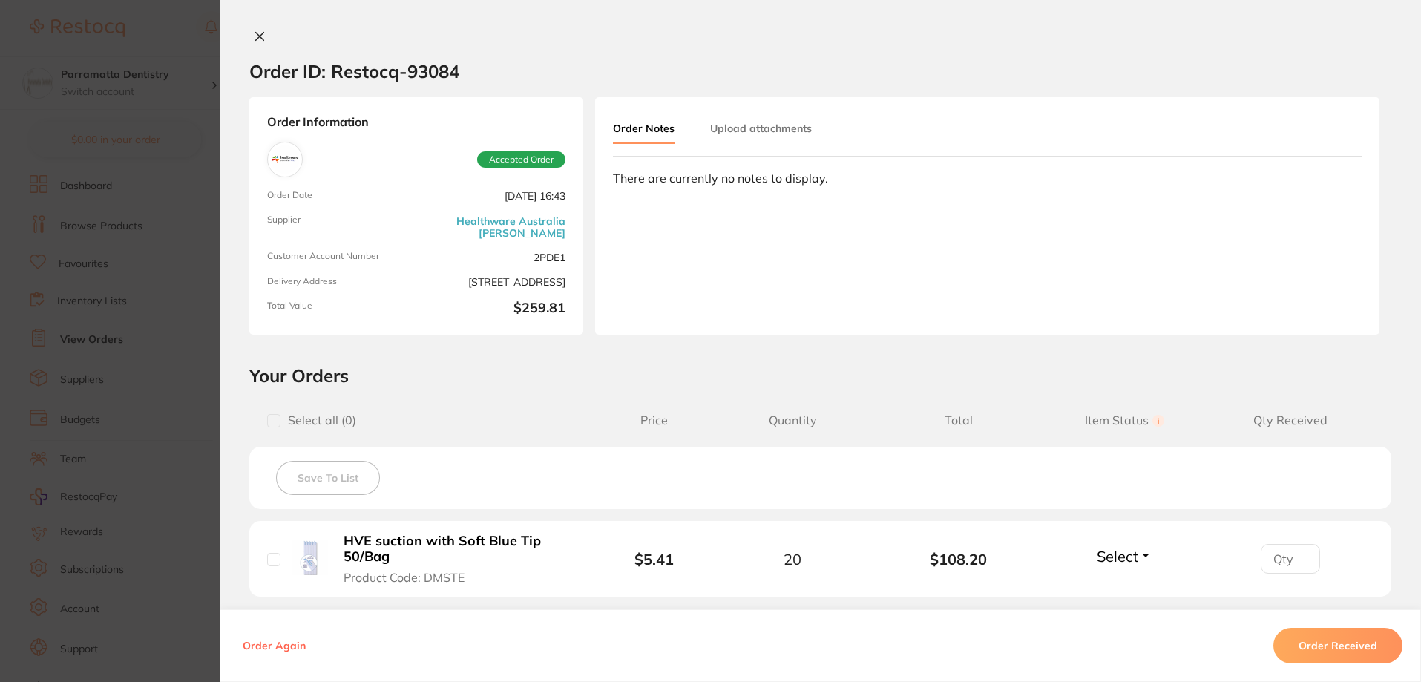
click at [740, 133] on button "Upload attachments" at bounding box center [761, 128] width 102 height 27
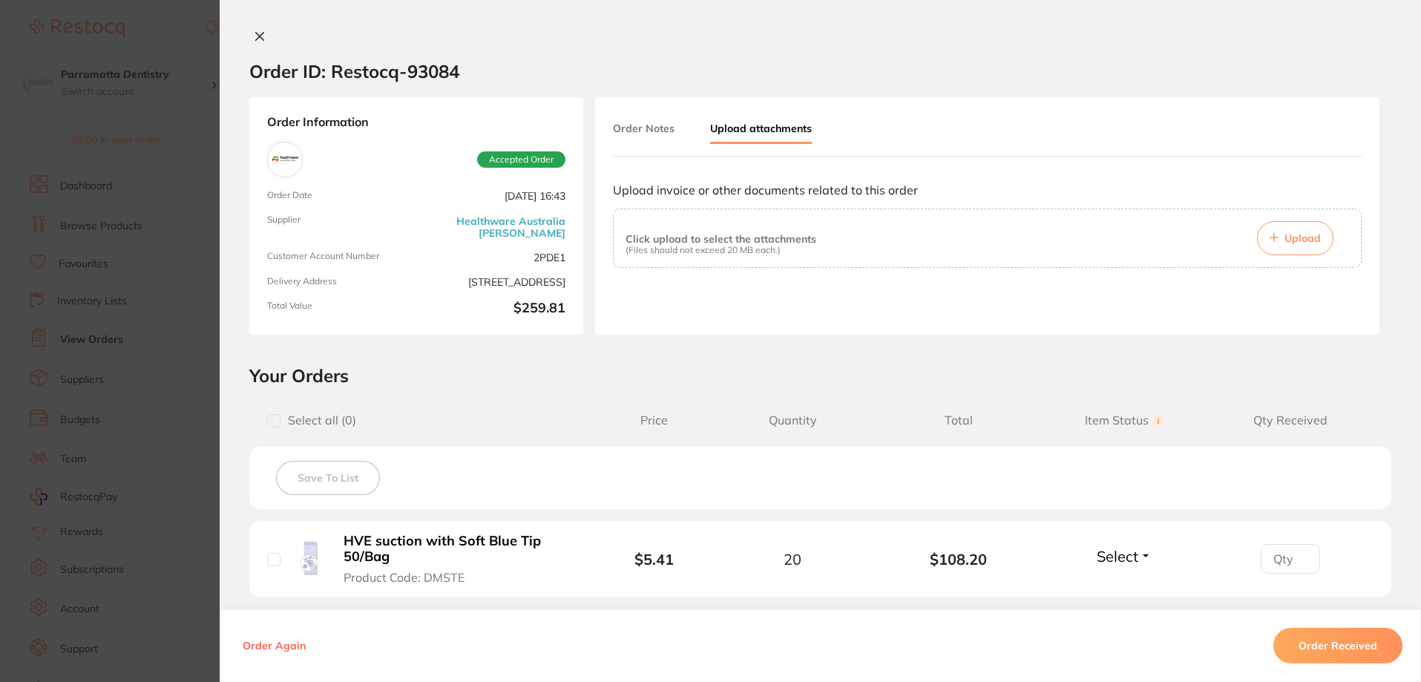
click at [1284, 243] on span "Upload" at bounding box center [1302, 237] width 36 height 13
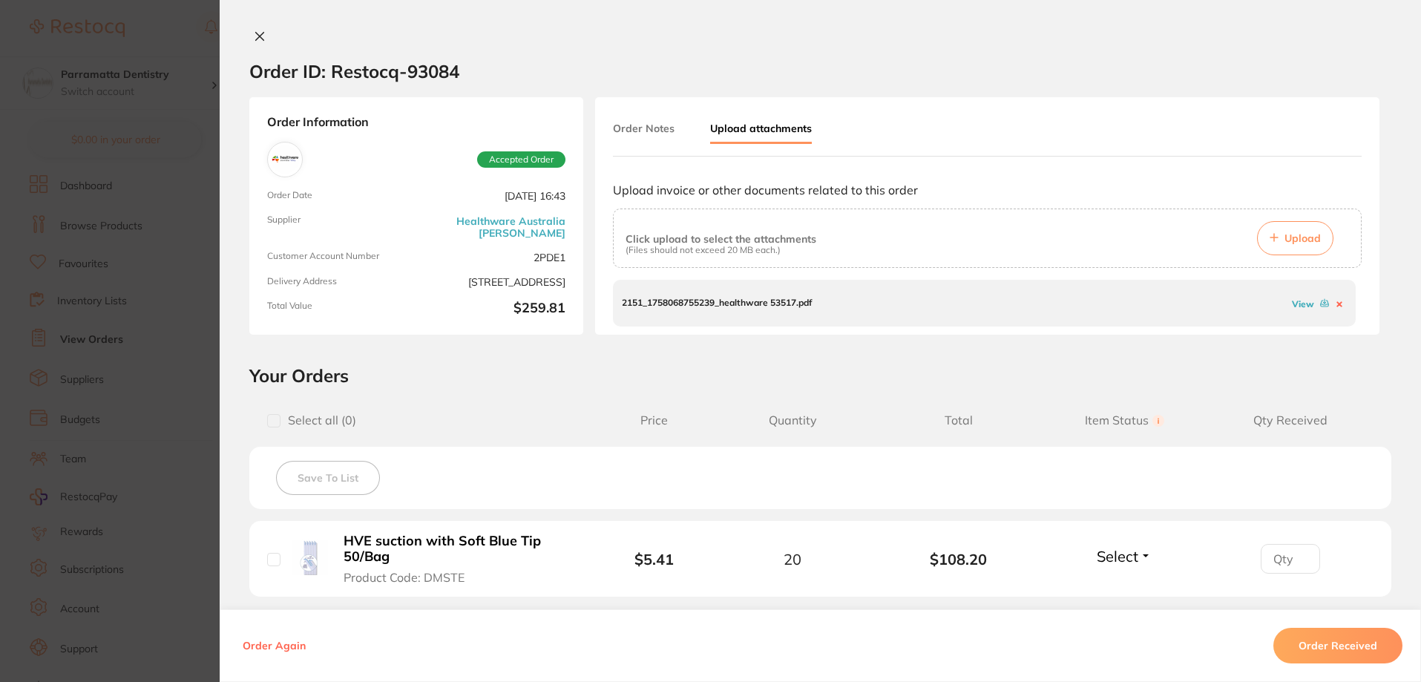
click at [1352, 640] on button "Order Received" at bounding box center [1337, 646] width 129 height 36
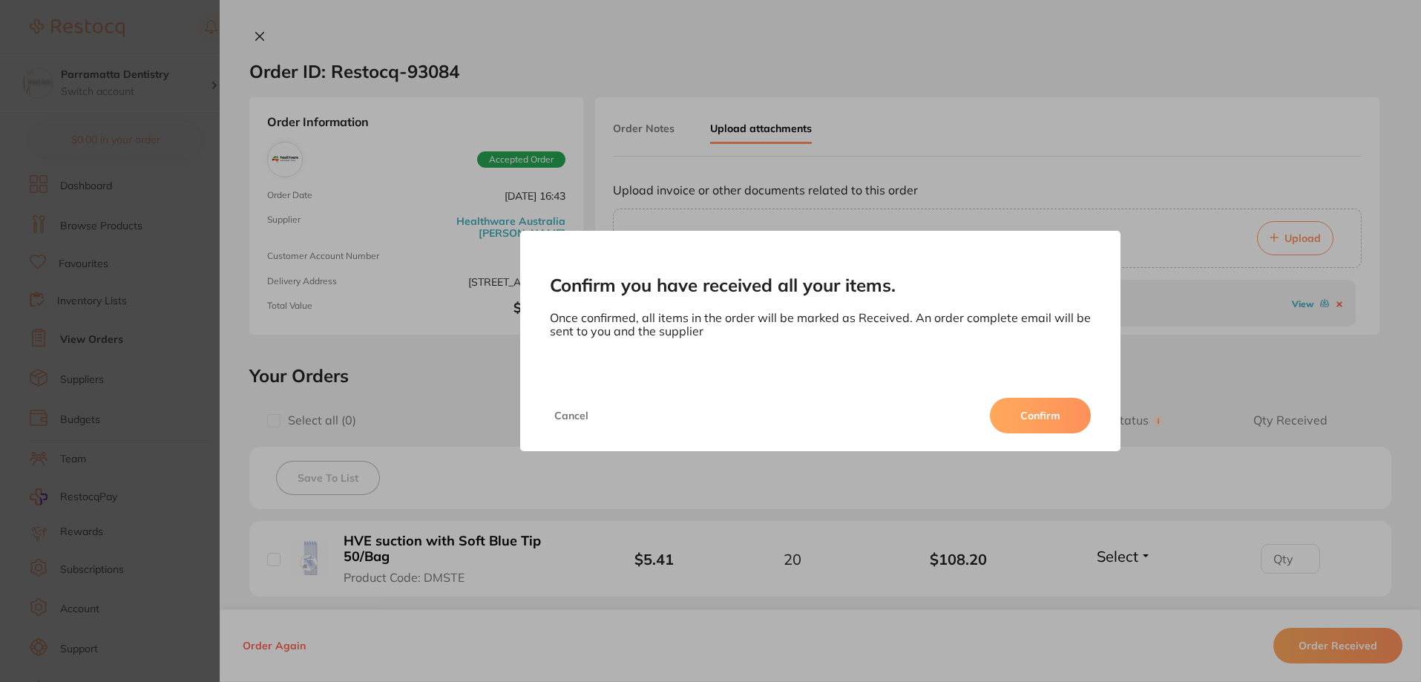
click at [1063, 428] on button "Confirm" at bounding box center [1040, 416] width 101 height 36
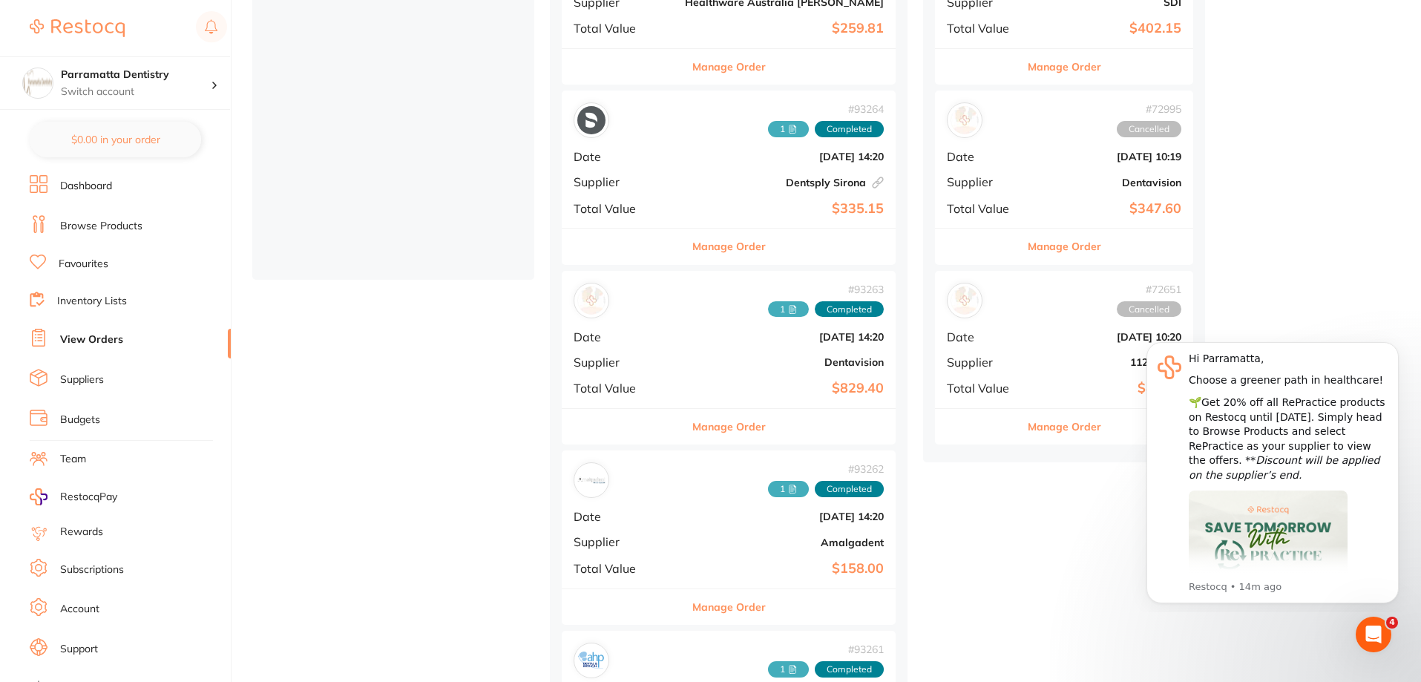
scroll to position [519, 0]
